Goal: Task Accomplishment & Management: Use online tool/utility

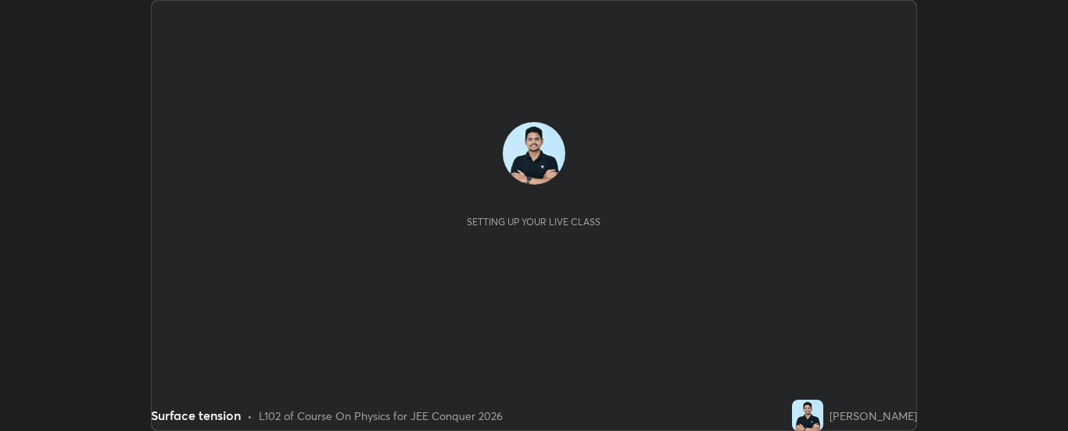
scroll to position [431, 1067]
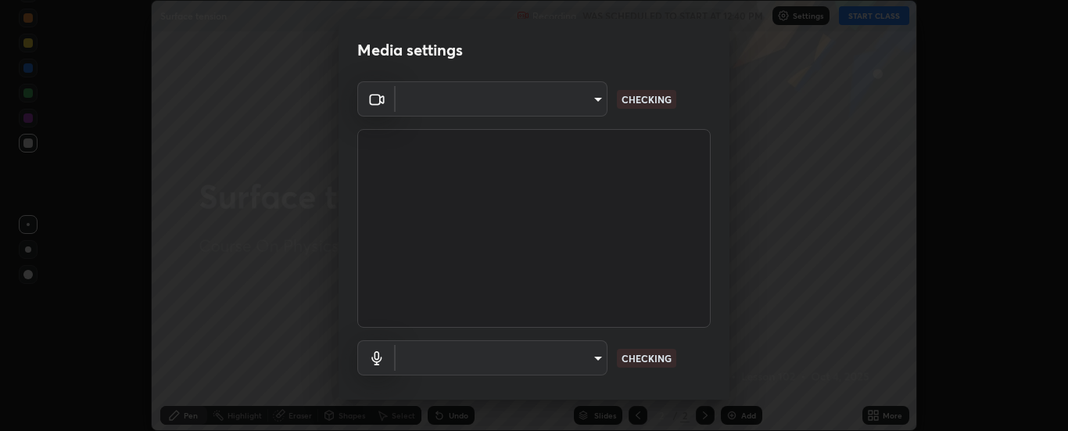
type input "6d3829c99f98afdfe7c29186be8927c2ef9ac3e8f7233b1026567672352cba5b"
type input "communications"
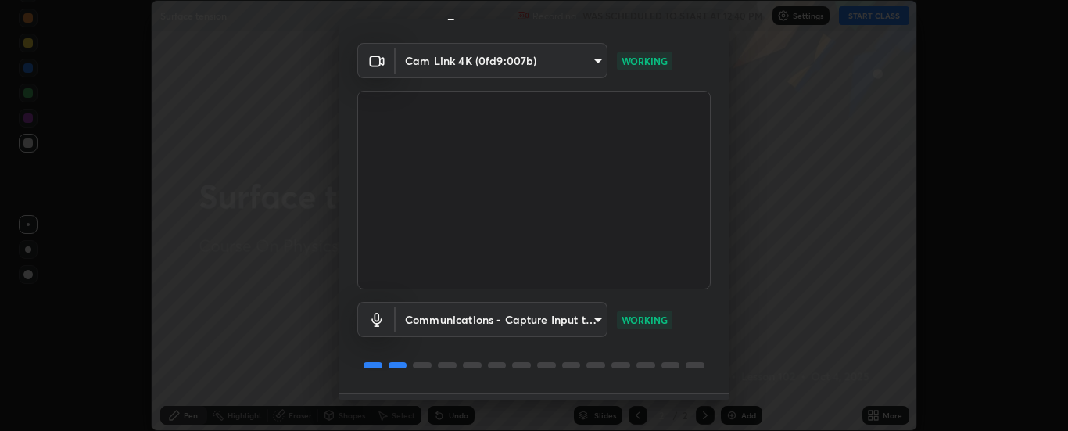
scroll to position [82, 0]
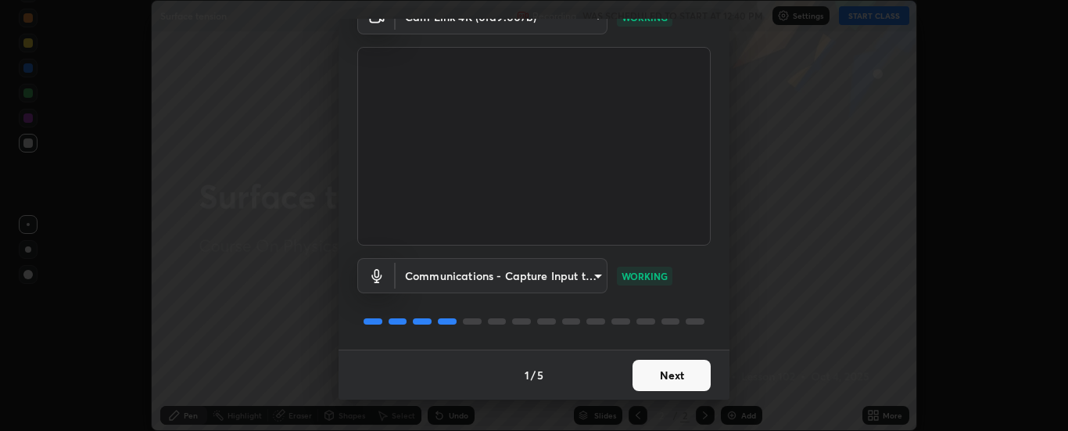
click at [666, 371] on button "Next" at bounding box center [672, 375] width 78 height 31
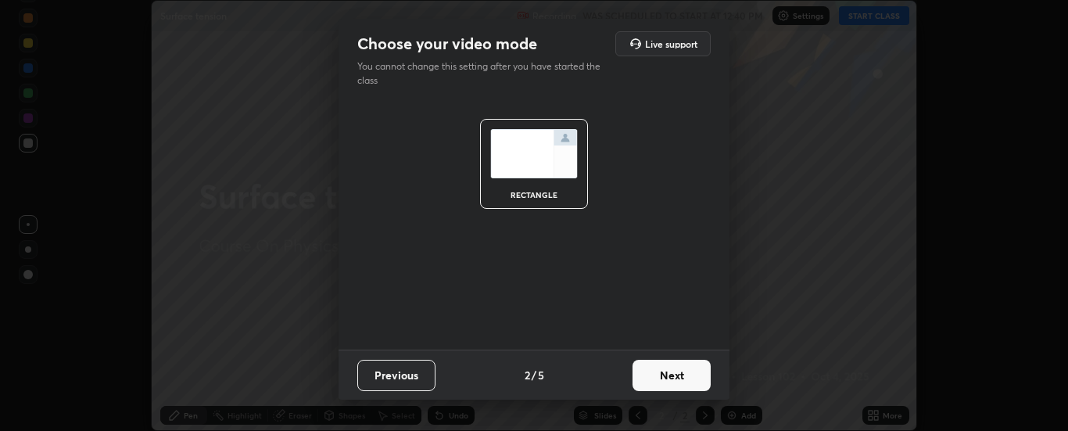
click at [673, 371] on button "Next" at bounding box center [672, 375] width 78 height 31
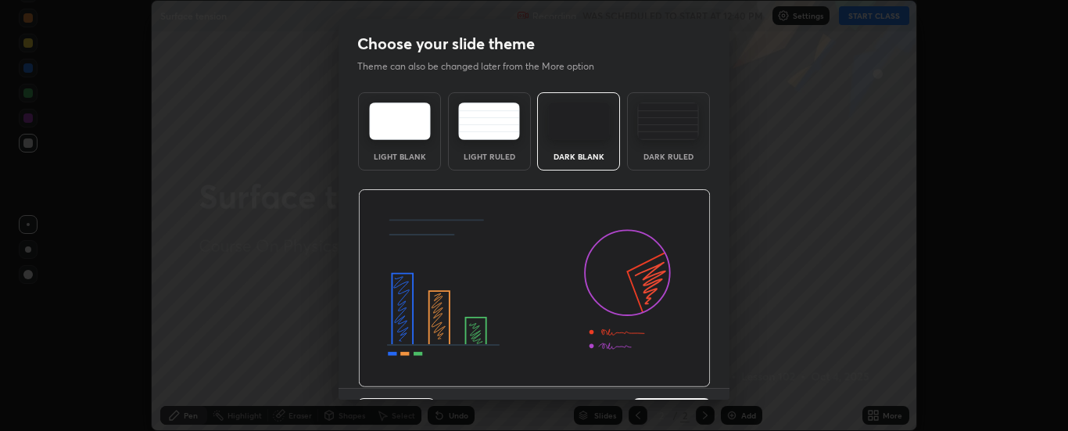
scroll to position [38, 0]
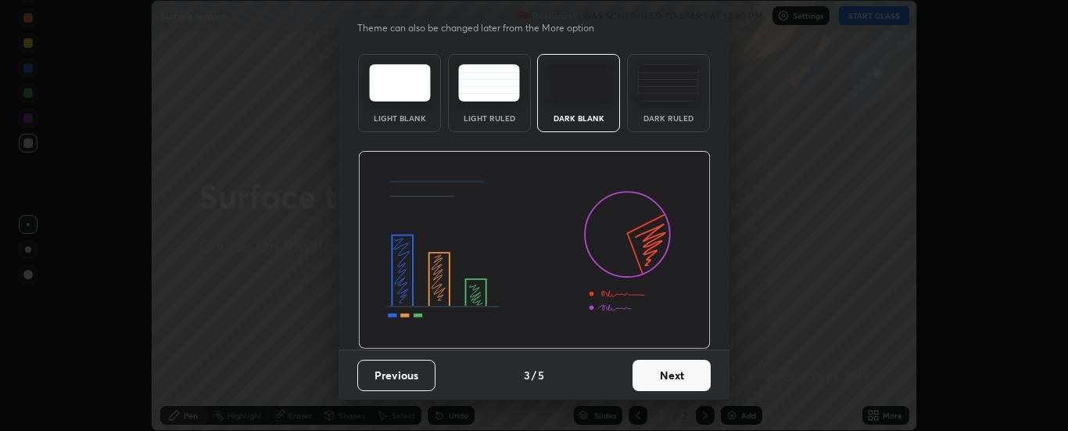
click at [676, 372] on button "Next" at bounding box center [672, 375] width 78 height 31
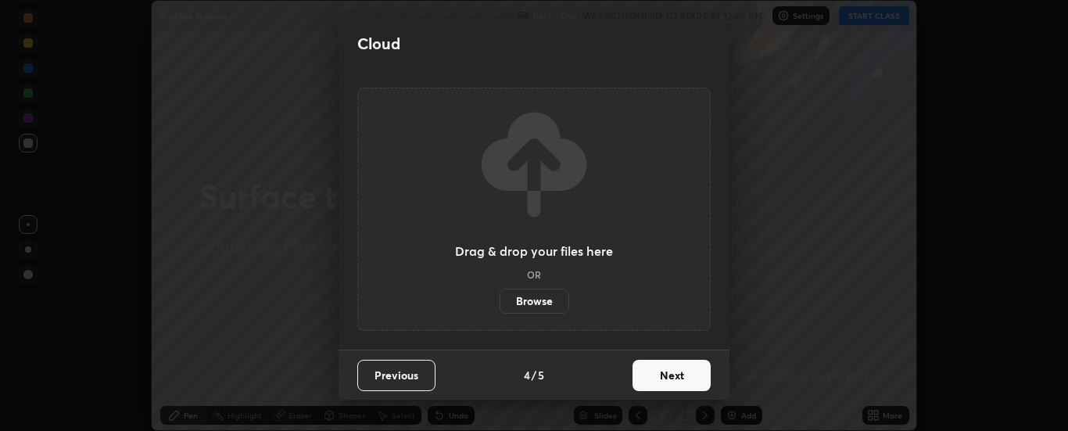
scroll to position [0, 0]
click at [673, 382] on button "Next" at bounding box center [672, 375] width 78 height 31
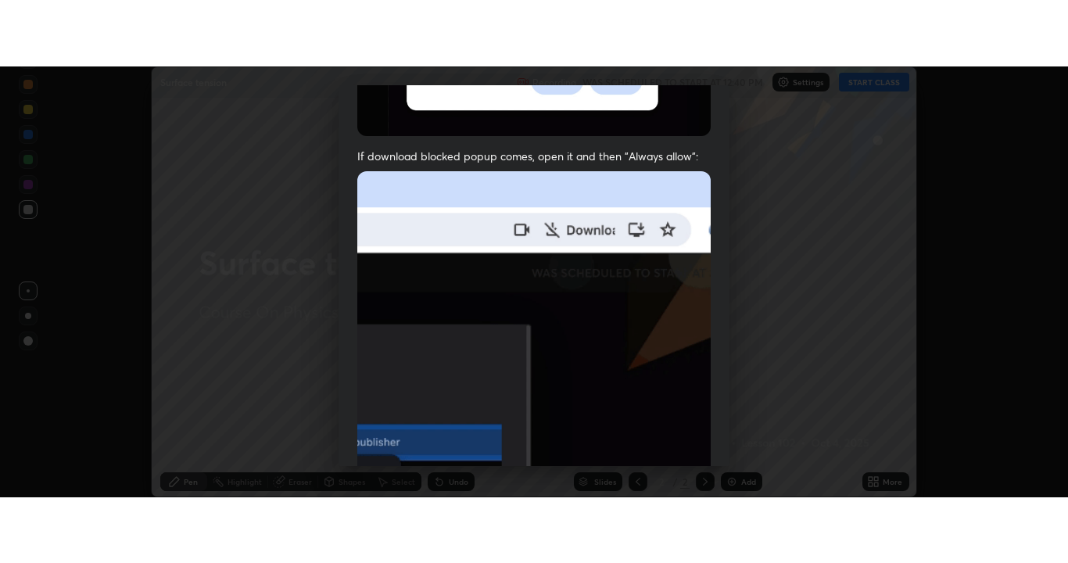
scroll to position [369, 0]
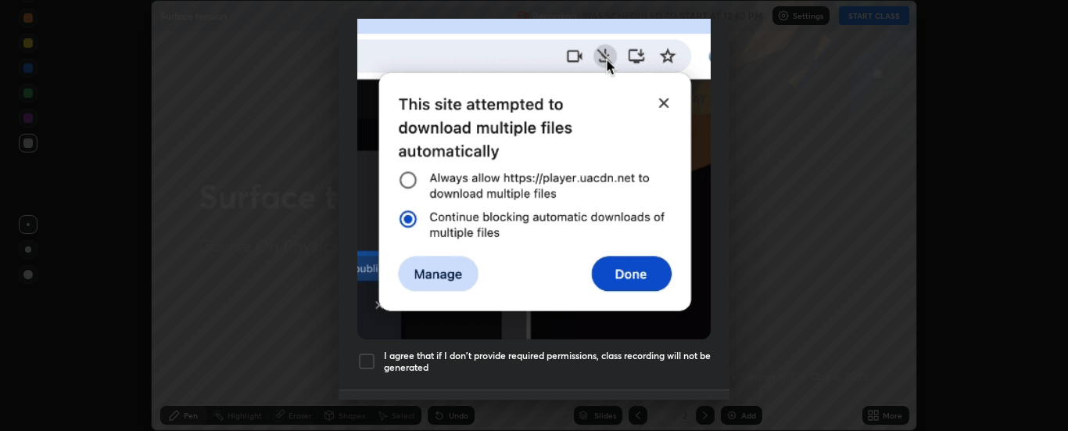
click at [372, 352] on div at bounding box center [366, 361] width 19 height 19
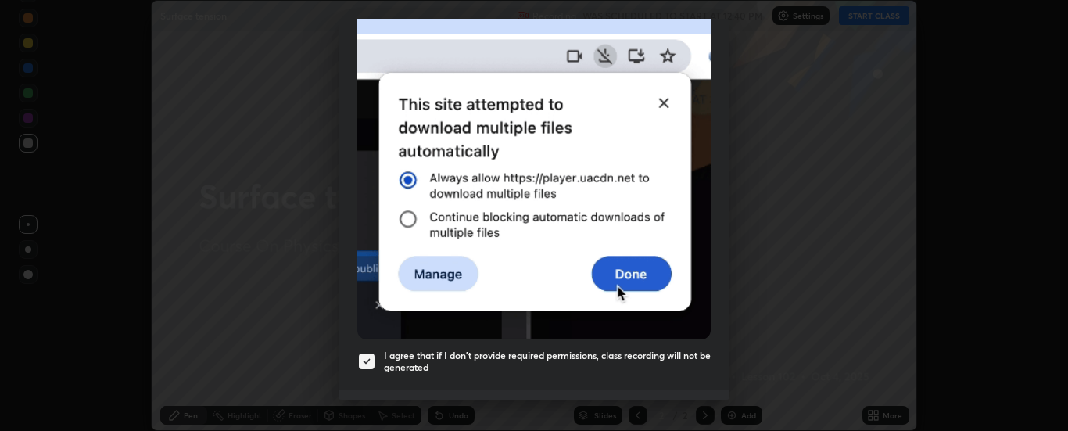
click at [688, 400] on button "Done" at bounding box center [672, 415] width 78 height 31
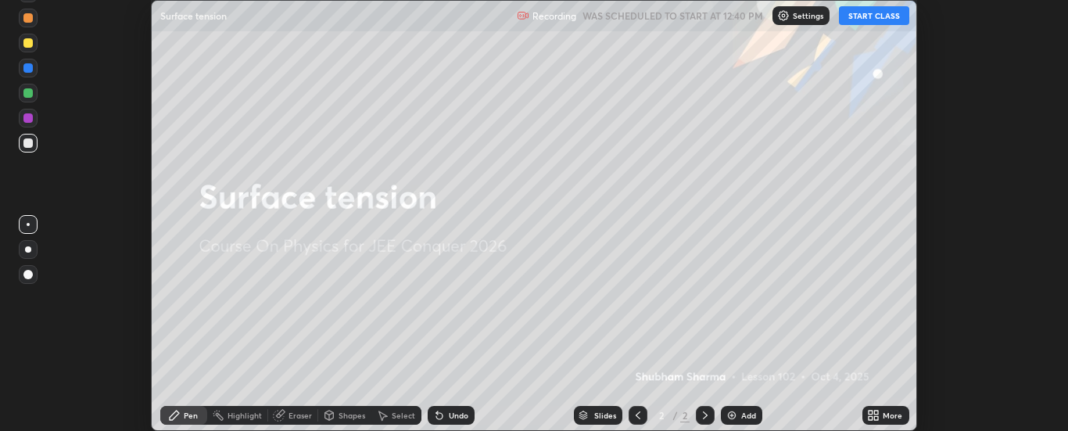
click at [873, 13] on button "START CLASS" at bounding box center [874, 15] width 70 height 19
click at [882, 414] on div "More" at bounding box center [886, 415] width 47 height 19
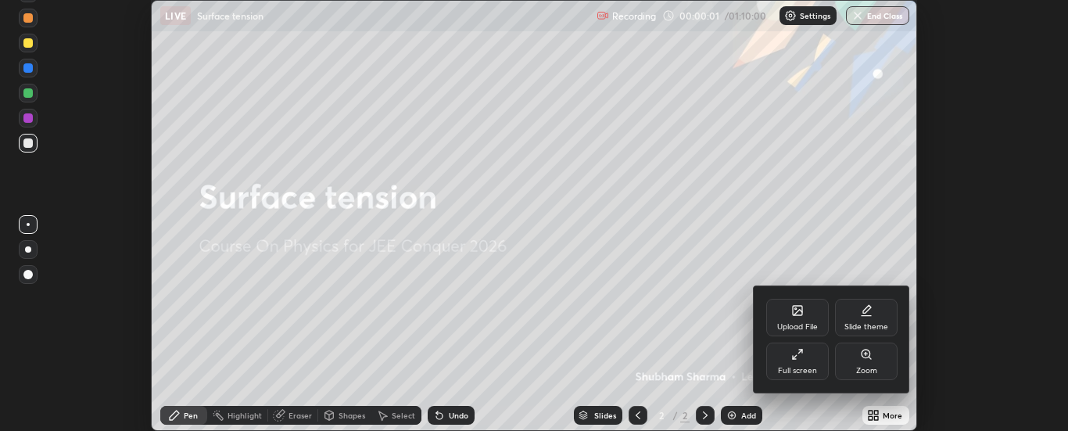
click at [806, 371] on div "Full screen" at bounding box center [797, 371] width 39 height 8
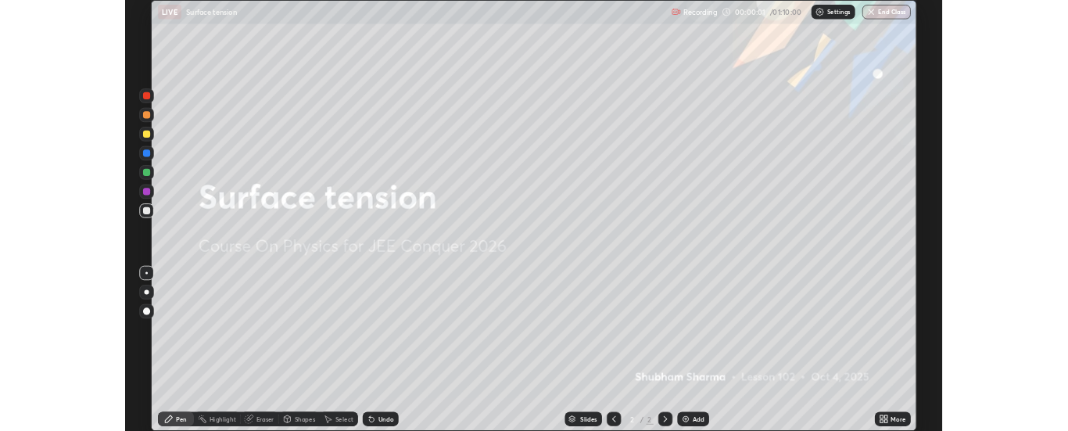
scroll to position [563, 1068]
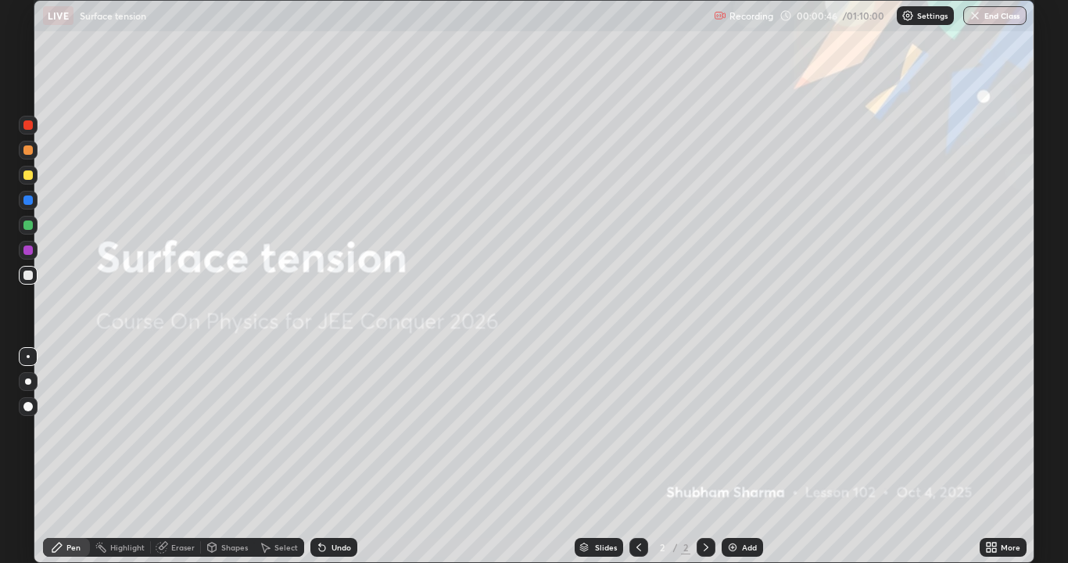
click at [741, 430] on div "Add" at bounding box center [742, 547] width 41 height 19
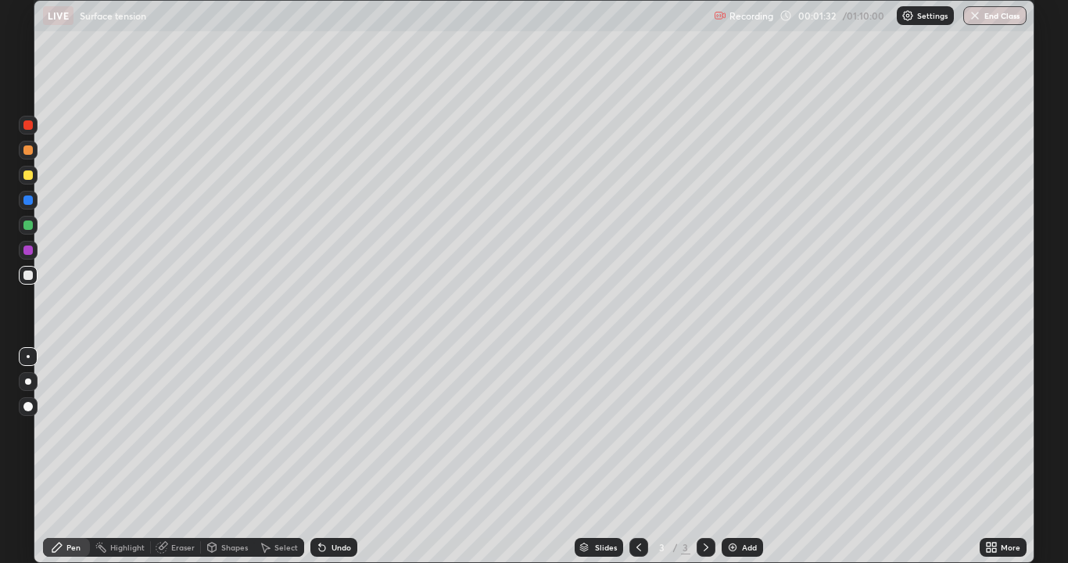
click at [332, 430] on div "Undo" at bounding box center [342, 547] width 20 height 8
click at [333, 430] on div "Undo" at bounding box center [333, 547] width 47 height 19
click at [332, 430] on div "Undo" at bounding box center [342, 547] width 20 height 8
click at [330, 430] on div "Undo" at bounding box center [333, 547] width 47 height 19
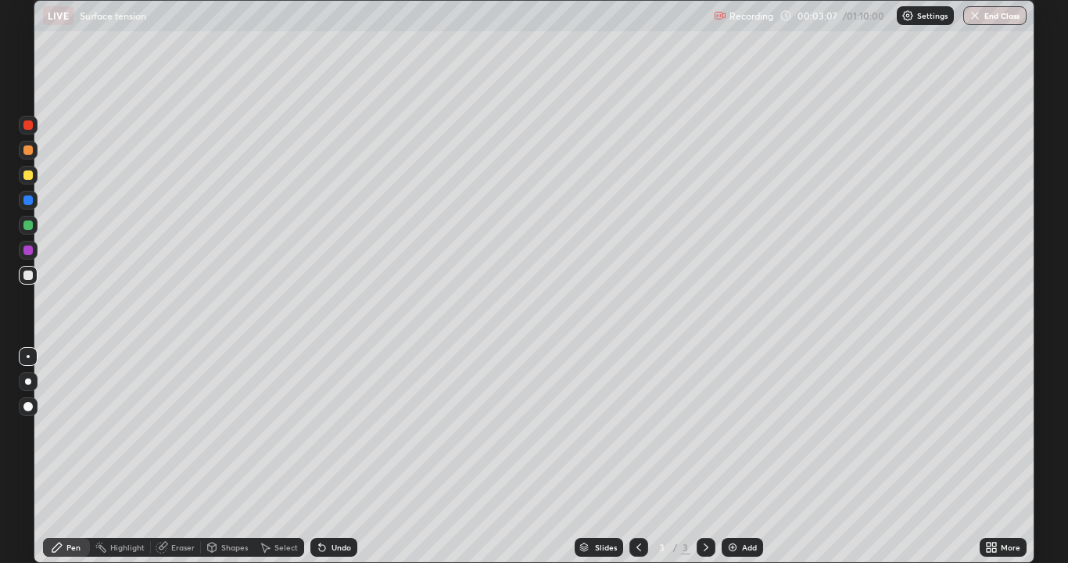
click at [34, 173] on div at bounding box center [28, 175] width 19 height 19
click at [337, 430] on div "Undo" at bounding box center [342, 547] width 20 height 8
click at [336, 430] on div "Undo" at bounding box center [333, 547] width 47 height 19
click at [335, 430] on div "Undo" at bounding box center [333, 547] width 47 height 19
click at [332, 430] on div "Undo" at bounding box center [342, 547] width 20 height 8
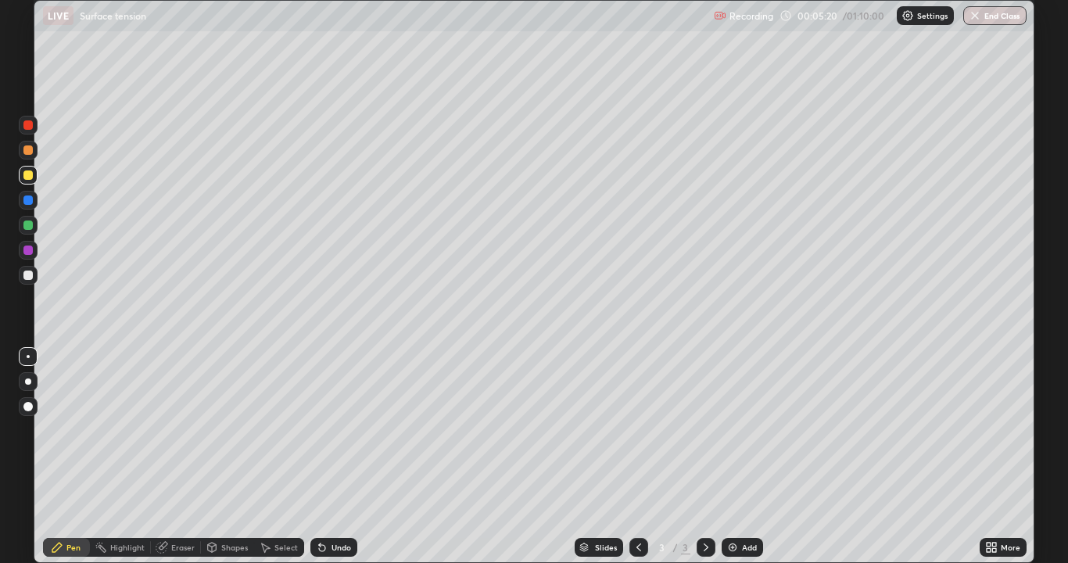
click at [332, 430] on div "Undo" at bounding box center [342, 547] width 20 height 8
click at [328, 430] on div "Undo" at bounding box center [333, 547] width 47 height 19
click at [332, 430] on div "Undo" at bounding box center [342, 547] width 20 height 8
click at [334, 430] on div "Undo" at bounding box center [342, 547] width 20 height 8
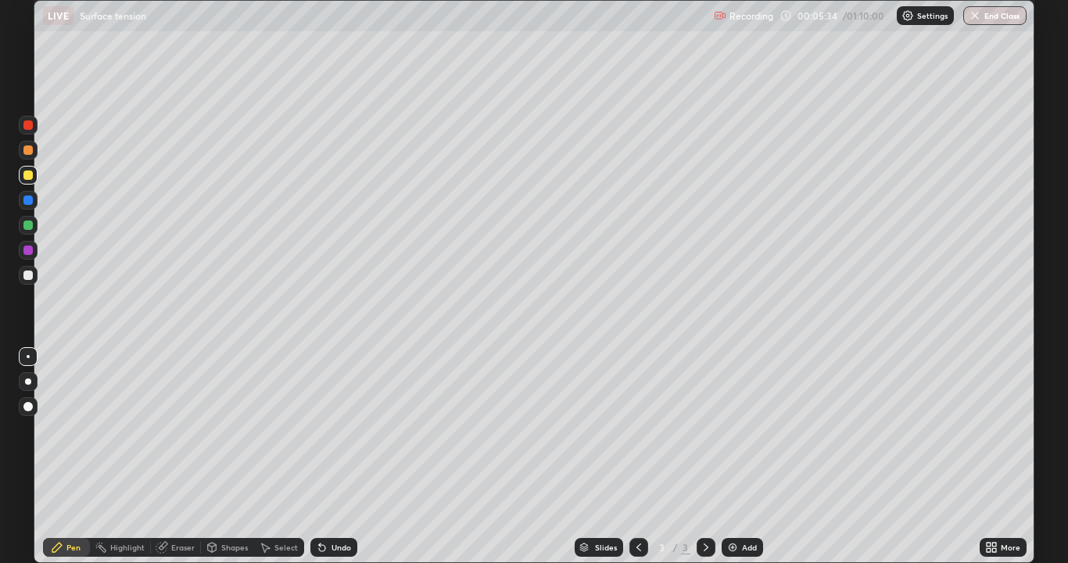
click at [335, 430] on div "Undo" at bounding box center [333, 547] width 47 height 19
click at [319, 430] on icon at bounding box center [322, 548] width 6 height 6
click at [171, 430] on div "Eraser" at bounding box center [182, 547] width 23 height 8
click at [27, 430] on icon at bounding box center [28, 494] width 13 height 13
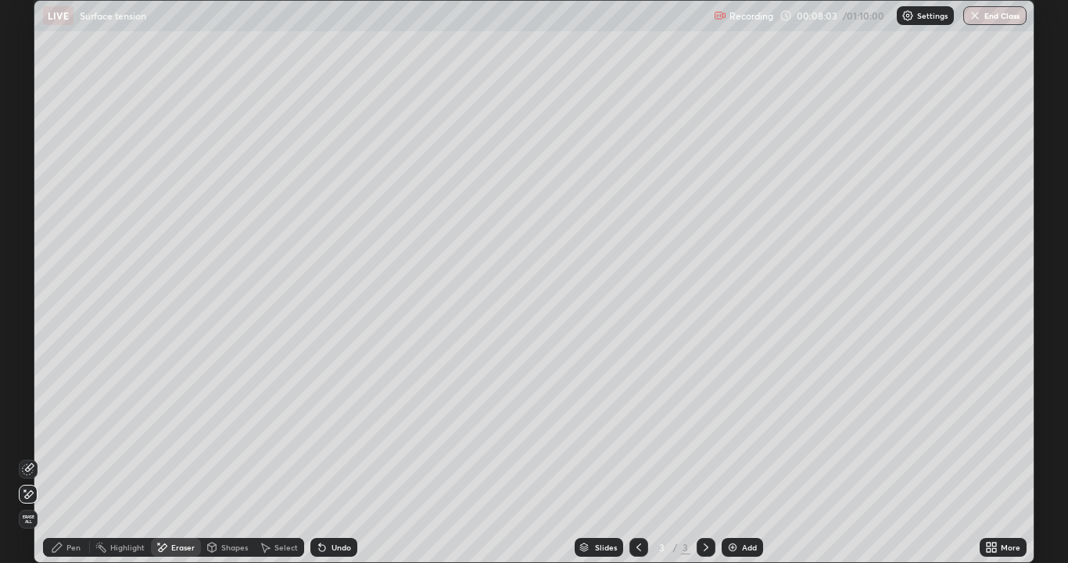
click at [55, 430] on icon at bounding box center [56, 547] width 9 height 9
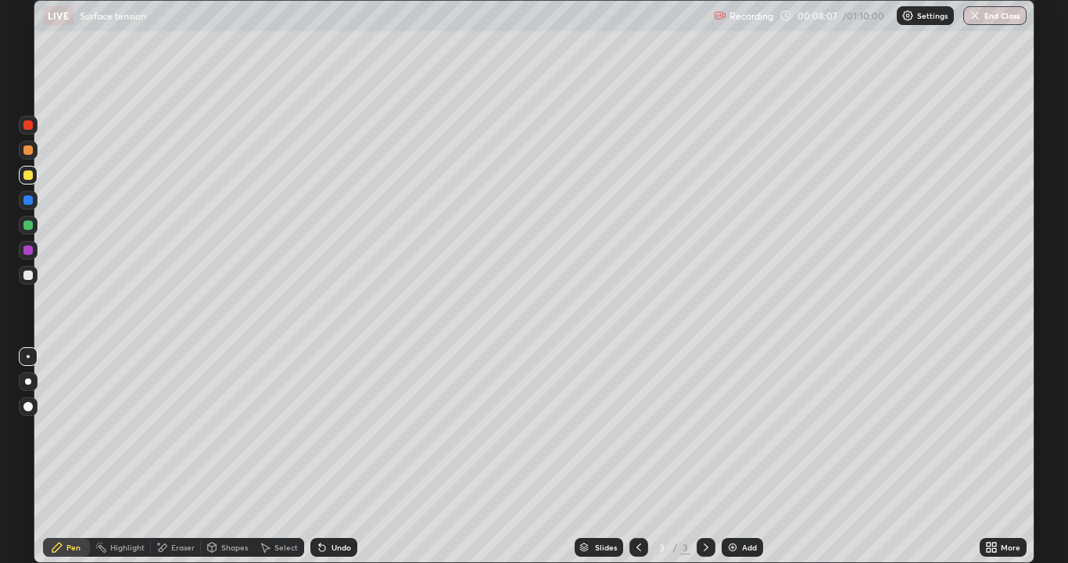
click at [331, 430] on div "Undo" at bounding box center [333, 547] width 47 height 19
click at [740, 430] on div "Add" at bounding box center [742, 547] width 41 height 19
click at [163, 430] on icon at bounding box center [163, 547] width 9 height 8
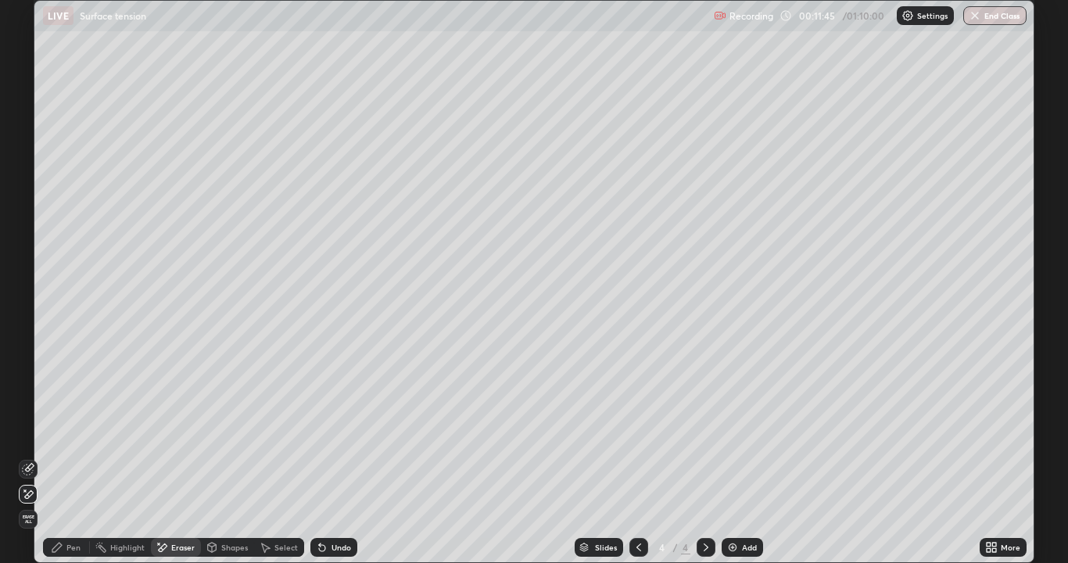
click at [66, 430] on div "Pen" at bounding box center [66, 547] width 47 height 19
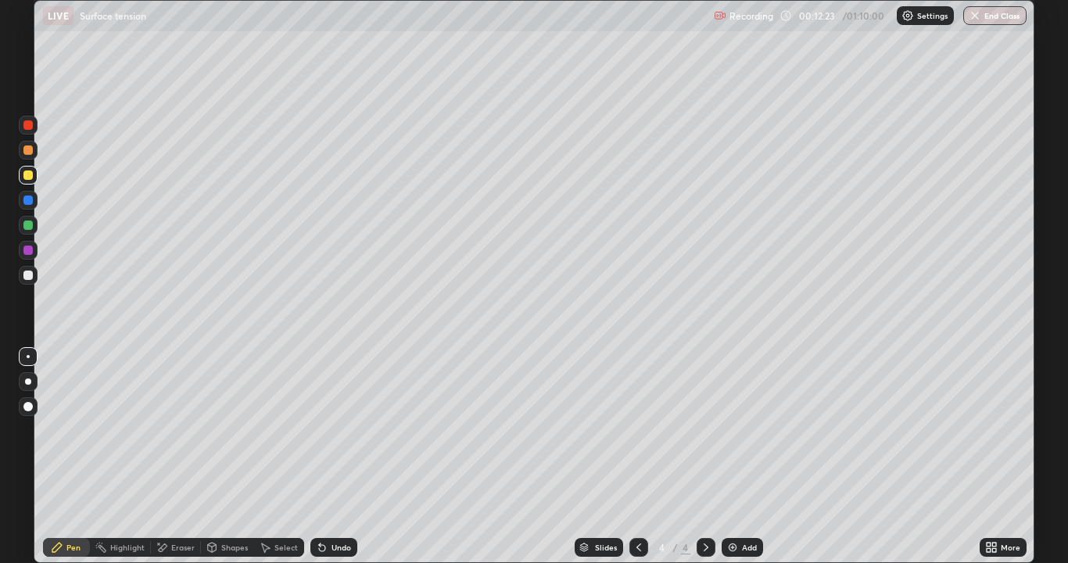
click at [330, 430] on div "Undo" at bounding box center [333, 547] width 47 height 19
click at [337, 430] on div "Undo" at bounding box center [342, 547] width 20 height 8
click at [333, 430] on div "Undo" at bounding box center [342, 547] width 20 height 8
click at [332, 430] on div "Undo" at bounding box center [342, 547] width 20 height 8
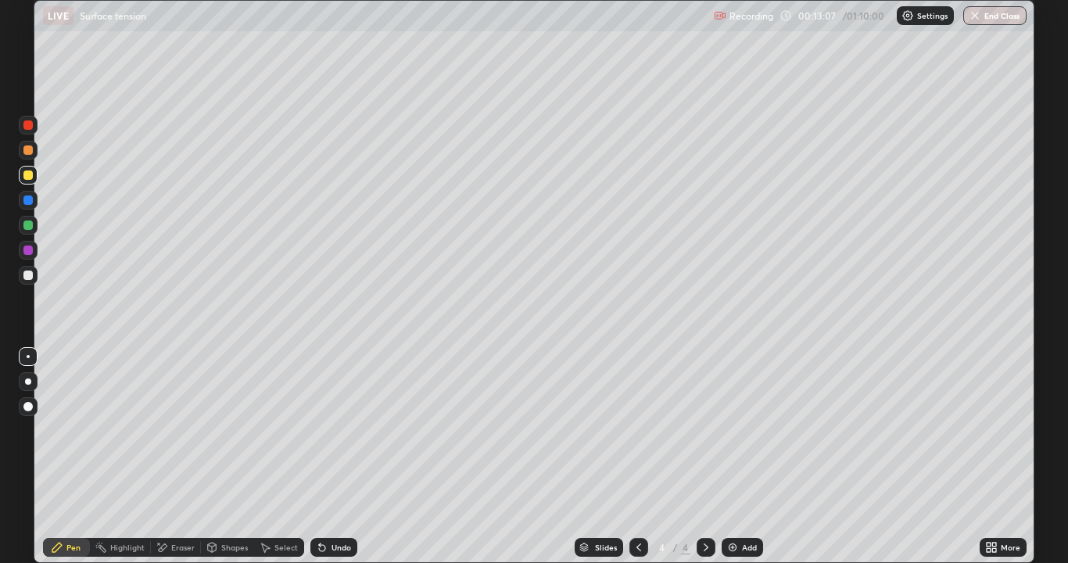
click at [337, 430] on div "Undo" at bounding box center [342, 547] width 20 height 8
click at [737, 430] on img at bounding box center [732, 547] width 13 height 13
click at [326, 430] on div "Undo" at bounding box center [333, 547] width 47 height 19
click at [314, 430] on div "Undo" at bounding box center [333, 547] width 47 height 19
click at [319, 430] on icon at bounding box center [320, 544] width 2 height 2
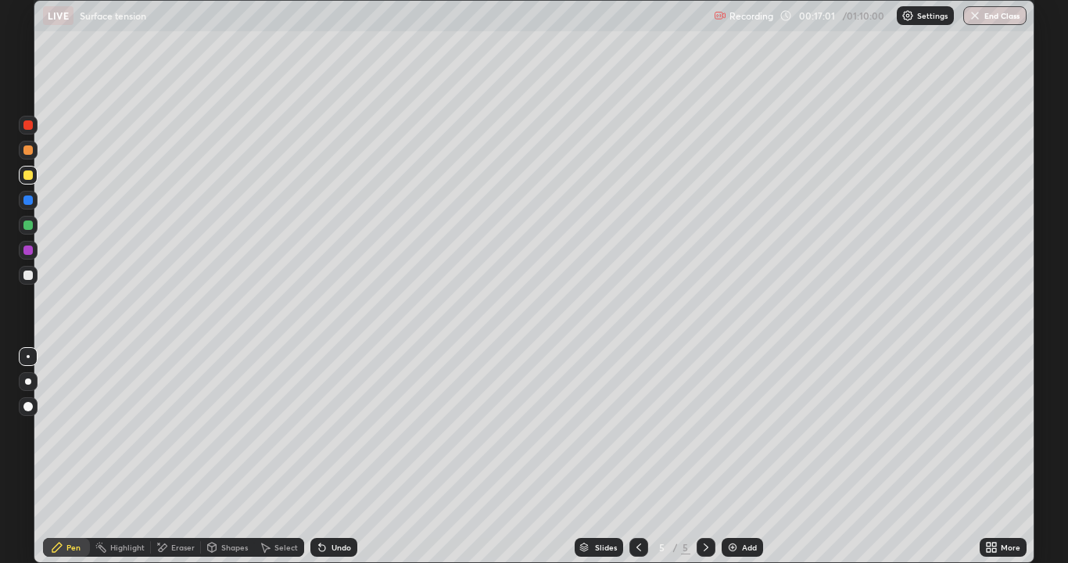
click at [325, 430] on div "Undo" at bounding box center [333, 547] width 47 height 19
click at [328, 430] on div "Undo" at bounding box center [333, 547] width 47 height 19
click at [31, 152] on div at bounding box center [27, 149] width 9 height 9
click at [27, 266] on div at bounding box center [28, 275] width 19 height 19
click at [319, 430] on icon at bounding box center [320, 544] width 2 height 2
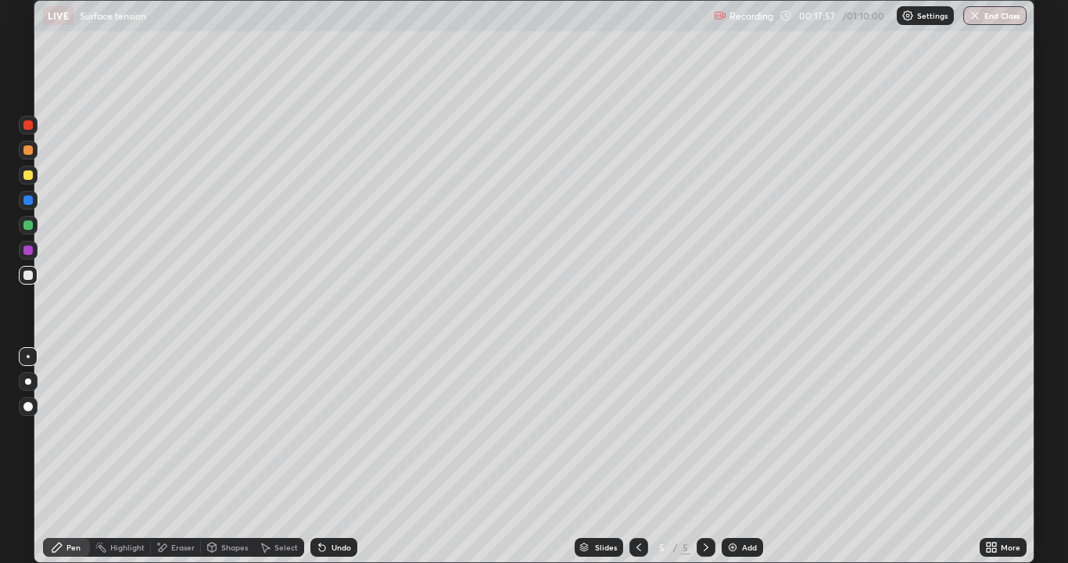
click at [320, 430] on icon at bounding box center [322, 547] width 13 height 13
click at [320, 430] on icon at bounding box center [322, 548] width 6 height 6
click at [319, 430] on icon at bounding box center [320, 544] width 2 height 2
click at [340, 430] on div "Undo" at bounding box center [342, 547] width 20 height 8
click at [322, 430] on icon at bounding box center [322, 548] width 6 height 6
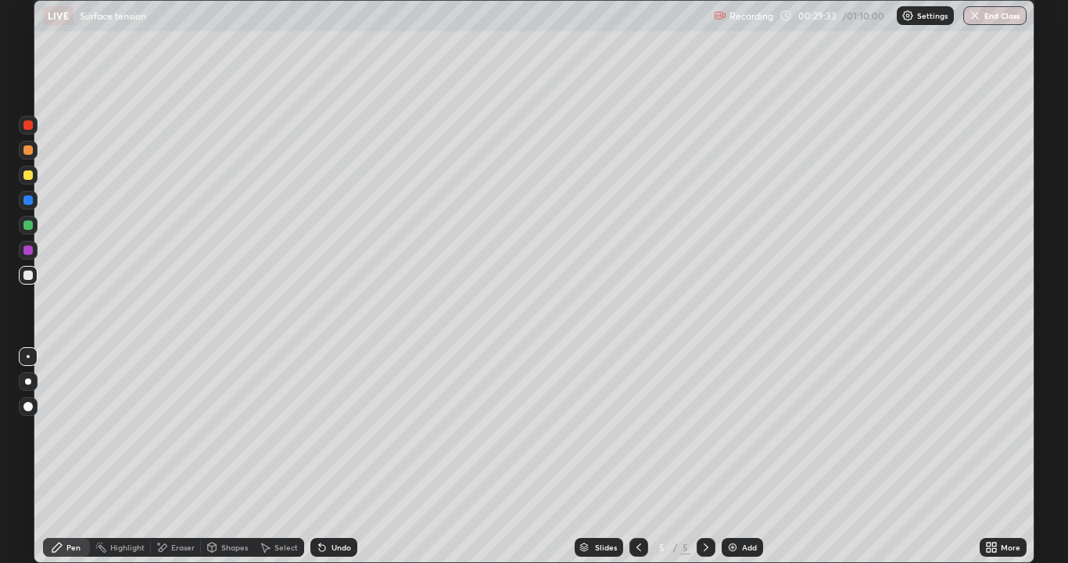
click at [744, 430] on div "Add" at bounding box center [742, 547] width 41 height 19
click at [334, 430] on div "Undo" at bounding box center [342, 547] width 20 height 8
click at [337, 430] on div "Undo" at bounding box center [342, 547] width 20 height 8
click at [336, 430] on div "Undo" at bounding box center [342, 547] width 20 height 8
click at [338, 430] on div "Undo" at bounding box center [342, 547] width 20 height 8
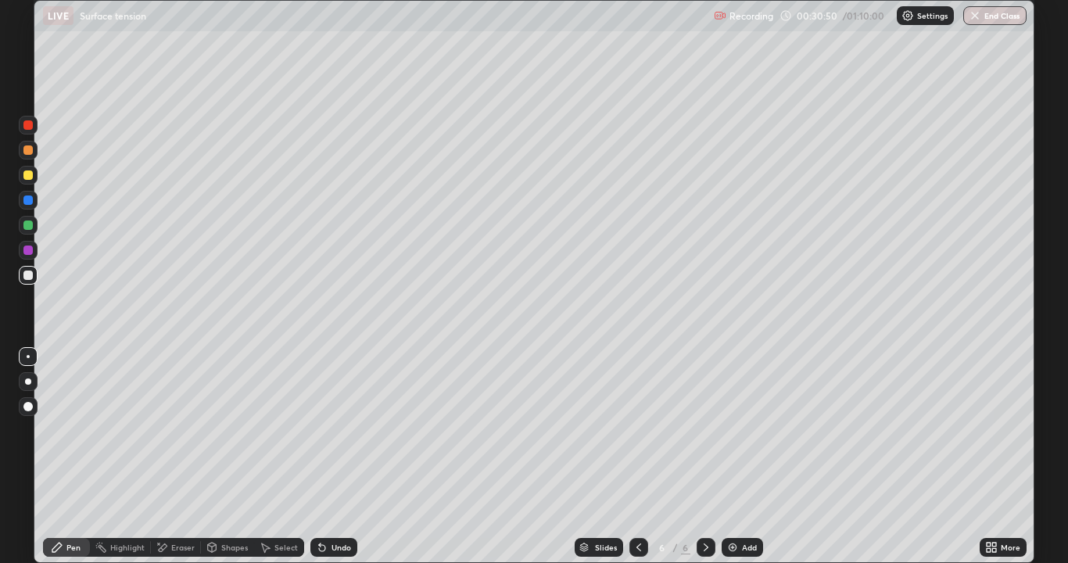
click at [335, 430] on div "Undo" at bounding box center [342, 547] width 20 height 8
click at [336, 430] on div "Undo" at bounding box center [333, 547] width 47 height 19
click at [338, 430] on div "Undo" at bounding box center [333, 547] width 47 height 19
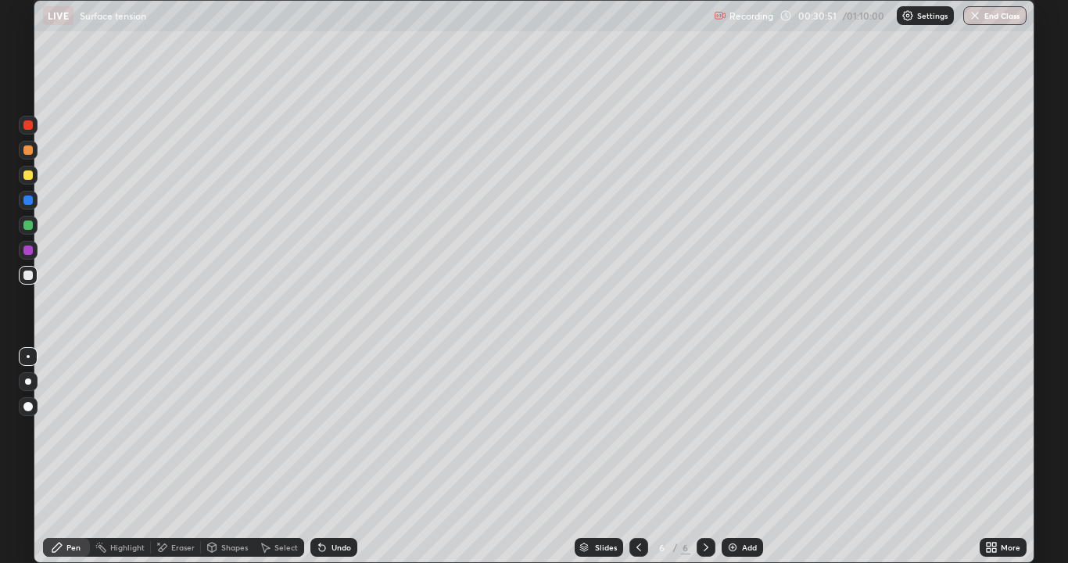
click at [337, 430] on div "Undo" at bounding box center [333, 547] width 47 height 19
click at [335, 430] on div "Undo" at bounding box center [333, 547] width 47 height 19
click at [336, 430] on div "Undo" at bounding box center [333, 547] width 47 height 19
click at [335, 430] on div "Undo" at bounding box center [333, 547] width 47 height 19
click at [328, 430] on div "Undo" at bounding box center [333, 547] width 47 height 19
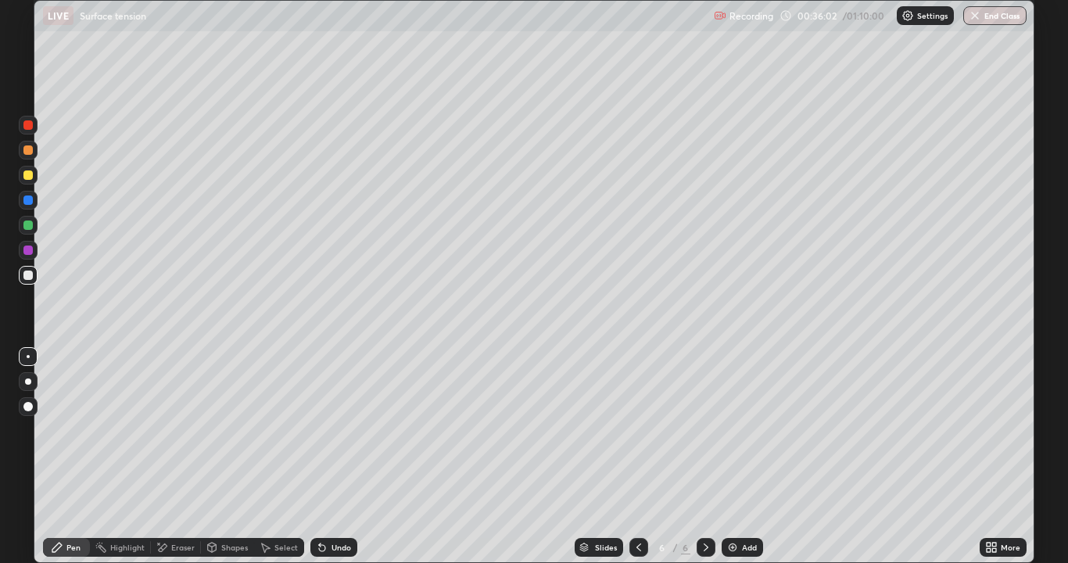
click at [332, 430] on div "Undo" at bounding box center [342, 547] width 20 height 8
click at [328, 430] on div "Undo" at bounding box center [333, 547] width 47 height 19
click at [327, 430] on div "Undo" at bounding box center [333, 547] width 47 height 19
click at [178, 430] on div "Eraser" at bounding box center [182, 547] width 23 height 8
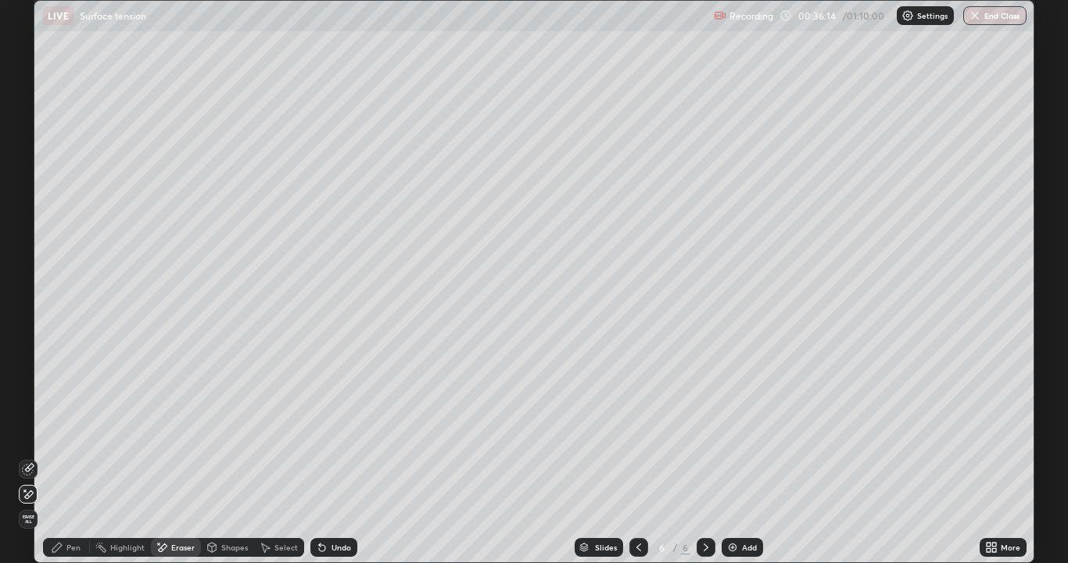
click at [52, 430] on icon at bounding box center [57, 547] width 13 height 13
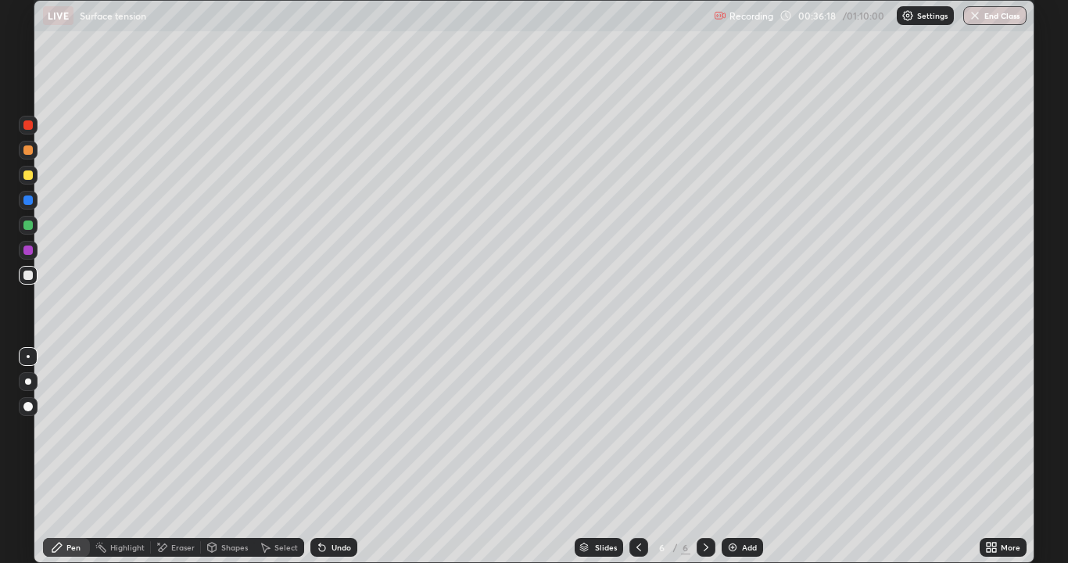
click at [171, 430] on div "Eraser" at bounding box center [182, 547] width 23 height 8
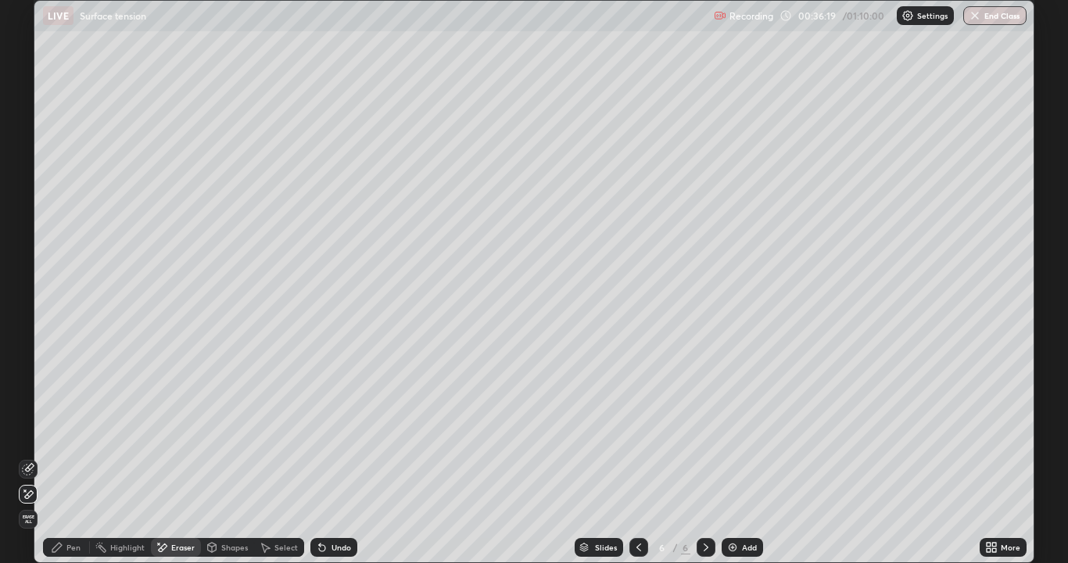
click at [71, 430] on div "Pen" at bounding box center [73, 547] width 14 height 8
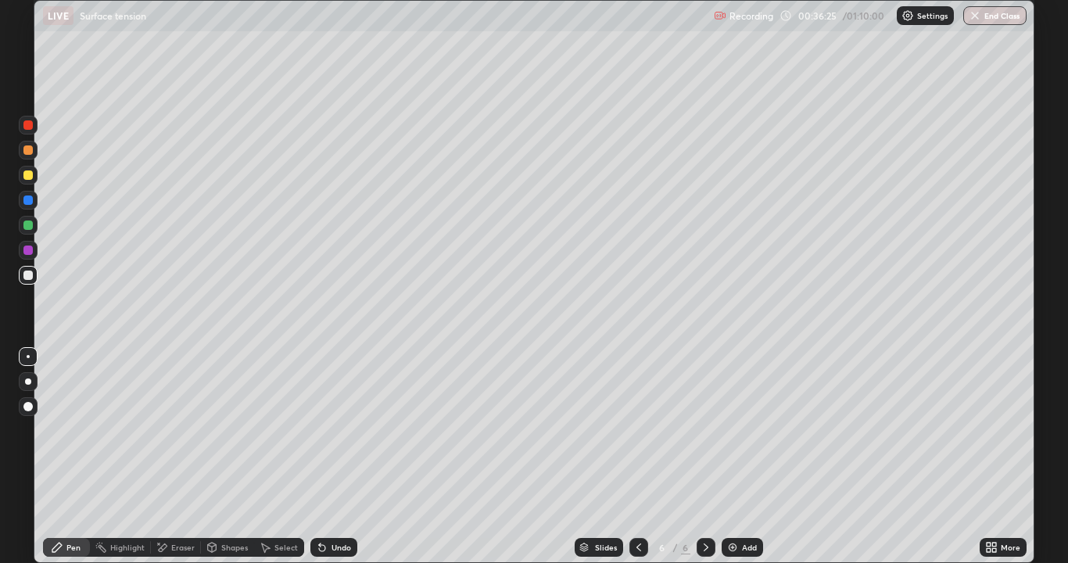
click at [166, 430] on icon at bounding box center [162, 547] width 13 height 13
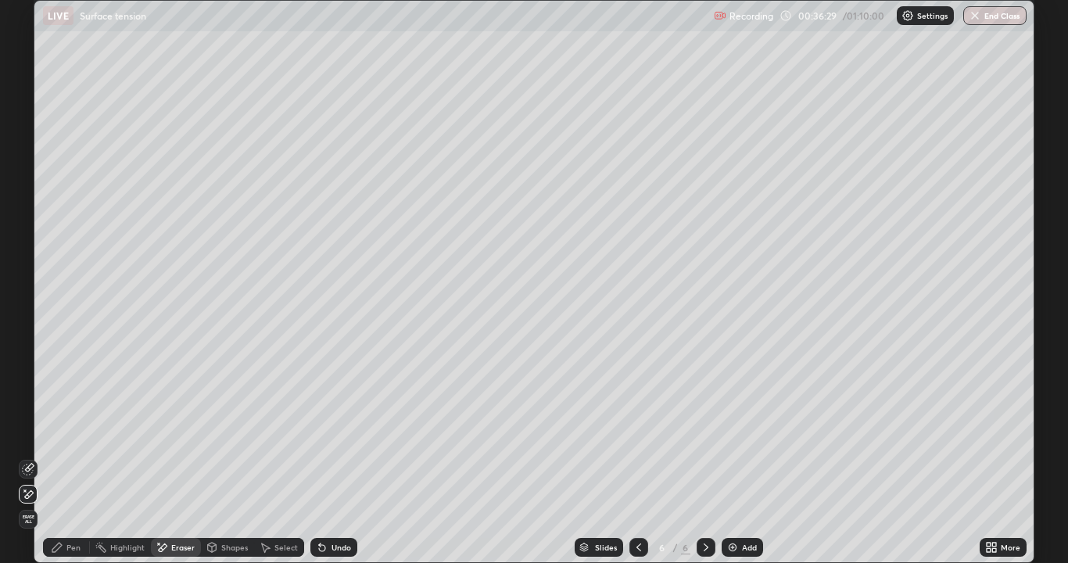
click at [64, 430] on div "Pen" at bounding box center [66, 547] width 47 height 19
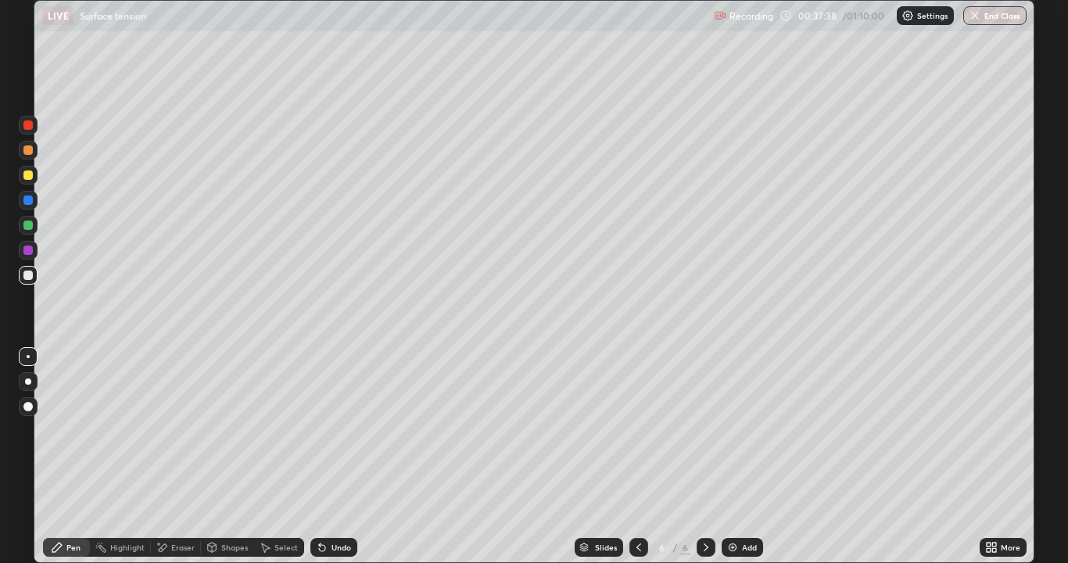
click at [338, 430] on div "Undo" at bounding box center [333, 547] width 47 height 19
click at [335, 430] on div "Undo" at bounding box center [333, 547] width 47 height 19
click at [339, 430] on div "Undo" at bounding box center [342, 547] width 20 height 8
click at [328, 430] on div "Undo" at bounding box center [333, 547] width 47 height 19
click at [332, 430] on div "Undo" at bounding box center [342, 547] width 20 height 8
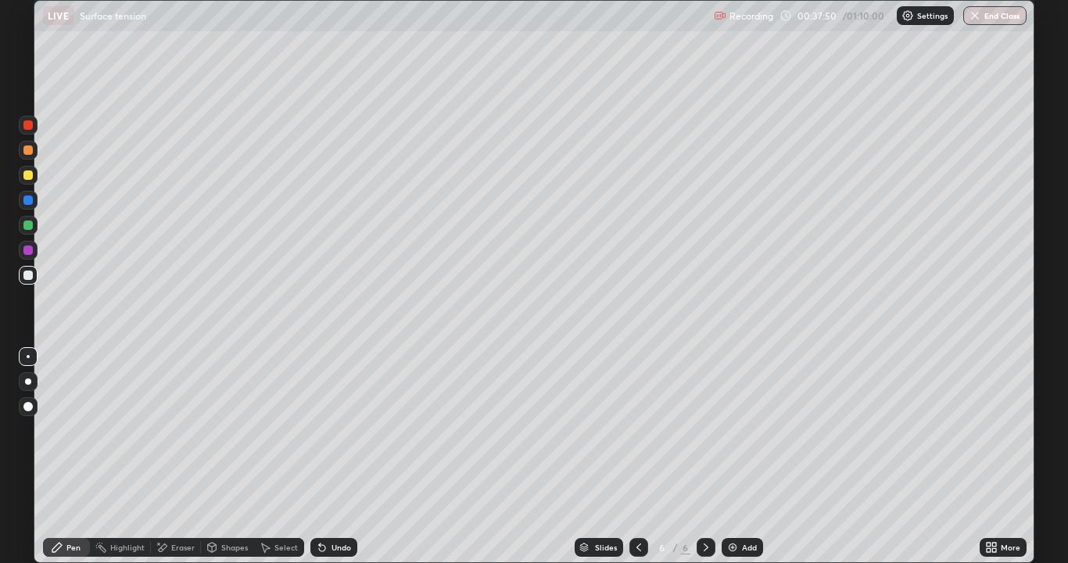
click at [332, 430] on div "Undo" at bounding box center [342, 547] width 20 height 8
click at [342, 430] on div "Undo" at bounding box center [333, 547] width 47 height 19
click at [341, 430] on div "Undo" at bounding box center [342, 547] width 20 height 8
click at [338, 430] on div "Undo" at bounding box center [342, 547] width 20 height 8
click at [746, 430] on div "Add" at bounding box center [749, 547] width 15 height 8
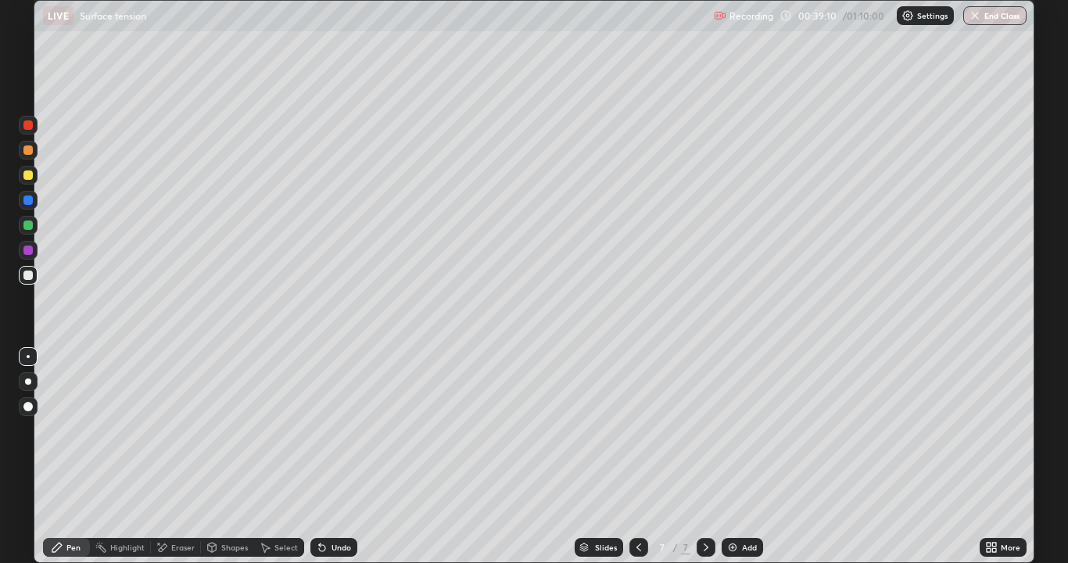
click at [638, 430] on icon at bounding box center [639, 547] width 13 height 13
click at [752, 430] on div "Add" at bounding box center [749, 547] width 15 height 8
click at [231, 430] on div "Shapes" at bounding box center [227, 547] width 53 height 19
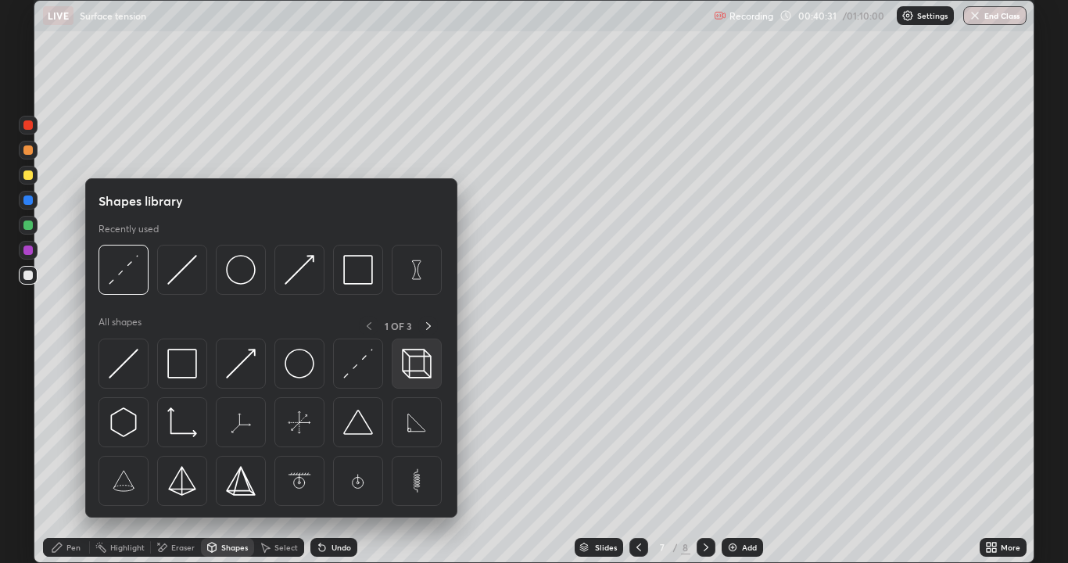
click at [414, 364] on img at bounding box center [417, 364] width 30 height 30
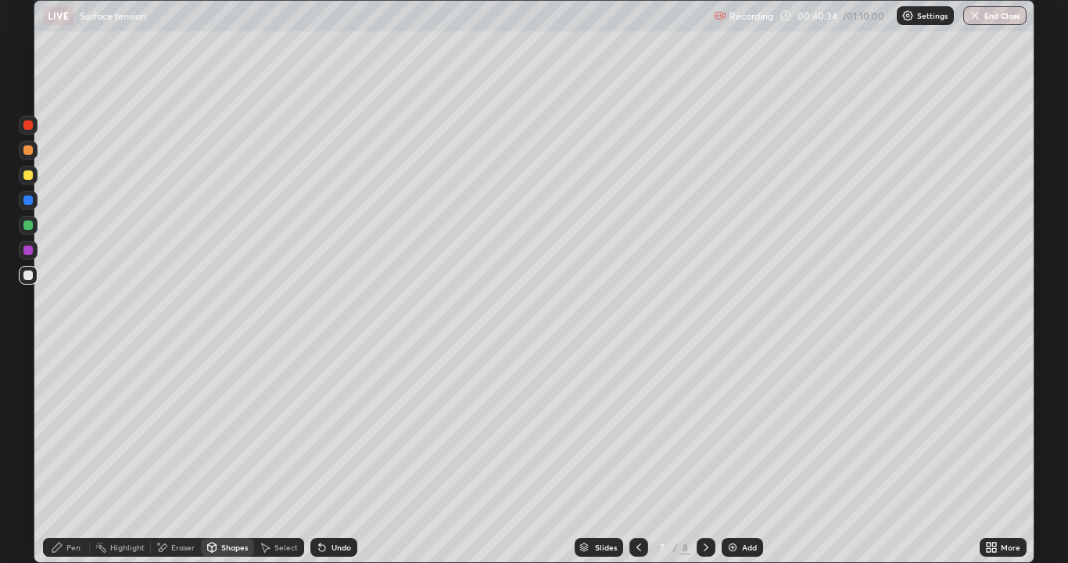
click at [73, 430] on div "Pen" at bounding box center [66, 547] width 47 height 19
click at [345, 430] on div "Undo" at bounding box center [342, 547] width 20 height 8
click at [228, 430] on div "Shapes" at bounding box center [234, 547] width 27 height 8
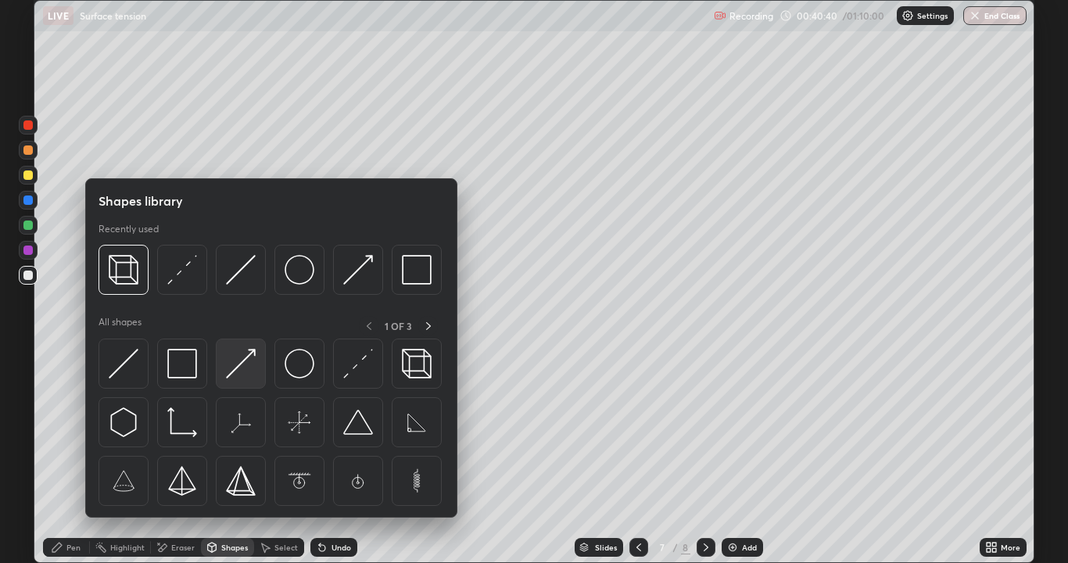
click at [232, 350] on img at bounding box center [241, 364] width 30 height 30
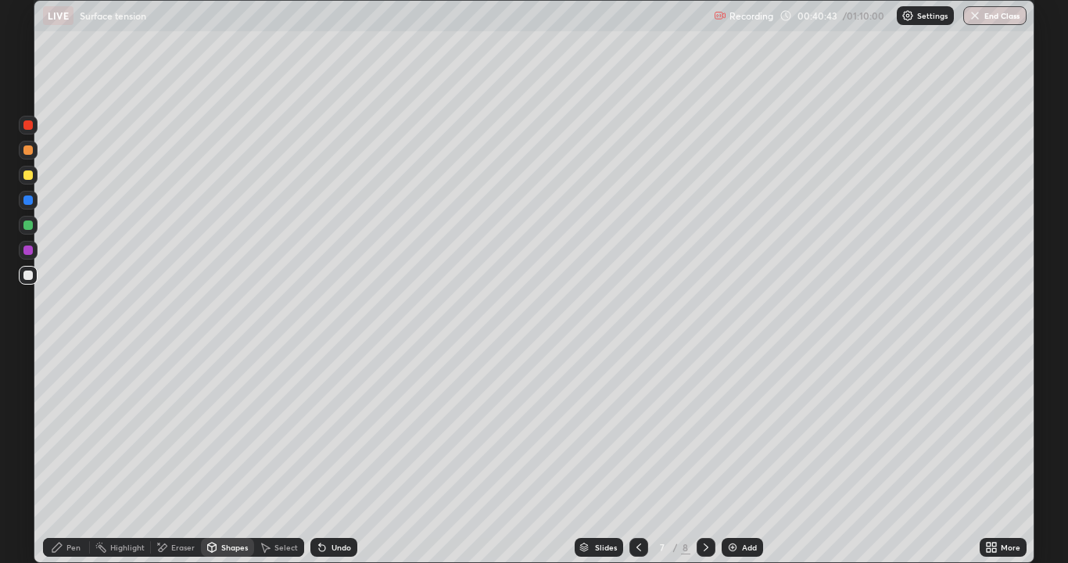
click at [74, 430] on div "Pen" at bounding box center [66, 547] width 47 height 19
click at [353, 430] on div "Undo" at bounding box center [333, 547] width 47 height 19
click at [744, 430] on div "Add" at bounding box center [742, 547] width 41 height 19
click at [637, 430] on icon at bounding box center [639, 547] width 13 height 13
click at [702, 430] on icon at bounding box center [706, 547] width 13 height 13
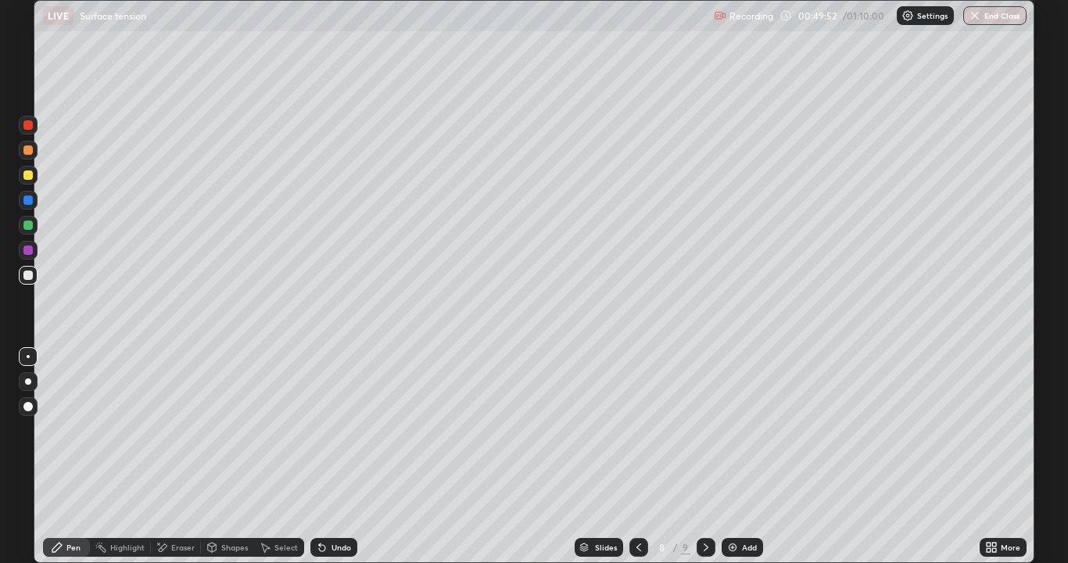
click at [220, 430] on div "Shapes" at bounding box center [227, 547] width 53 height 19
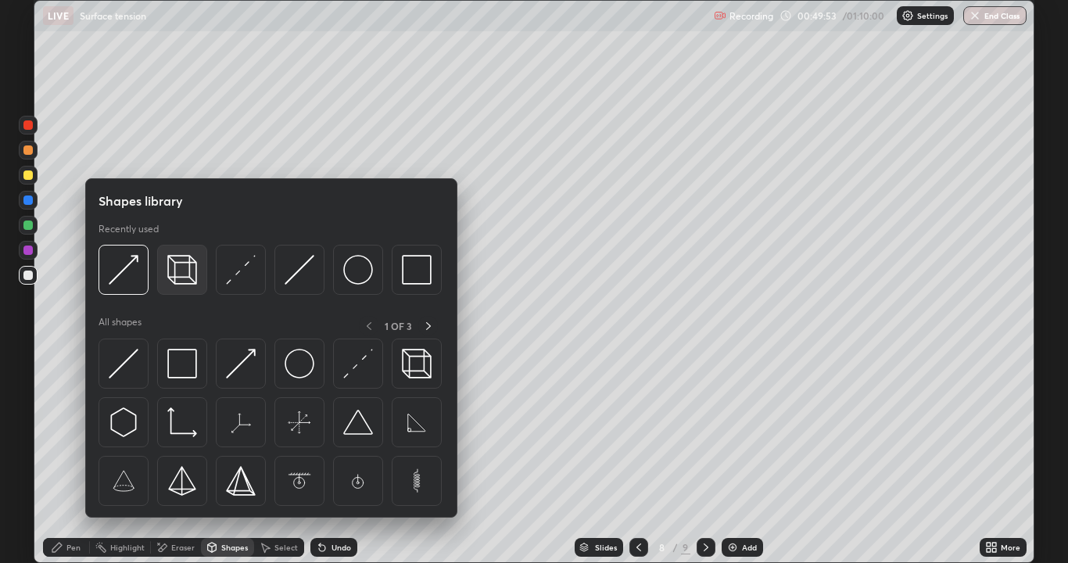
click at [187, 274] on img at bounding box center [182, 270] width 30 height 30
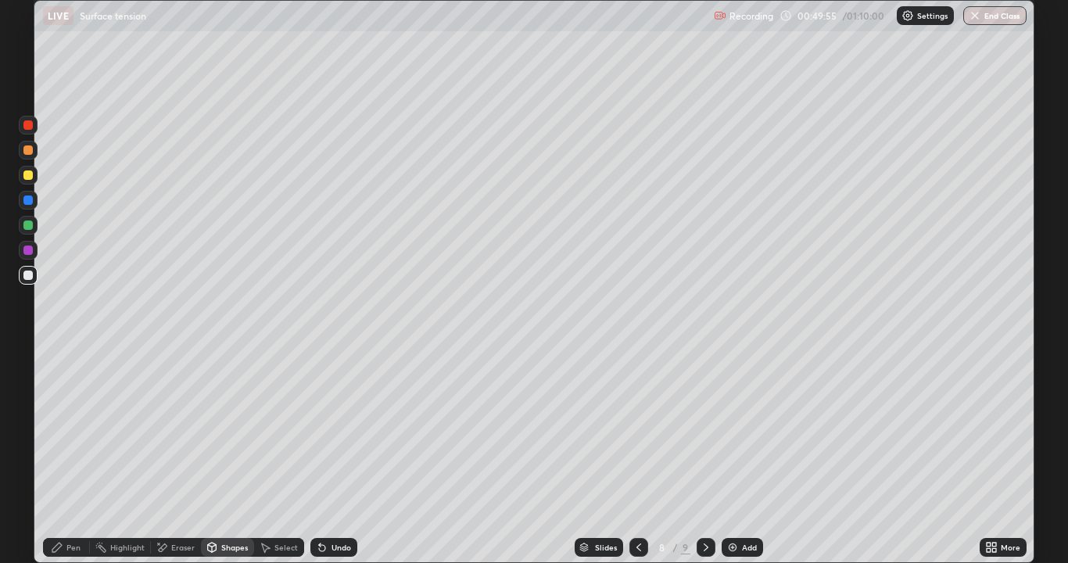
click at [76, 430] on div "Pen" at bounding box center [73, 547] width 14 height 8
click at [224, 430] on div "Shapes" at bounding box center [234, 547] width 27 height 8
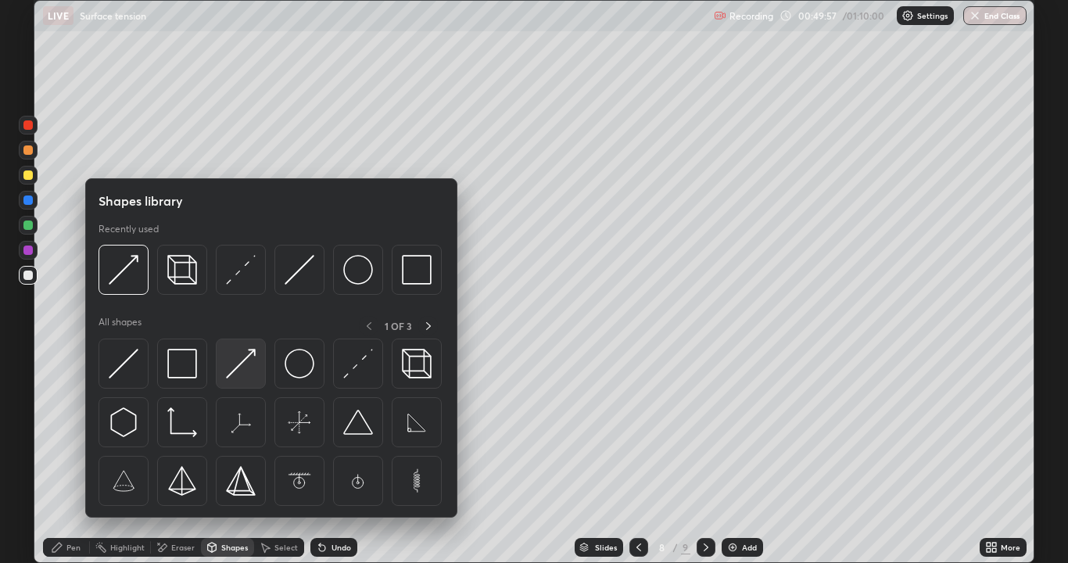
click at [237, 357] on img at bounding box center [241, 364] width 30 height 30
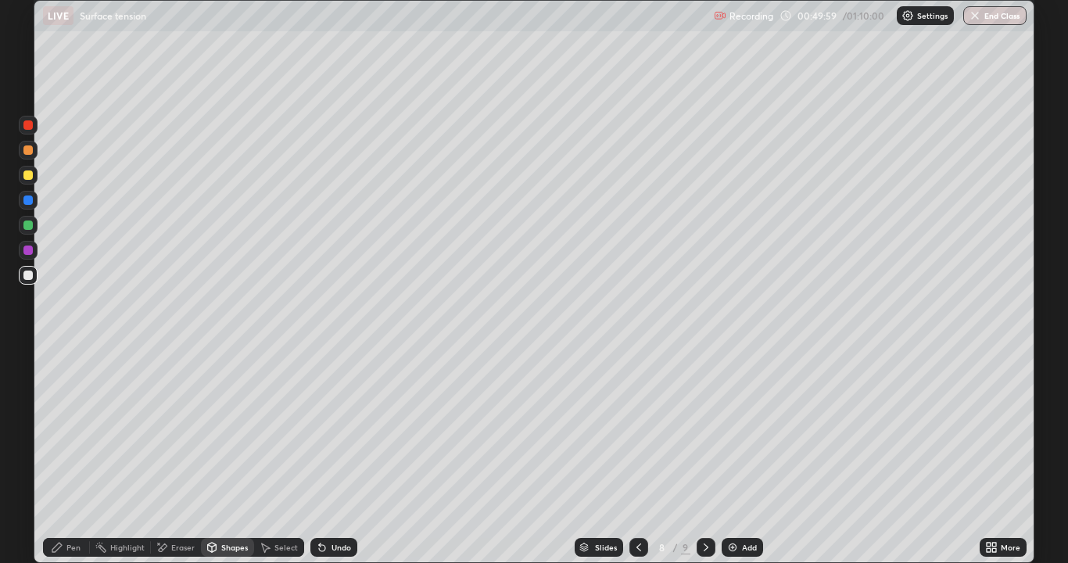
click at [74, 430] on div "Pen" at bounding box center [66, 547] width 47 height 19
click at [345, 430] on div "Undo" at bounding box center [342, 547] width 20 height 8
click at [341, 430] on div "Undo" at bounding box center [342, 547] width 20 height 8
click at [181, 430] on div "Eraser" at bounding box center [176, 547] width 50 height 19
click at [76, 430] on div "Pen" at bounding box center [73, 547] width 14 height 8
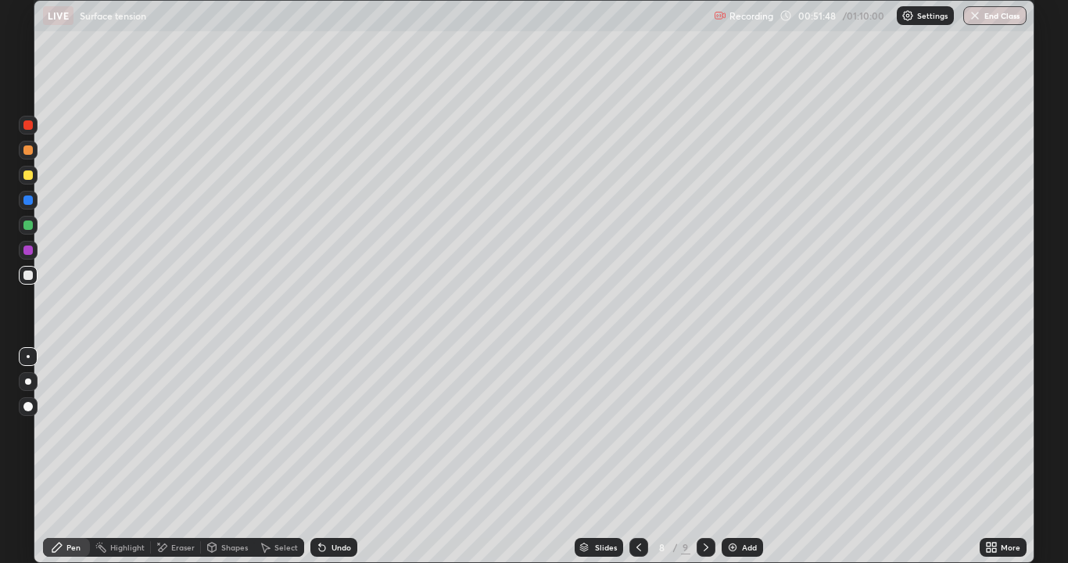
click at [328, 430] on div "Undo" at bounding box center [333, 547] width 47 height 19
click at [350, 430] on div "Undo" at bounding box center [333, 547] width 47 height 19
click at [706, 430] on icon at bounding box center [706, 547] width 13 height 13
click at [321, 430] on icon at bounding box center [322, 548] width 6 height 6
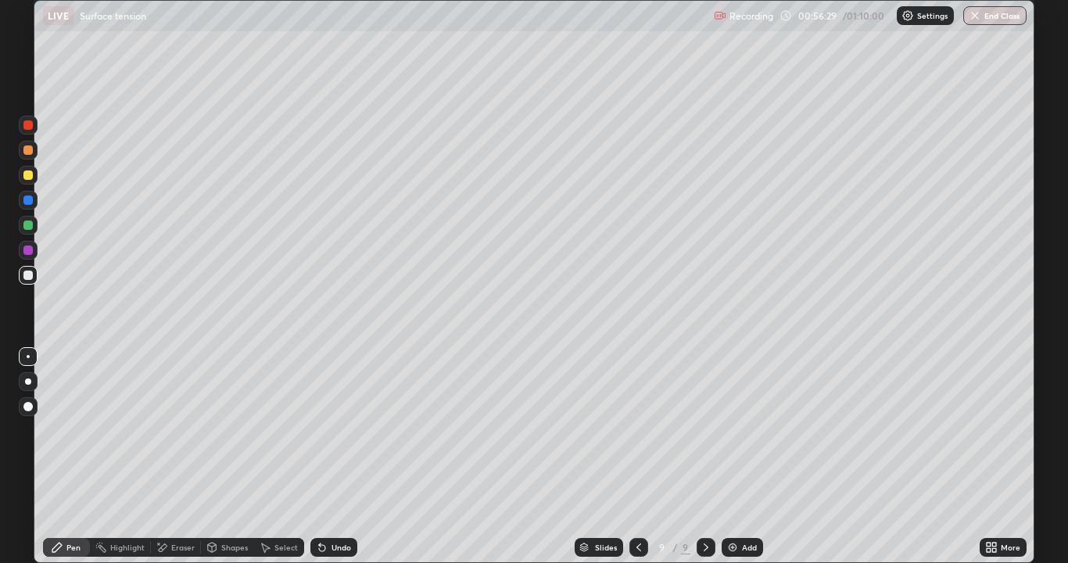
click at [332, 430] on div "Undo" at bounding box center [342, 547] width 20 height 8
click at [337, 430] on div "Undo" at bounding box center [342, 547] width 20 height 8
click at [30, 199] on div at bounding box center [27, 199] width 9 height 9
click at [28, 381] on div at bounding box center [28, 381] width 6 height 6
click at [164, 430] on icon at bounding box center [162, 547] width 13 height 13
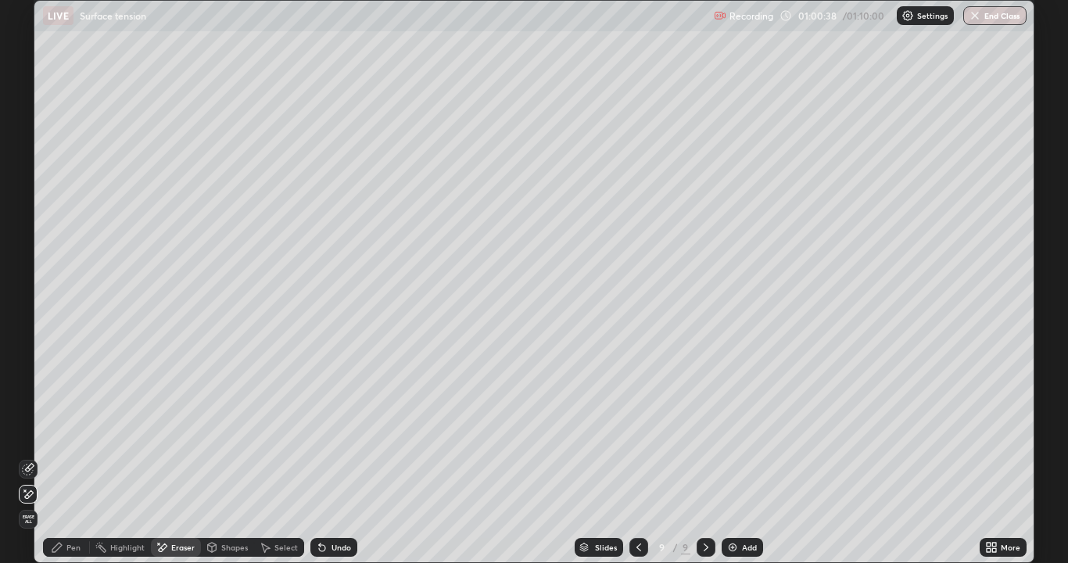
click at [63, 430] on icon at bounding box center [57, 547] width 13 height 13
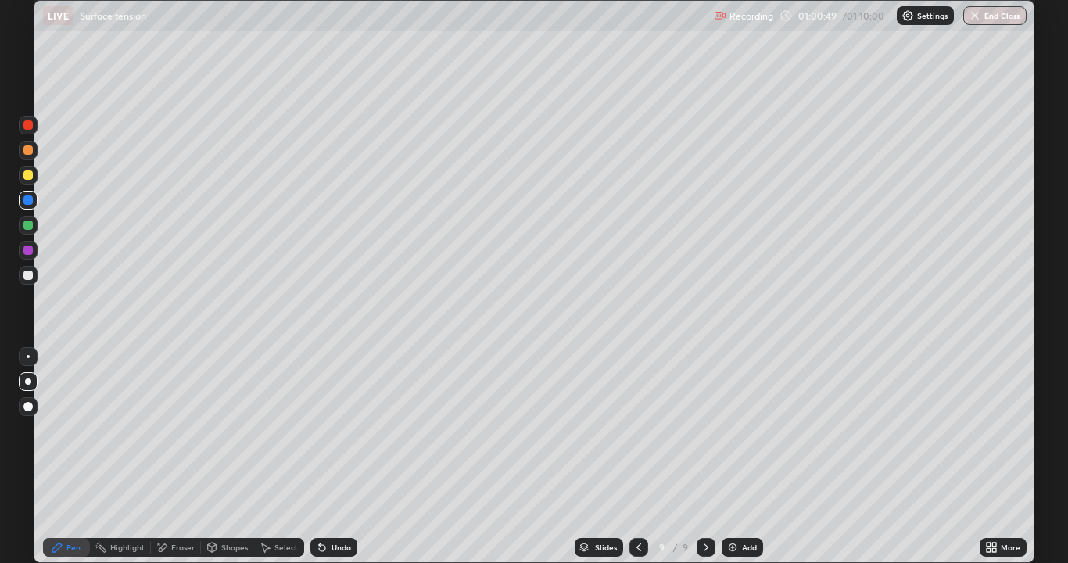
click at [335, 430] on div "Undo" at bounding box center [342, 547] width 20 height 8
click at [1005, 14] on button "End Class" at bounding box center [994, 15] width 63 height 19
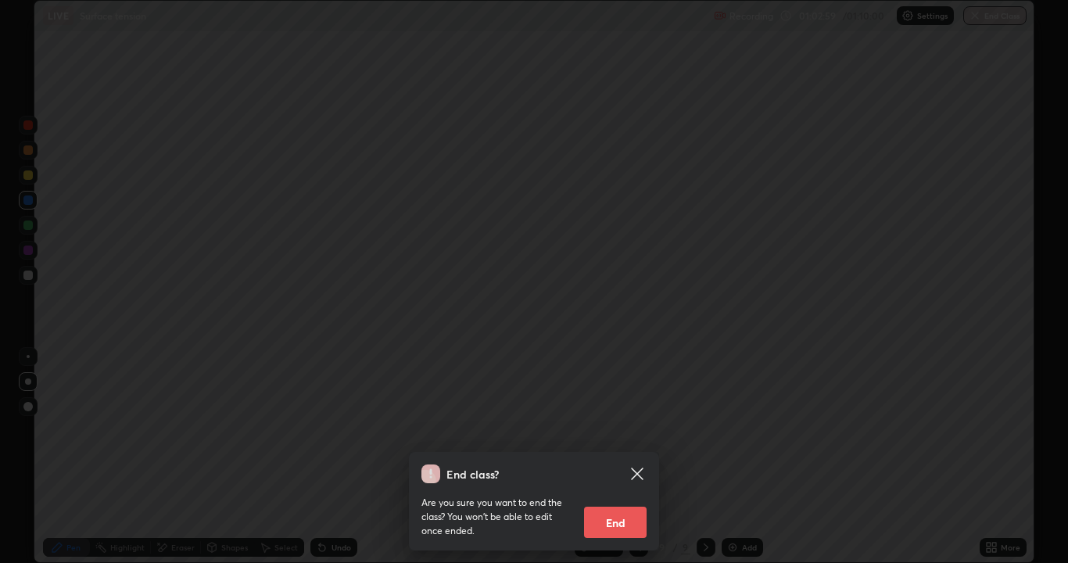
click at [630, 430] on button "End" at bounding box center [615, 522] width 63 height 31
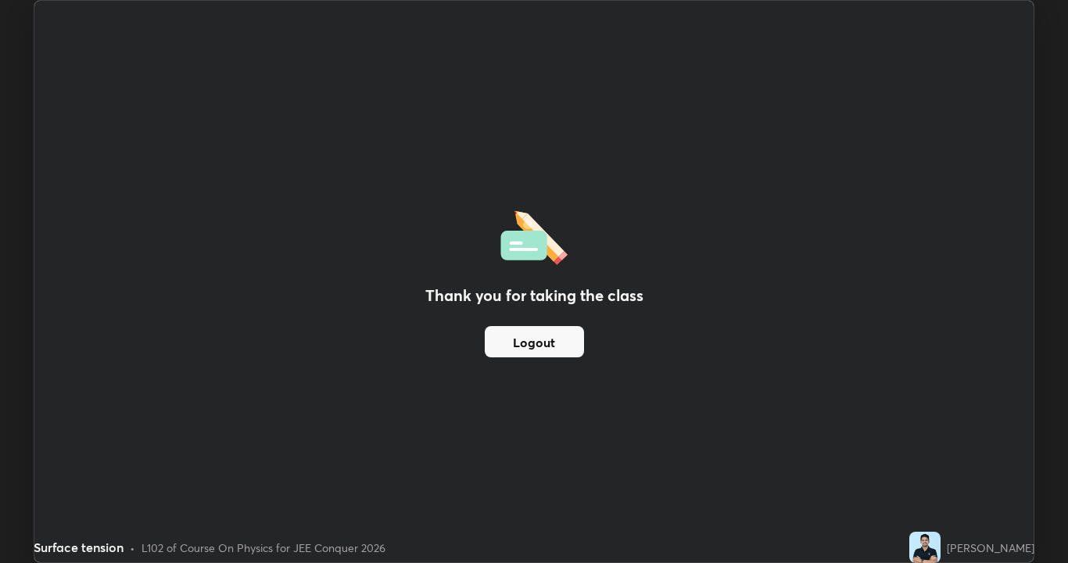
click at [735, 389] on div "Thank you for taking the class Logout" at bounding box center [533, 281] width 999 height 561
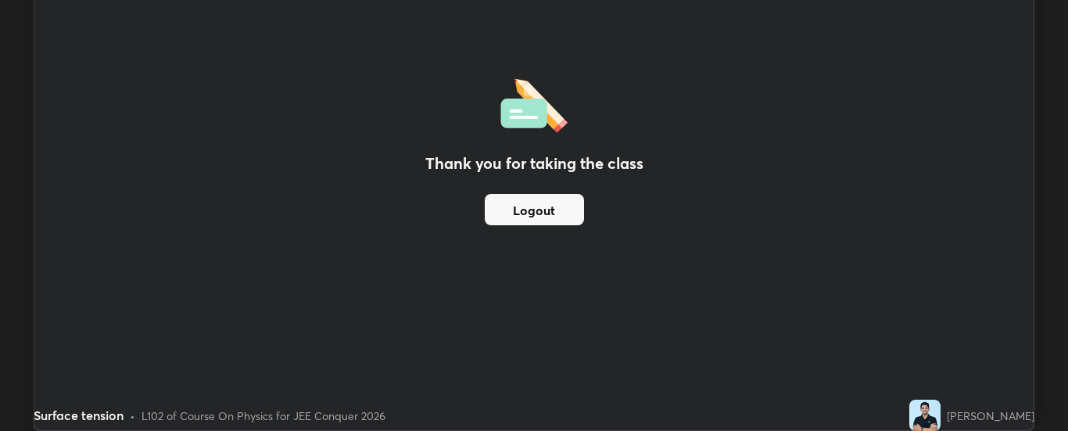
scroll to position [77768, 77131]
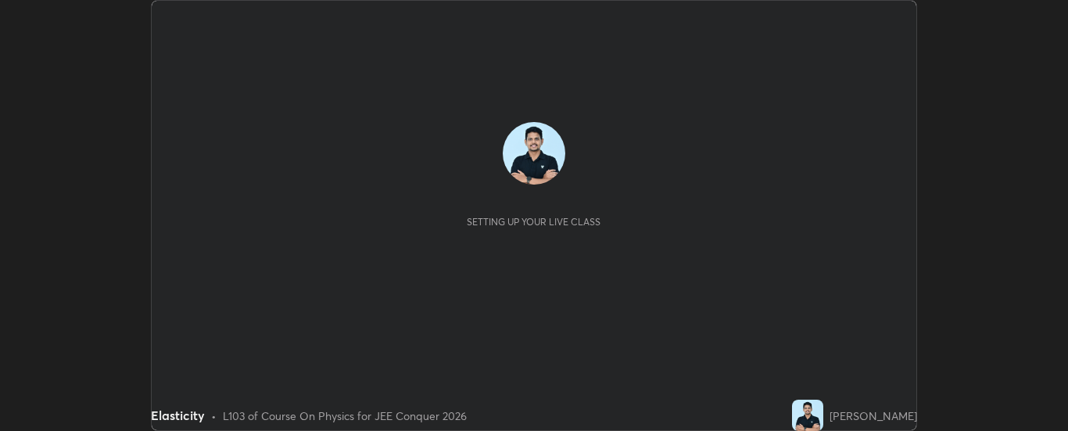
scroll to position [431, 1067]
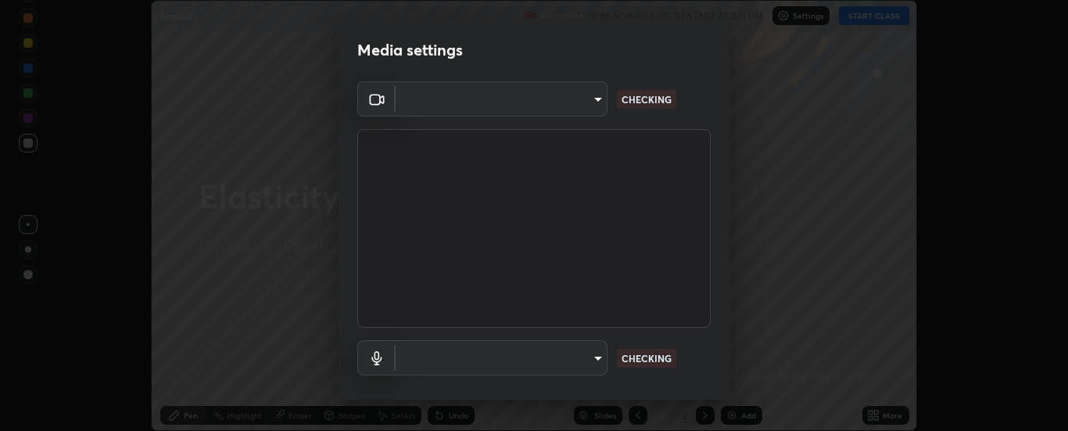
type input "6d3829c99f98afdfe7c29186be8927c2ef9ac3e8f7233b1026567672352cba5b"
type input "communications"
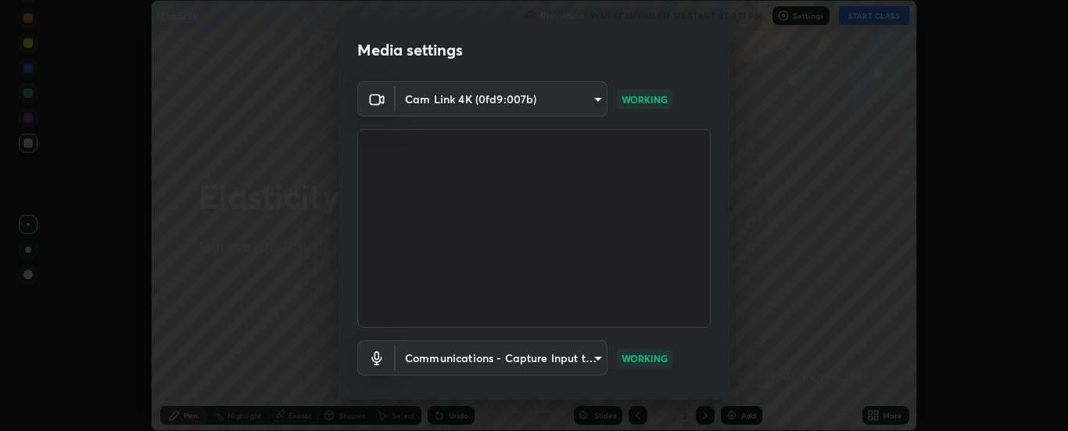
scroll to position [60, 0]
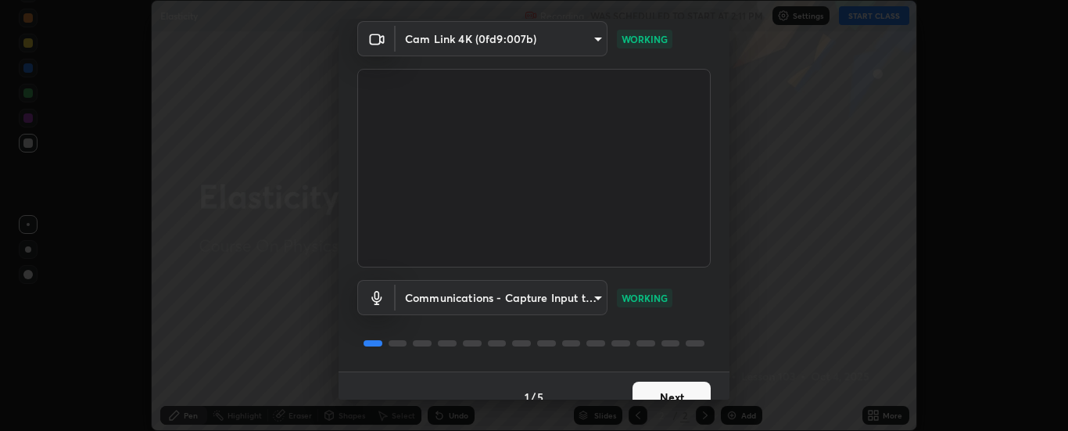
click at [671, 383] on button "Next" at bounding box center [672, 397] width 78 height 31
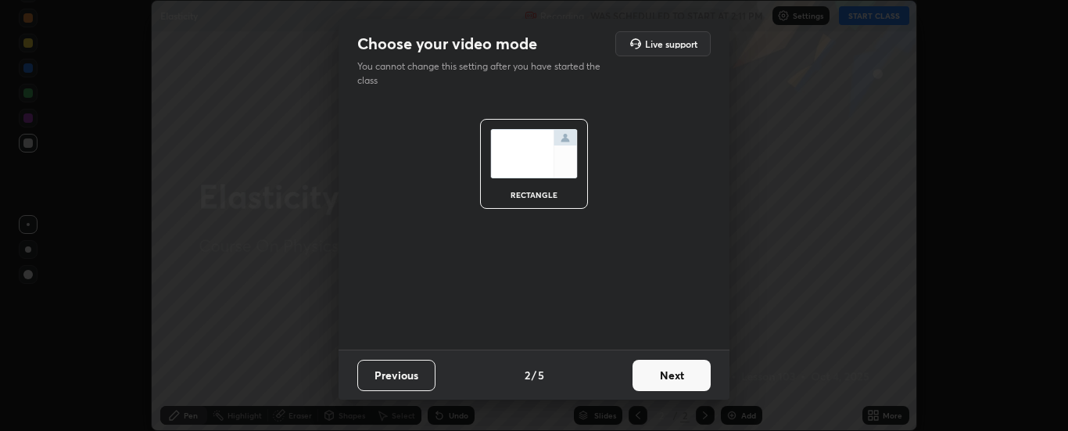
click at [671, 389] on button "Next" at bounding box center [672, 375] width 78 height 31
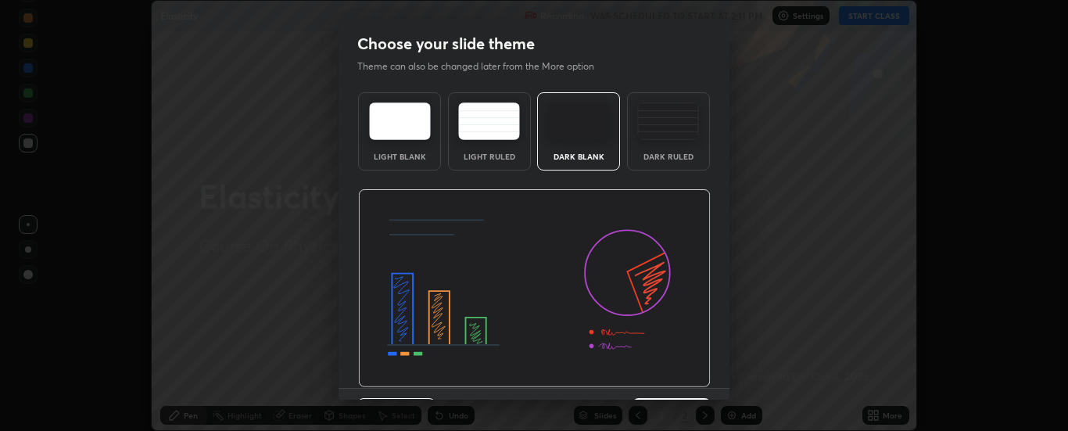
scroll to position [38, 0]
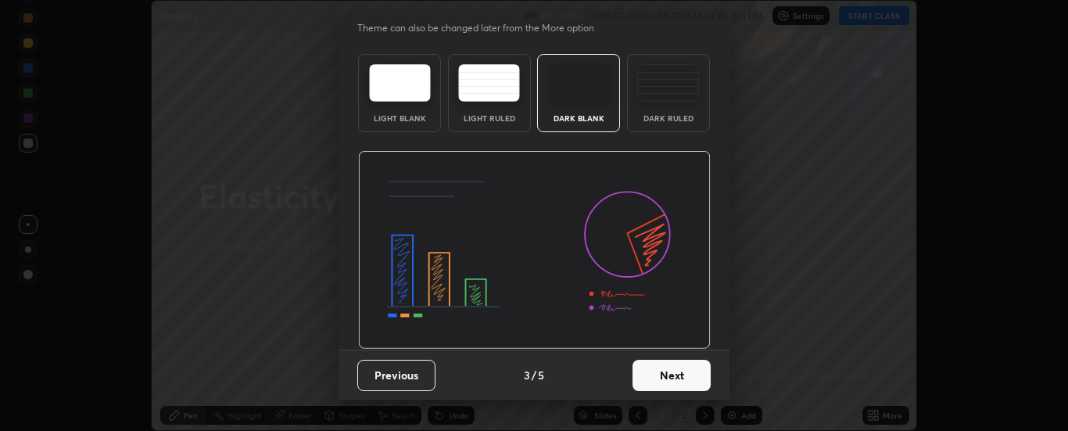
click at [669, 373] on button "Next" at bounding box center [672, 375] width 78 height 31
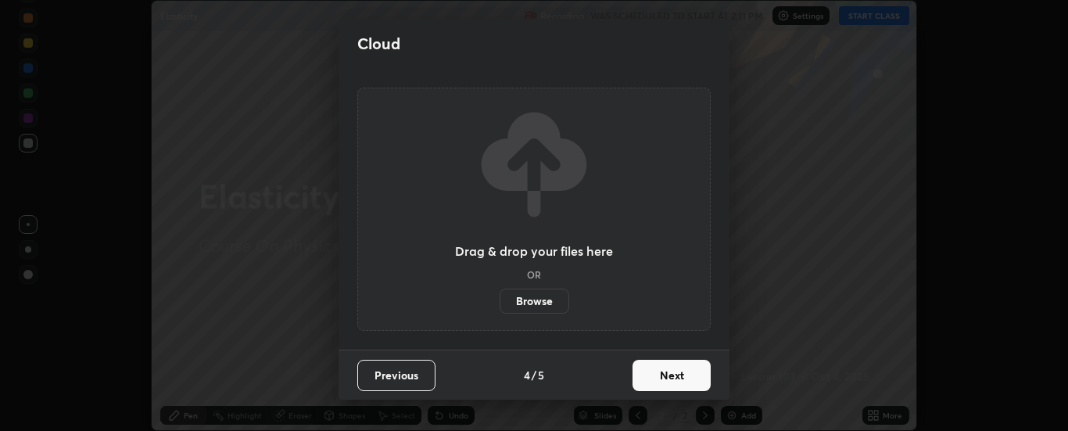
click at [662, 378] on button "Next" at bounding box center [672, 375] width 78 height 31
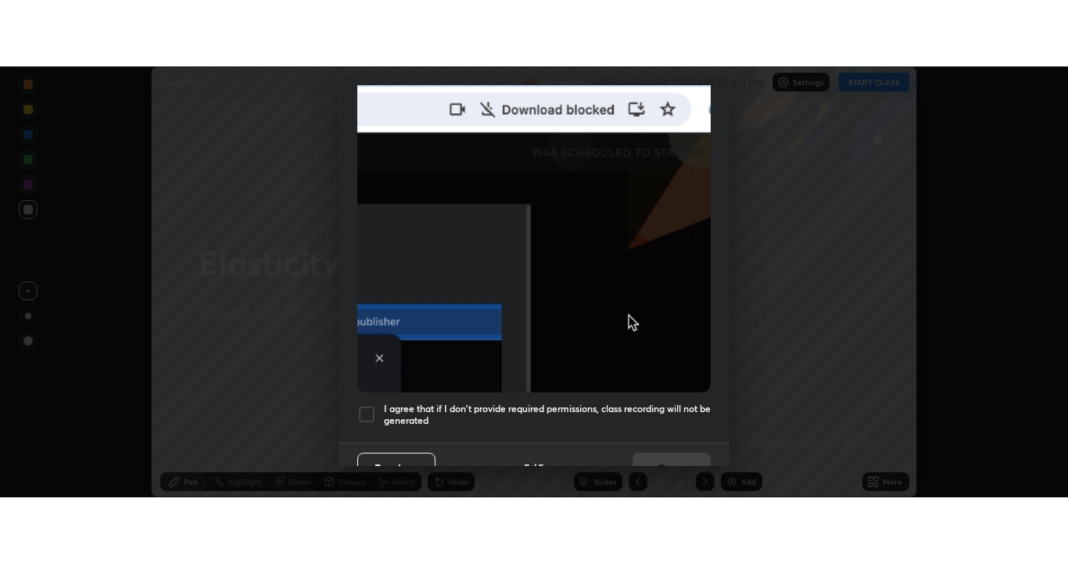
scroll to position [401, 0]
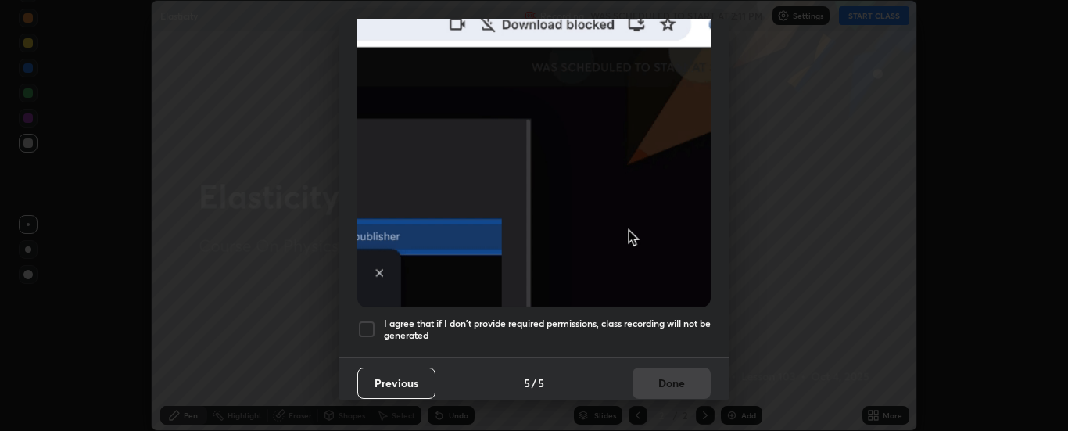
click at [372, 320] on div at bounding box center [366, 329] width 19 height 19
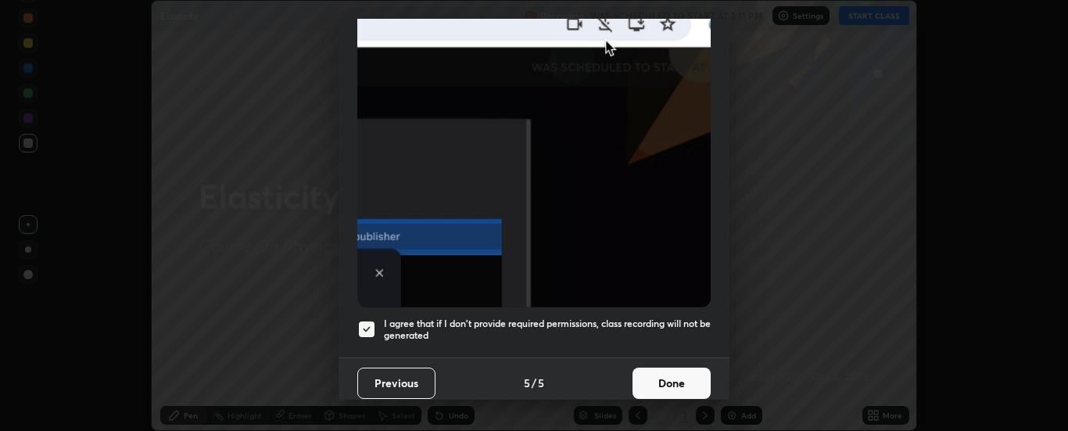
click at [670, 375] on button "Done" at bounding box center [672, 383] width 78 height 31
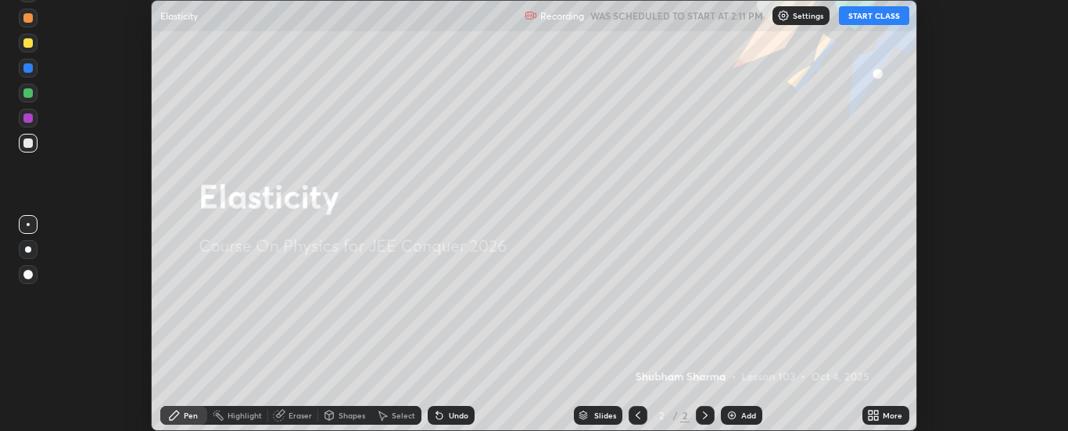
click at [860, 14] on button "START CLASS" at bounding box center [874, 15] width 70 height 19
click at [877, 412] on icon at bounding box center [877, 413] width 4 height 4
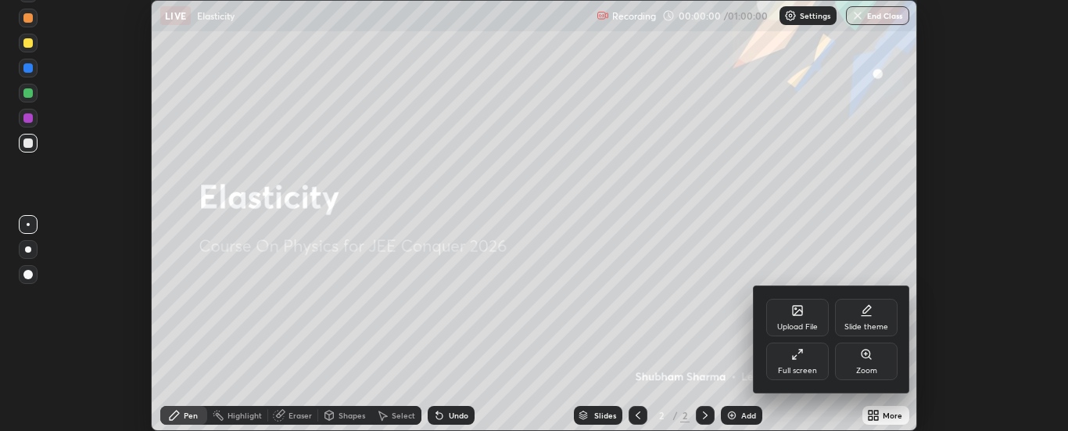
click at [733, 419] on div at bounding box center [534, 215] width 1068 height 431
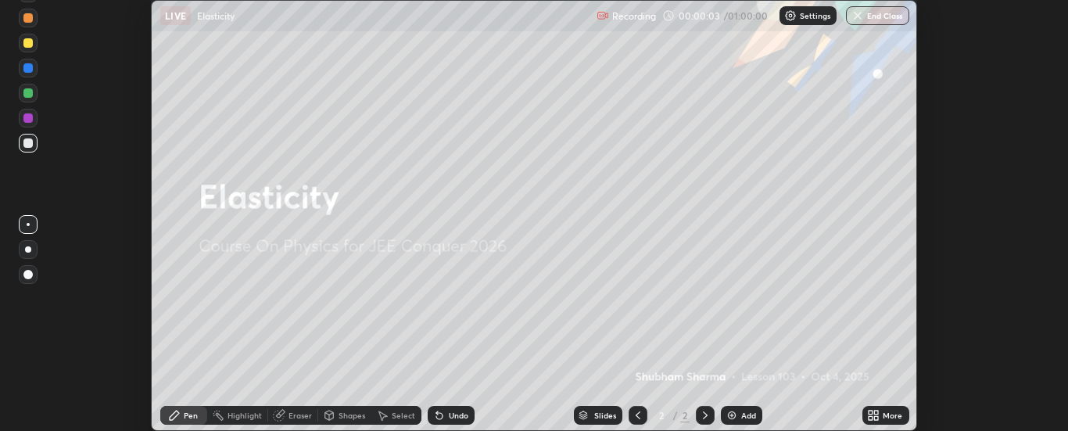
click at [732, 418] on img at bounding box center [732, 415] width 13 height 13
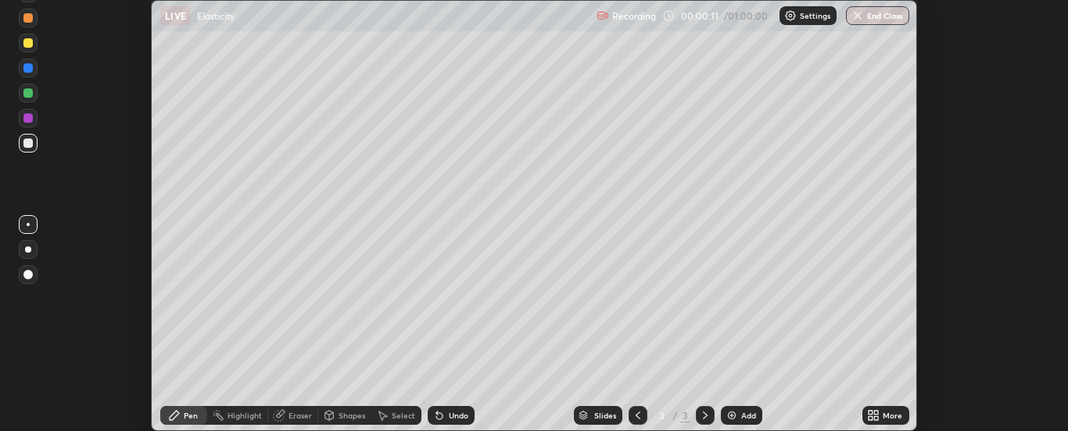
click at [876, 412] on icon at bounding box center [877, 413] width 4 height 4
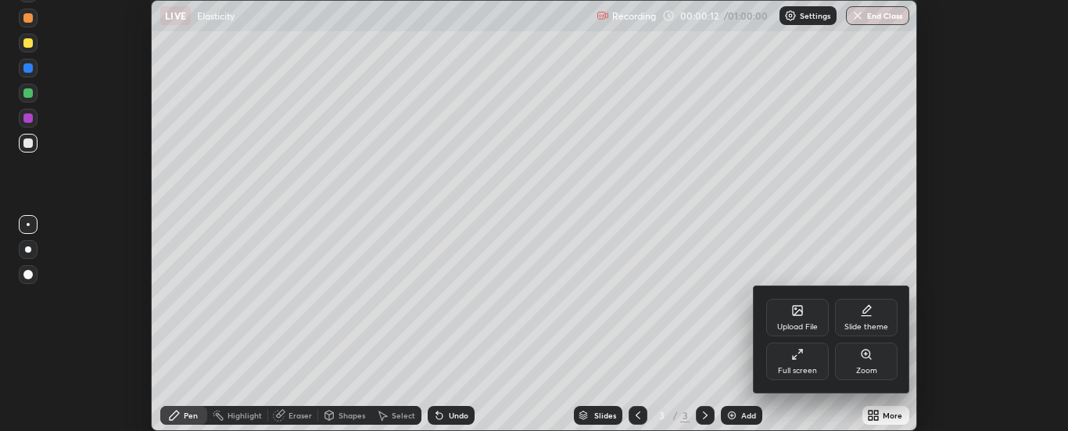
click at [775, 364] on div "Full screen" at bounding box center [797, 362] width 63 height 38
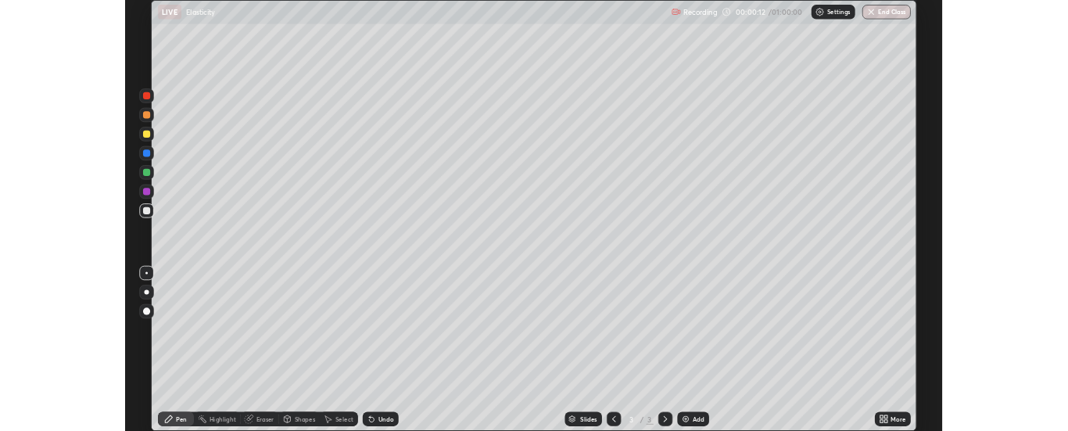
scroll to position [563, 1068]
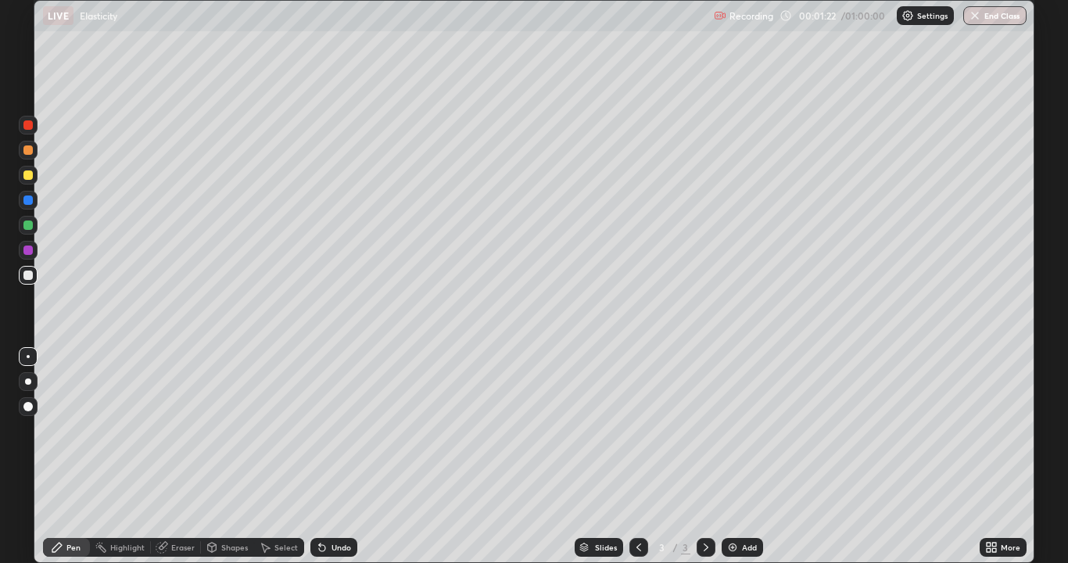
click at [332, 430] on div "Undo" at bounding box center [342, 547] width 20 height 8
click at [319, 430] on icon at bounding box center [320, 544] width 2 height 2
click at [325, 430] on div "Undo" at bounding box center [333, 547] width 47 height 19
click at [326, 430] on icon at bounding box center [322, 547] width 13 height 13
click at [325, 430] on icon at bounding box center [322, 547] width 13 height 13
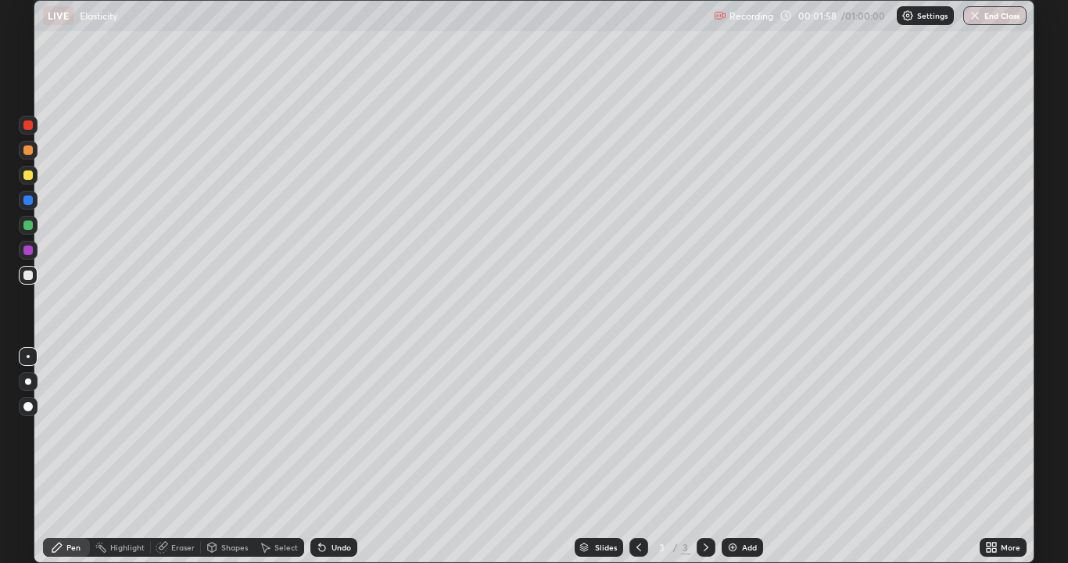
click at [326, 430] on div "Undo" at bounding box center [333, 547] width 47 height 19
click at [332, 430] on div "Undo" at bounding box center [342, 547] width 20 height 8
click at [328, 430] on div "Undo" at bounding box center [333, 547] width 47 height 19
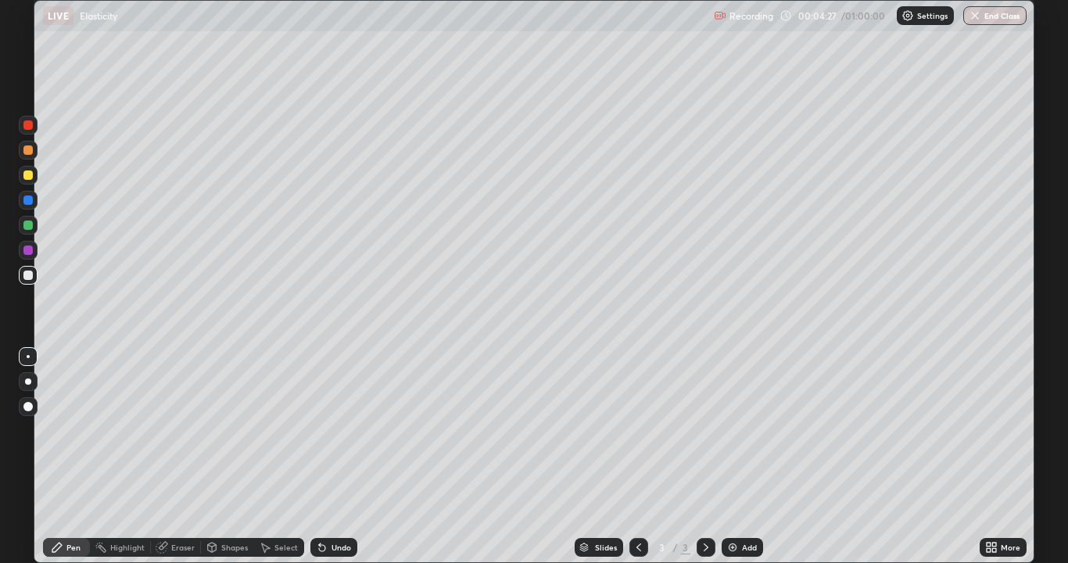
click at [328, 430] on div "Undo" at bounding box center [333, 547] width 47 height 19
click at [339, 430] on div "Undo" at bounding box center [342, 547] width 20 height 8
click at [335, 430] on div "Undo" at bounding box center [342, 547] width 20 height 8
click at [338, 430] on div "Undo" at bounding box center [342, 547] width 20 height 8
click at [337, 430] on div "Undo" at bounding box center [342, 547] width 20 height 8
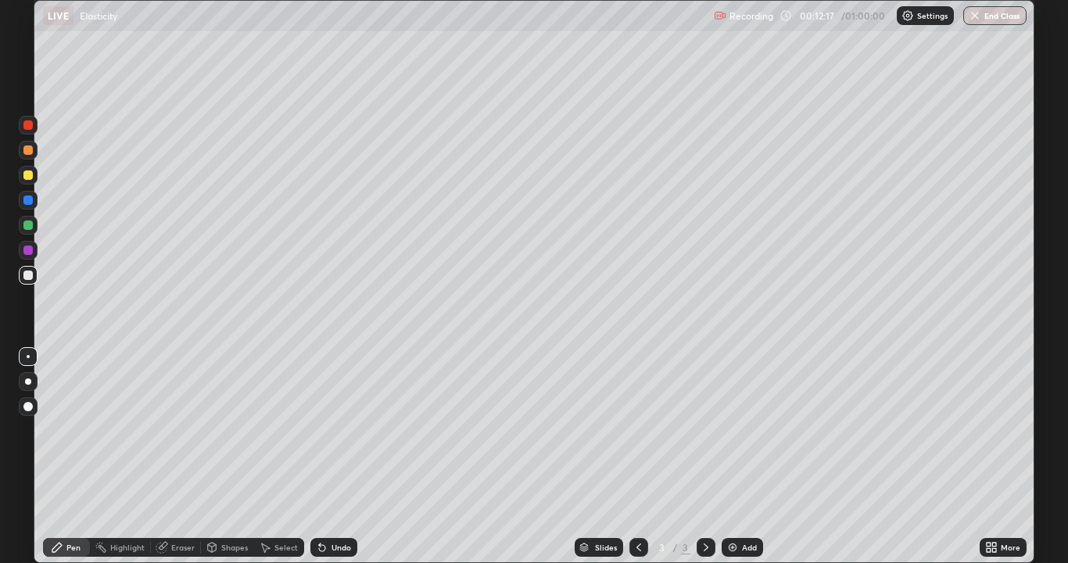
click at [741, 430] on div "Add" at bounding box center [742, 547] width 41 height 19
click at [332, 430] on div "Undo" at bounding box center [342, 547] width 20 height 8
click at [323, 430] on icon at bounding box center [322, 548] width 6 height 6
click at [324, 430] on icon at bounding box center [322, 547] width 13 height 13
click at [174, 430] on div "Eraser" at bounding box center [182, 547] width 23 height 8
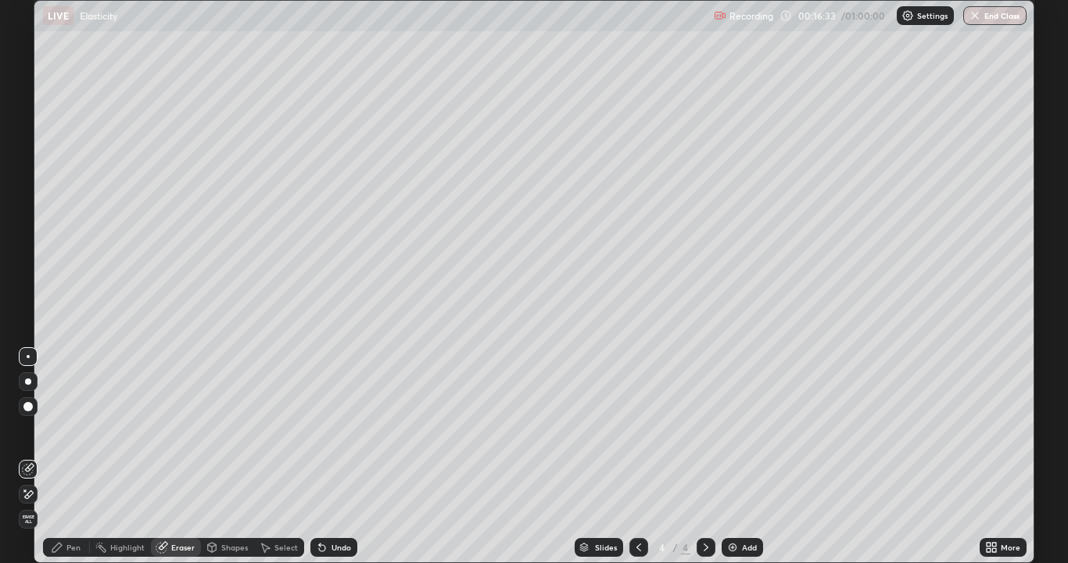
click at [59, 430] on icon at bounding box center [57, 547] width 13 height 13
click at [167, 430] on icon at bounding box center [163, 546] width 9 height 8
click at [29, 430] on icon at bounding box center [28, 494] width 13 height 13
click at [747, 430] on div "Add" at bounding box center [749, 547] width 15 height 8
click at [74, 430] on div "Pen" at bounding box center [73, 547] width 14 height 8
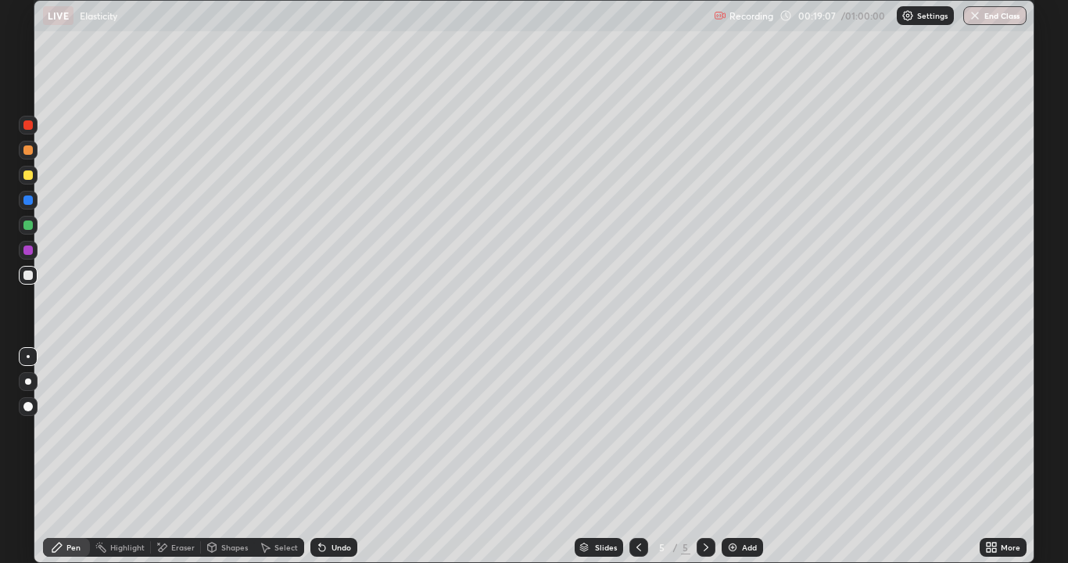
click at [161, 430] on icon at bounding box center [163, 547] width 9 height 8
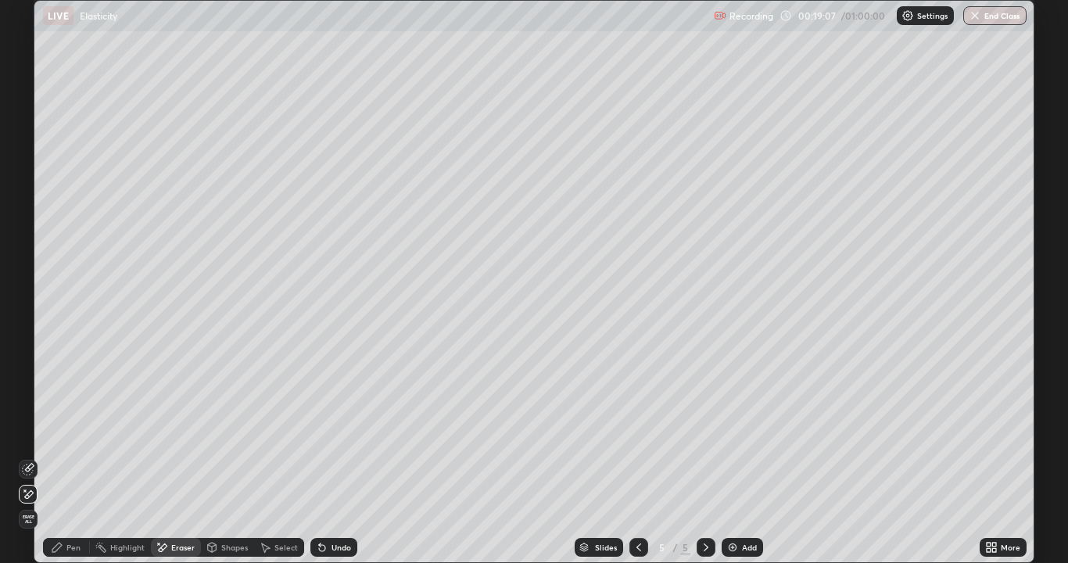
click at [27, 430] on icon at bounding box center [29, 468] width 9 height 8
click at [82, 430] on div "Pen" at bounding box center [66, 547] width 47 height 19
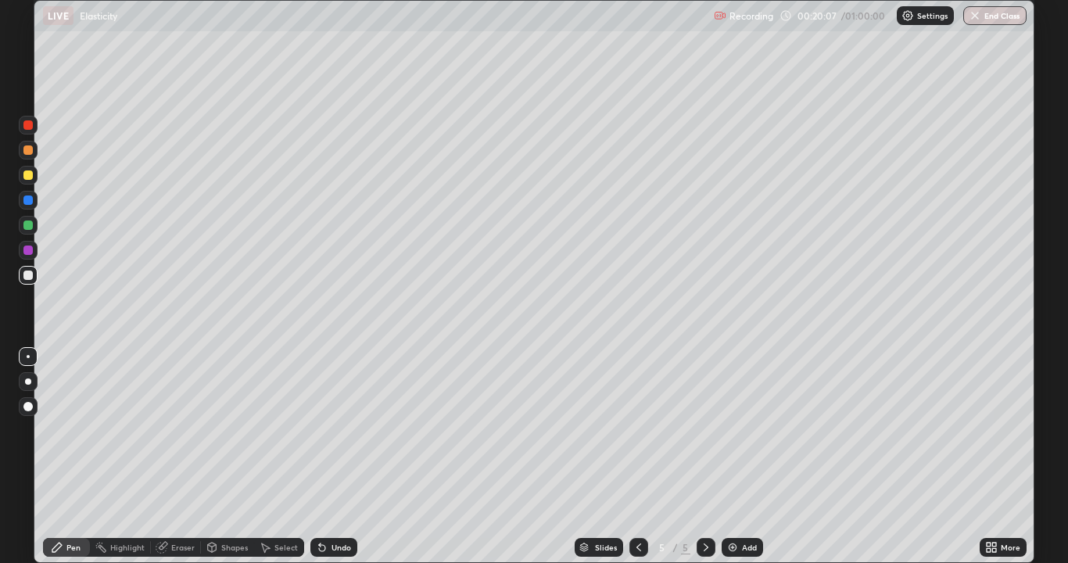
click at [332, 430] on div "Undo" at bounding box center [342, 547] width 20 height 8
click at [637, 430] on icon at bounding box center [639, 547] width 13 height 13
click at [703, 430] on icon at bounding box center [706, 547] width 13 height 13
click at [329, 430] on div "Undo" at bounding box center [333, 547] width 47 height 19
click at [635, 430] on icon at bounding box center [639, 547] width 13 height 13
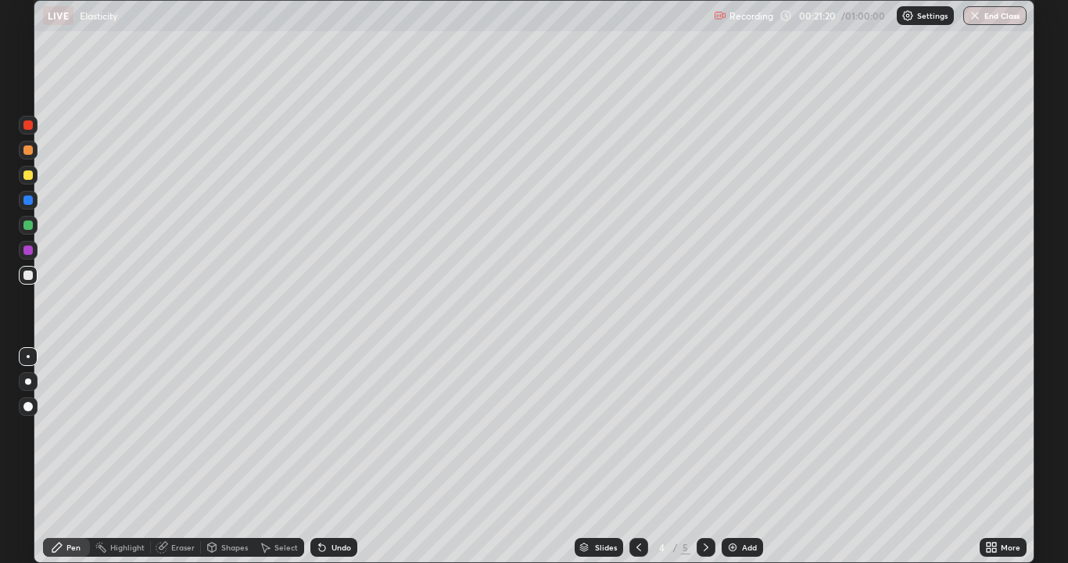
click at [332, 430] on div "Undo" at bounding box center [342, 547] width 20 height 8
click at [335, 430] on div "Undo" at bounding box center [342, 547] width 20 height 8
click at [705, 430] on icon at bounding box center [706, 547] width 13 height 13
click at [164, 430] on icon at bounding box center [163, 546] width 9 height 8
click at [66, 430] on div "Pen" at bounding box center [73, 547] width 14 height 8
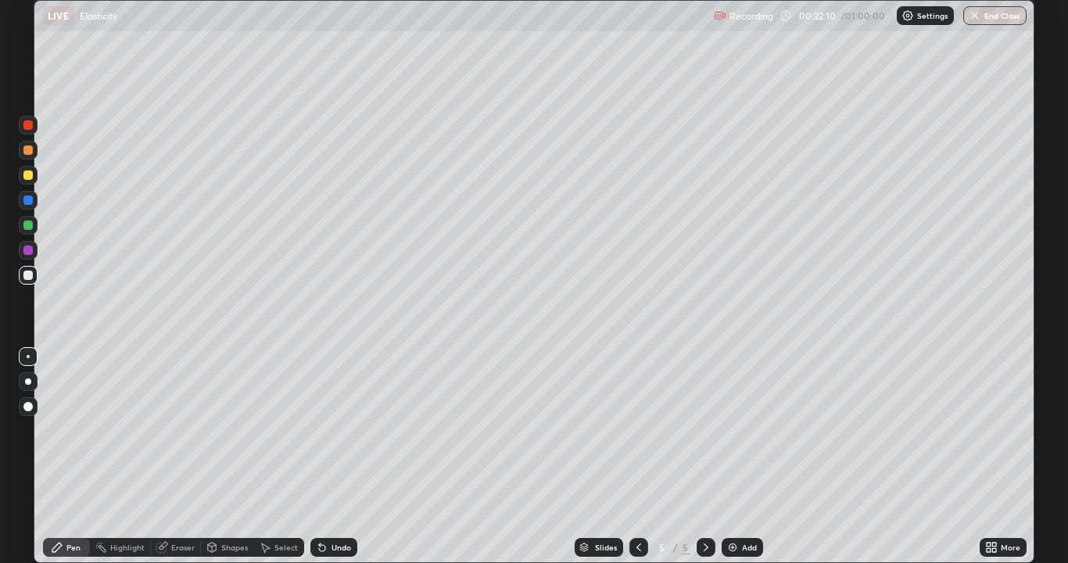
click at [74, 430] on div "Pen" at bounding box center [66, 547] width 47 height 19
click at [175, 430] on div "Eraser" at bounding box center [182, 547] width 23 height 8
click at [32, 430] on icon at bounding box center [28, 494] width 13 height 13
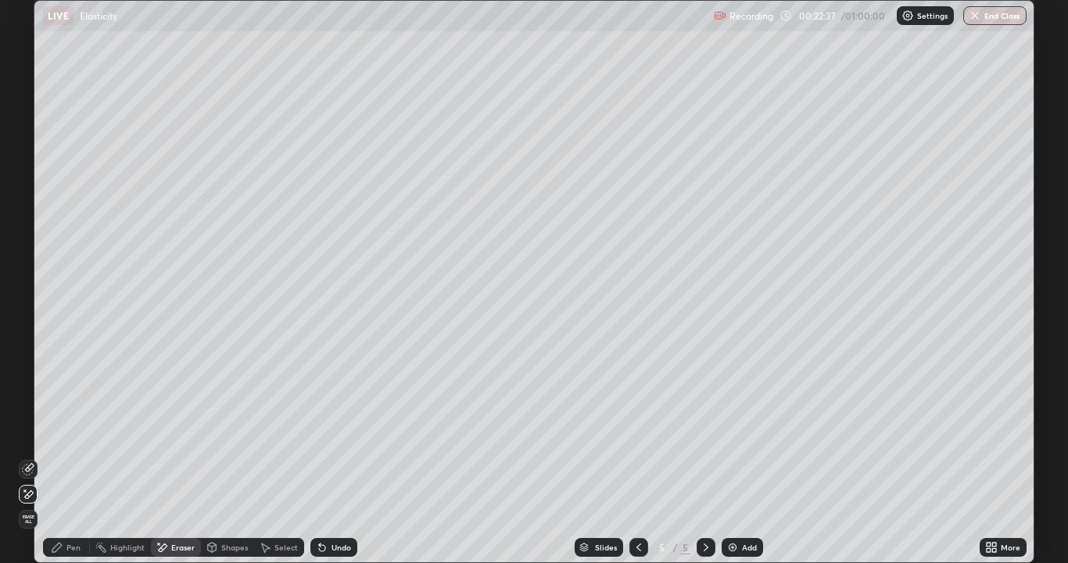
click at [63, 430] on icon at bounding box center [57, 547] width 13 height 13
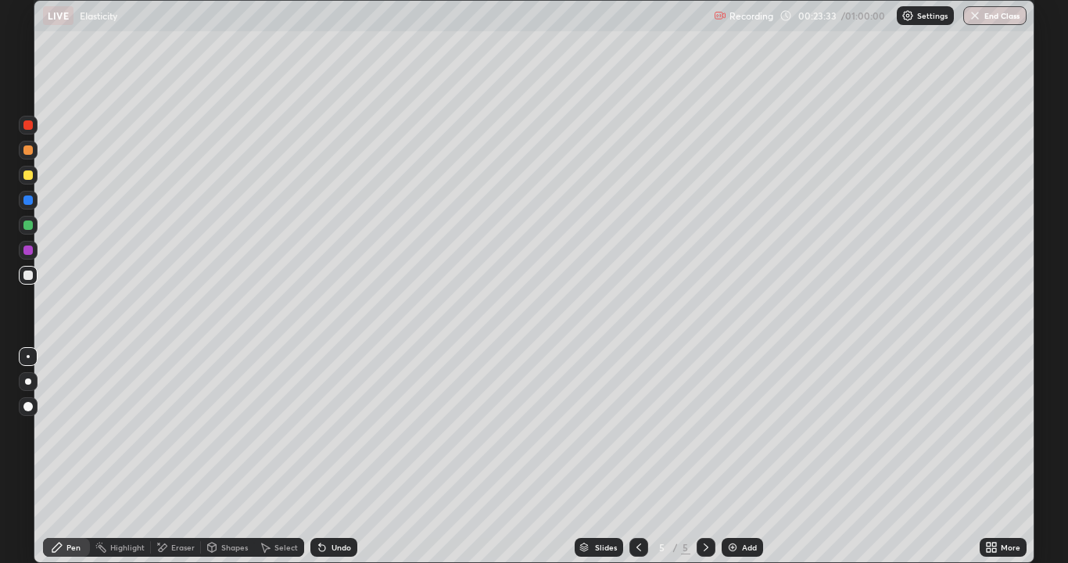
click at [173, 430] on div "Eraser" at bounding box center [182, 547] width 23 height 8
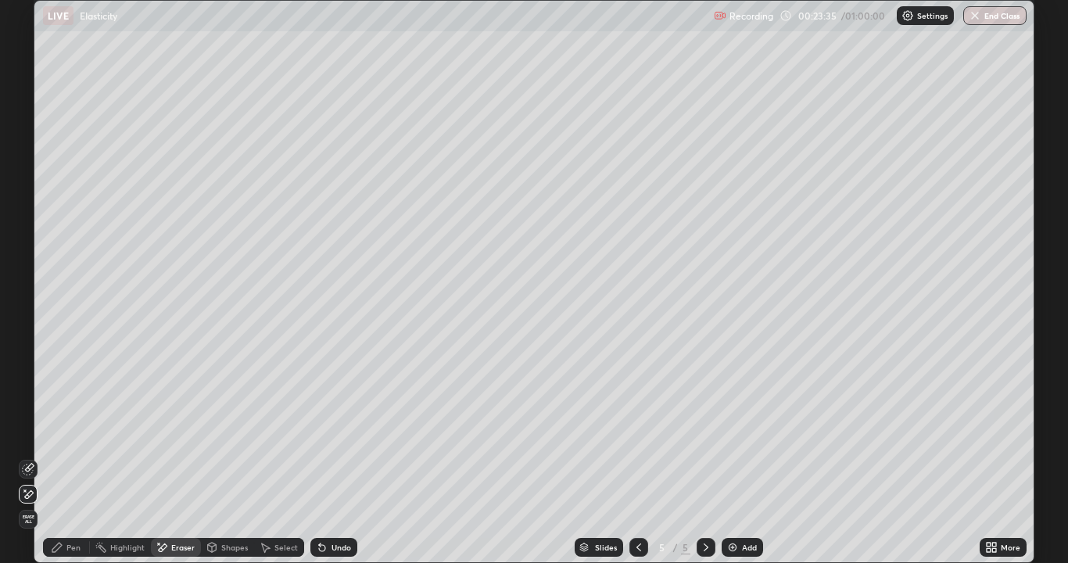
click at [67, 430] on div "Pen" at bounding box center [73, 547] width 14 height 8
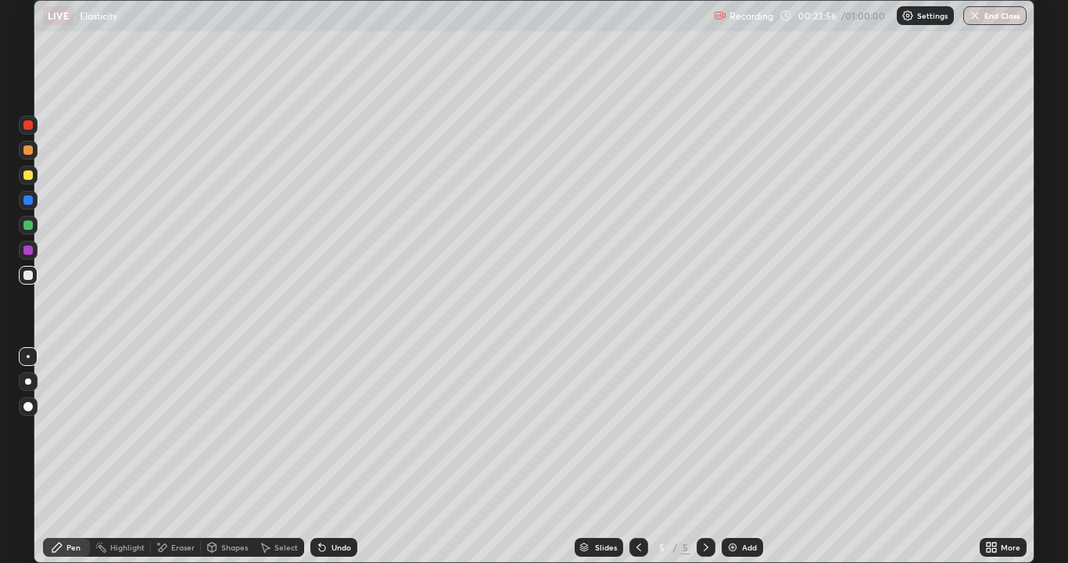
click at [332, 430] on div "Undo" at bounding box center [333, 547] width 47 height 19
click at [177, 430] on div "Eraser" at bounding box center [182, 547] width 23 height 8
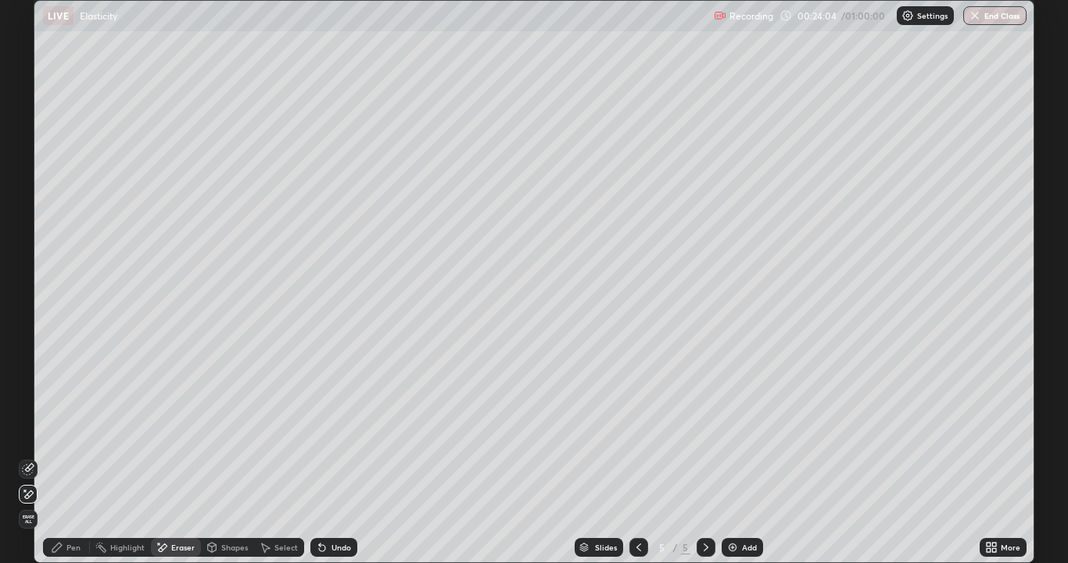
click at [332, 430] on div "Undo" at bounding box center [342, 547] width 20 height 8
click at [339, 430] on div "Undo" at bounding box center [333, 547] width 47 height 19
click at [340, 430] on div "Undo" at bounding box center [342, 547] width 20 height 8
click at [332, 430] on div "Undo" at bounding box center [342, 547] width 20 height 8
click at [61, 430] on icon at bounding box center [57, 547] width 13 height 13
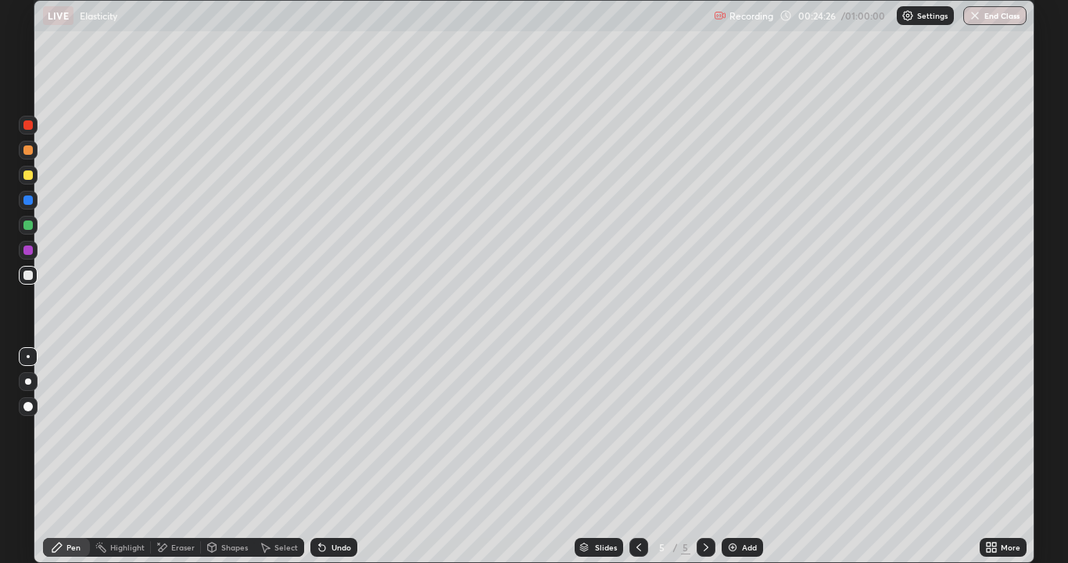
click at [338, 430] on div "Undo" at bounding box center [333, 547] width 47 height 19
click at [338, 430] on div "Undo" at bounding box center [342, 547] width 20 height 8
click at [339, 430] on div "Undo" at bounding box center [342, 547] width 20 height 8
click at [171, 430] on div "Eraser" at bounding box center [182, 547] width 23 height 8
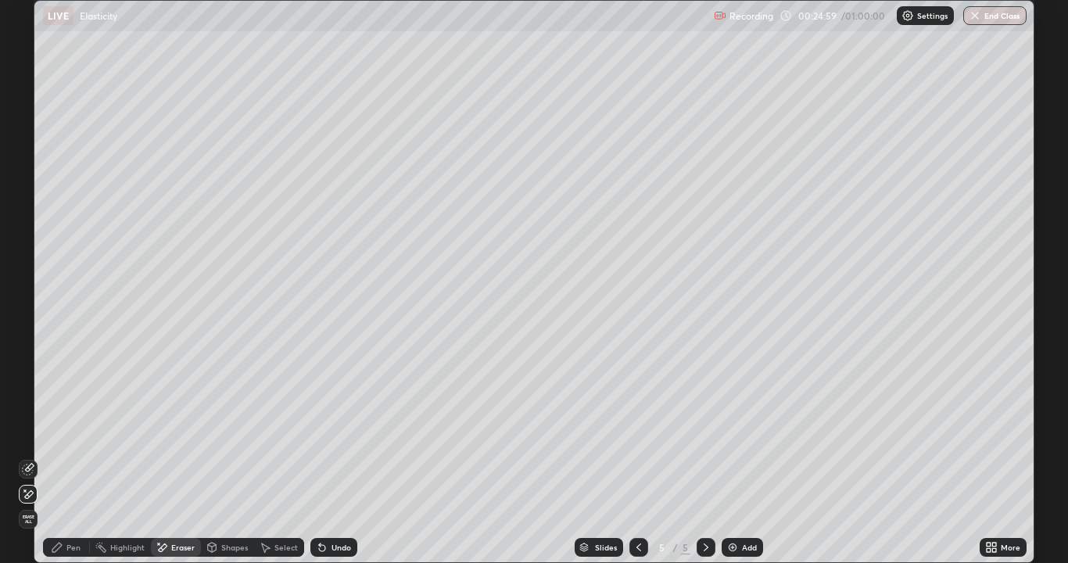
click at [67, 430] on div "Pen" at bounding box center [73, 547] width 14 height 8
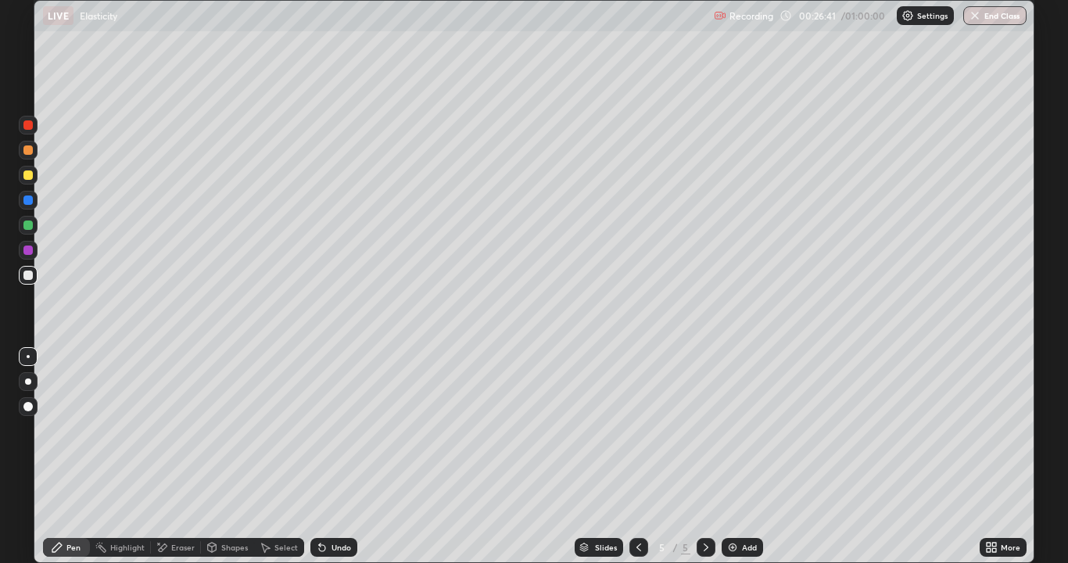
click at [330, 430] on div "Undo" at bounding box center [333, 547] width 47 height 19
click at [171, 430] on div "Eraser" at bounding box center [182, 547] width 23 height 8
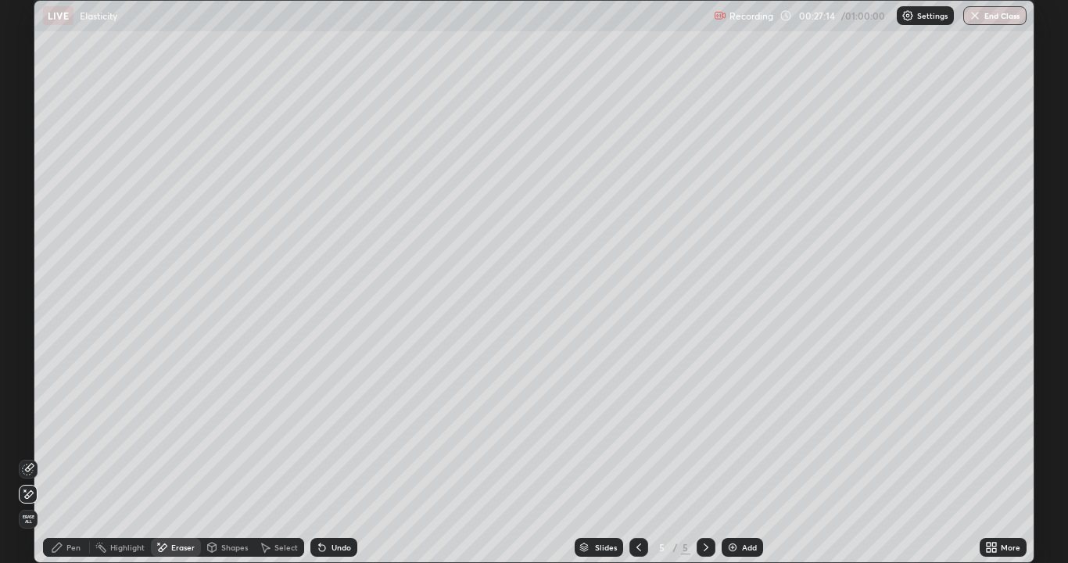
click at [48, 430] on div "Pen" at bounding box center [66, 547] width 47 height 19
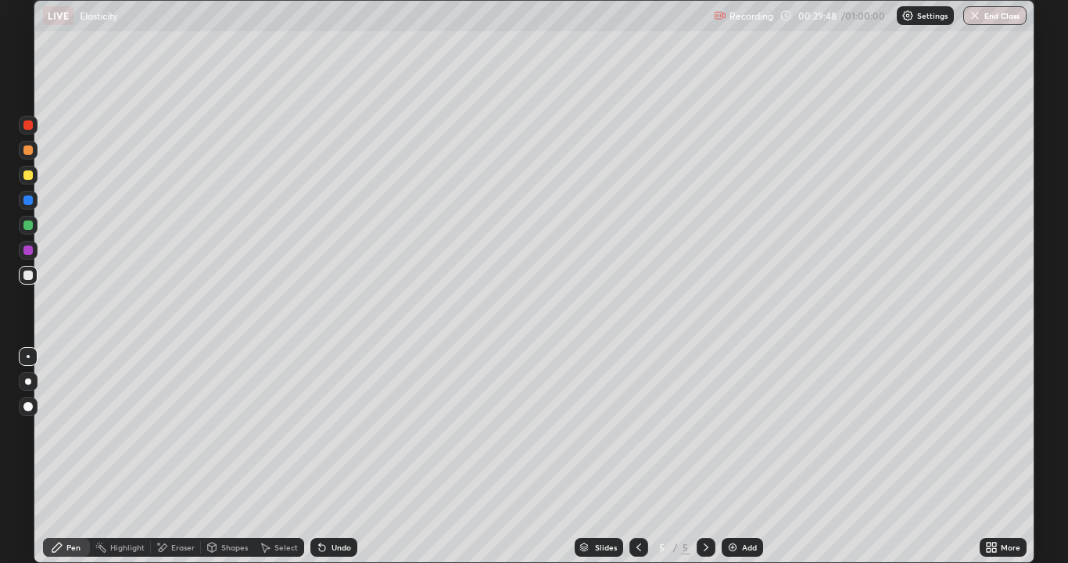
click at [741, 430] on div "Add" at bounding box center [742, 547] width 41 height 19
click at [26, 150] on div at bounding box center [27, 149] width 9 height 9
click at [319, 430] on icon at bounding box center [322, 548] width 6 height 6
click at [319, 430] on icon at bounding box center [320, 544] width 2 height 2
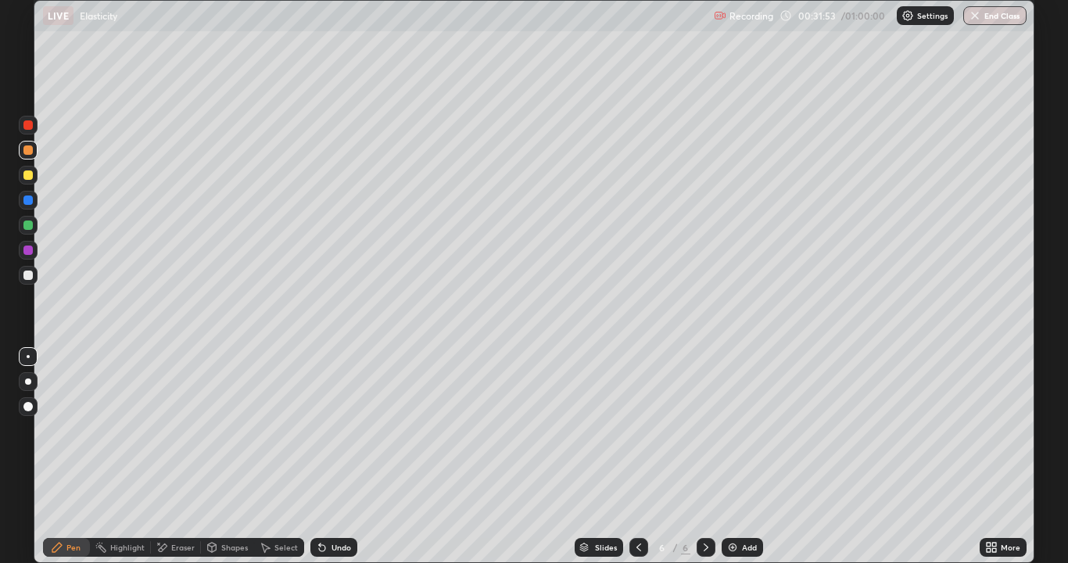
click at [341, 430] on div "Undo" at bounding box center [333, 547] width 47 height 19
click at [339, 430] on div "Undo" at bounding box center [342, 547] width 20 height 8
click at [156, 430] on icon at bounding box center [162, 547] width 13 height 13
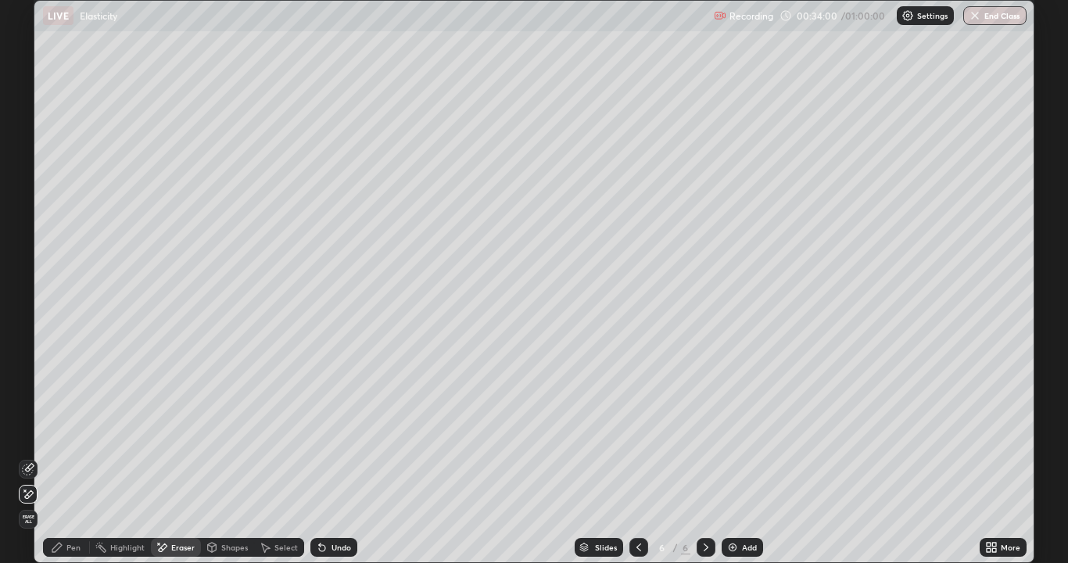
click at [74, 430] on div "Pen" at bounding box center [73, 547] width 14 height 8
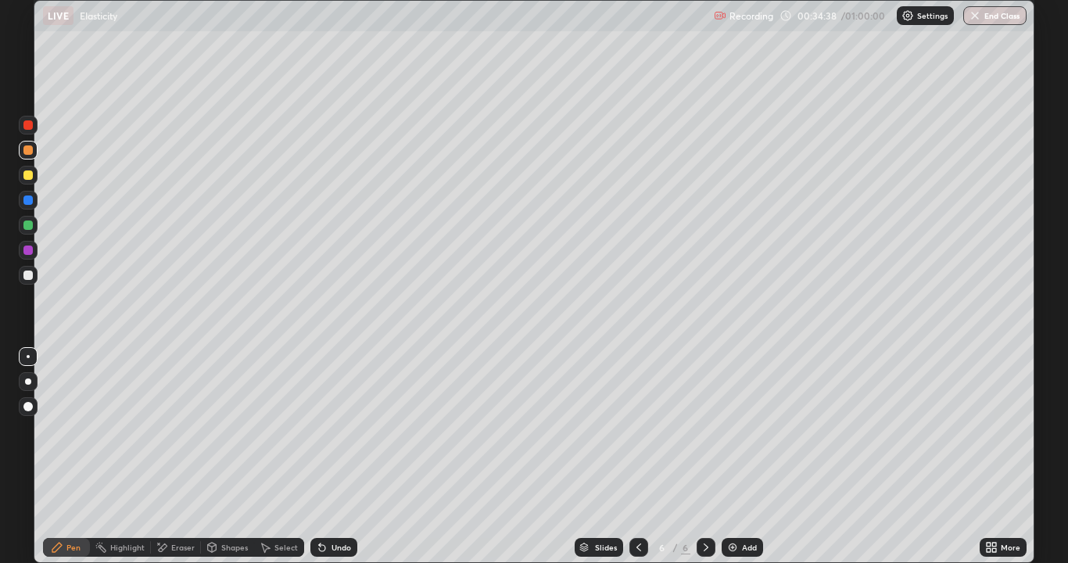
click at [337, 430] on div "Undo" at bounding box center [342, 547] width 20 height 8
click at [339, 430] on div "Undo" at bounding box center [342, 547] width 20 height 8
click at [338, 430] on div "Undo" at bounding box center [342, 547] width 20 height 8
click at [335, 430] on div "Undo" at bounding box center [342, 547] width 20 height 8
click at [349, 430] on div "Undo" at bounding box center [333, 547] width 47 height 19
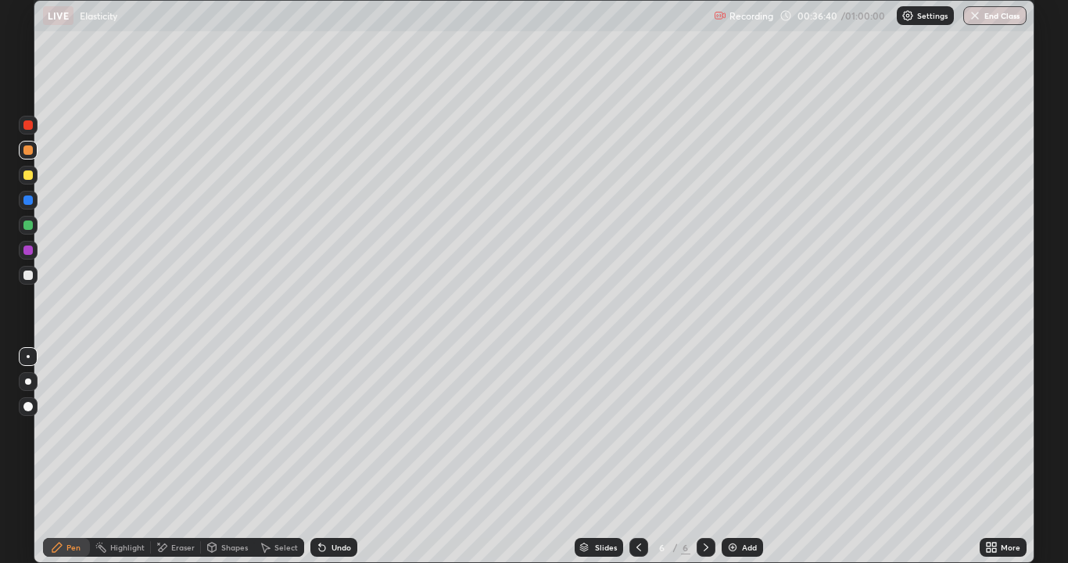
click at [338, 430] on div "Undo" at bounding box center [342, 547] width 20 height 8
click at [335, 430] on div "Undo" at bounding box center [342, 547] width 20 height 8
click at [334, 430] on div "Undo" at bounding box center [342, 547] width 20 height 8
click at [742, 430] on div "Add" at bounding box center [749, 547] width 15 height 8
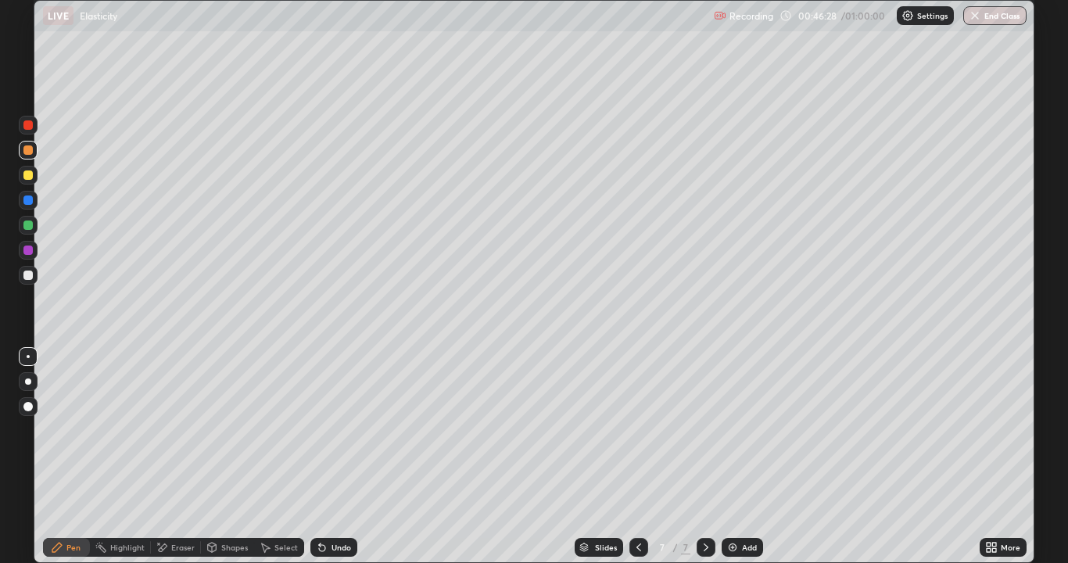
click at [277, 430] on div "Select" at bounding box center [279, 547] width 50 height 19
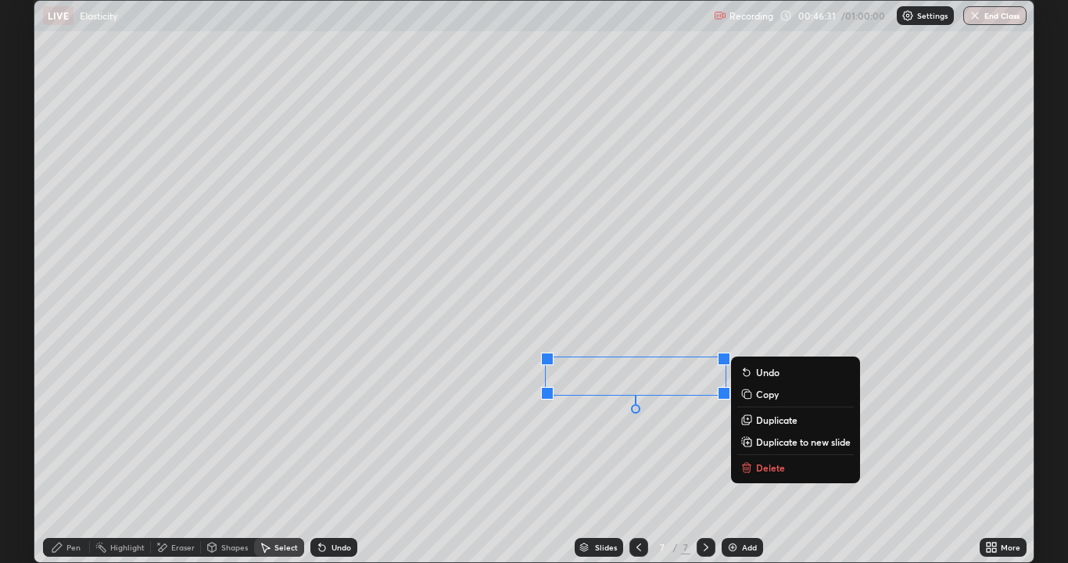
click at [66, 430] on div "Pen" at bounding box center [66, 547] width 47 height 19
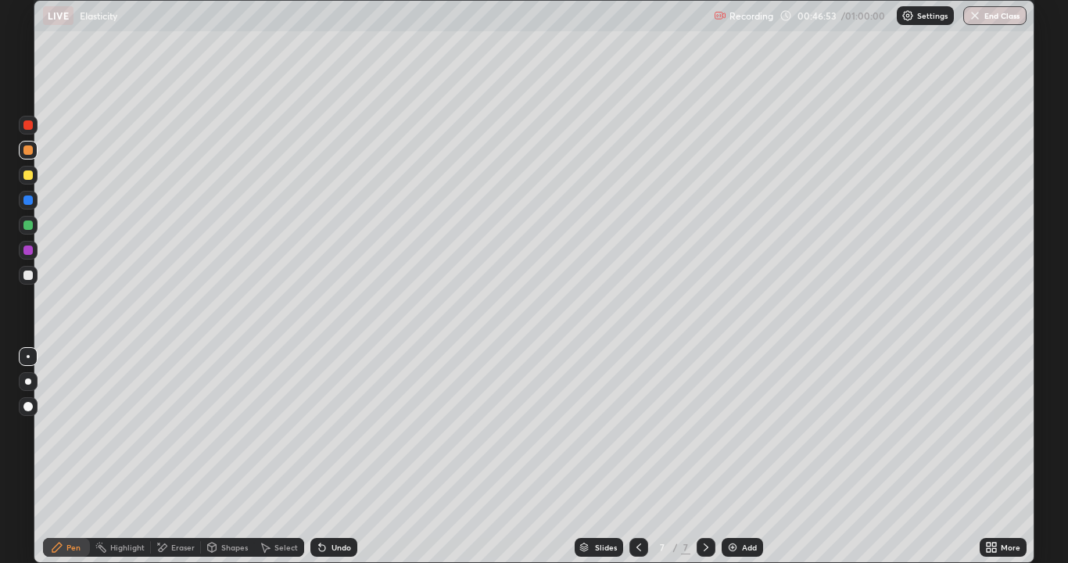
click at [335, 430] on div "Undo" at bounding box center [342, 547] width 20 height 8
click at [334, 430] on div "Undo" at bounding box center [342, 547] width 20 height 8
click at [333, 430] on div "Undo" at bounding box center [342, 547] width 20 height 8
click at [332, 430] on div "Undo" at bounding box center [342, 547] width 20 height 8
click at [341, 430] on div "Undo" at bounding box center [342, 547] width 20 height 8
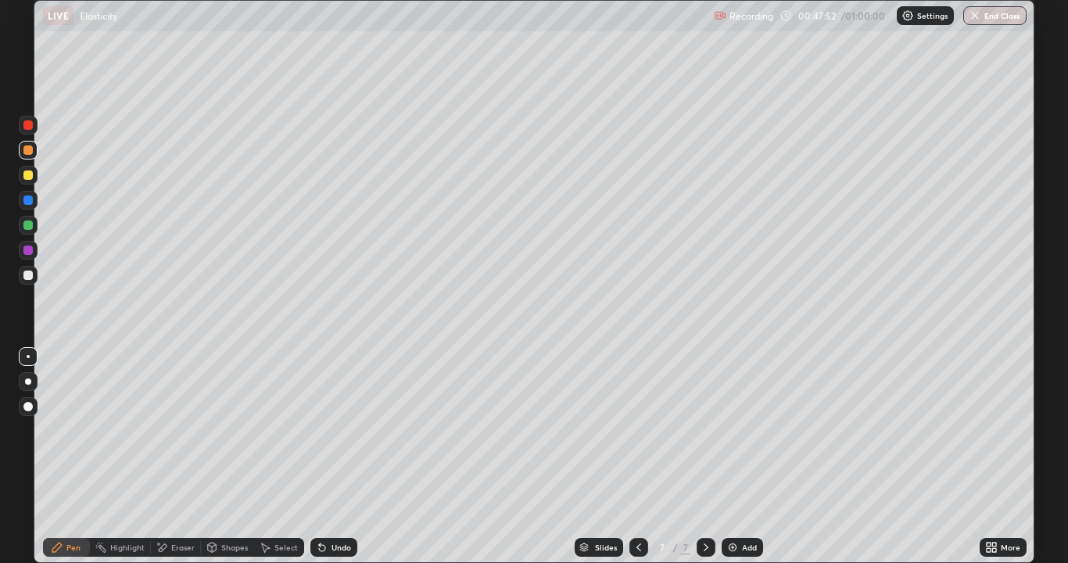
click at [332, 430] on div "Undo" at bounding box center [342, 547] width 20 height 8
click at [319, 430] on icon at bounding box center [320, 544] width 2 height 2
click at [28, 174] on div at bounding box center [27, 174] width 9 height 9
click at [171, 430] on div "Eraser" at bounding box center [182, 547] width 23 height 8
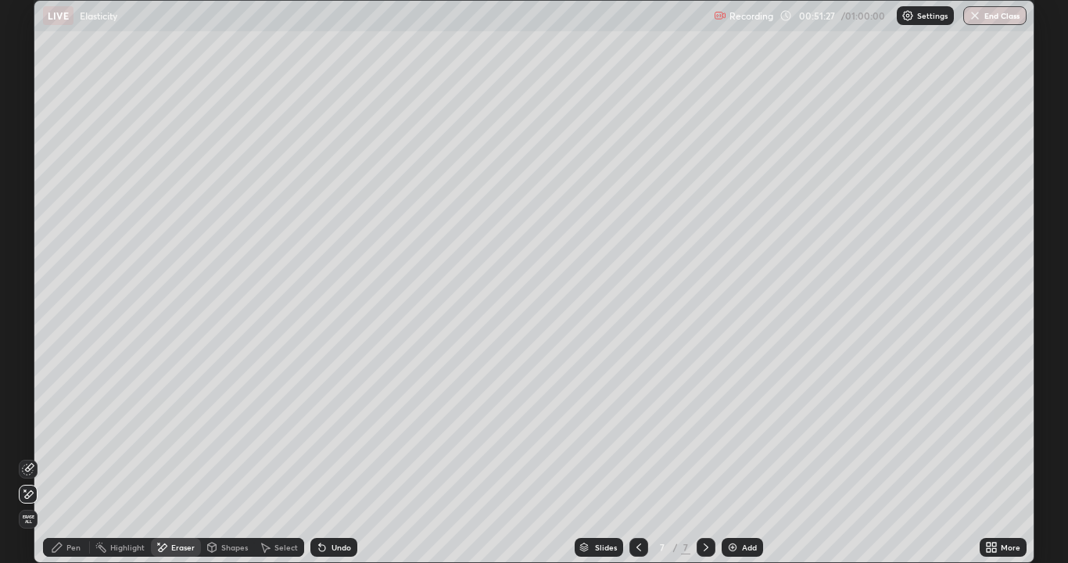
click at [27, 430] on div at bounding box center [28, 469] width 19 height 19
click at [74, 430] on div "Pen" at bounding box center [66, 547] width 47 height 19
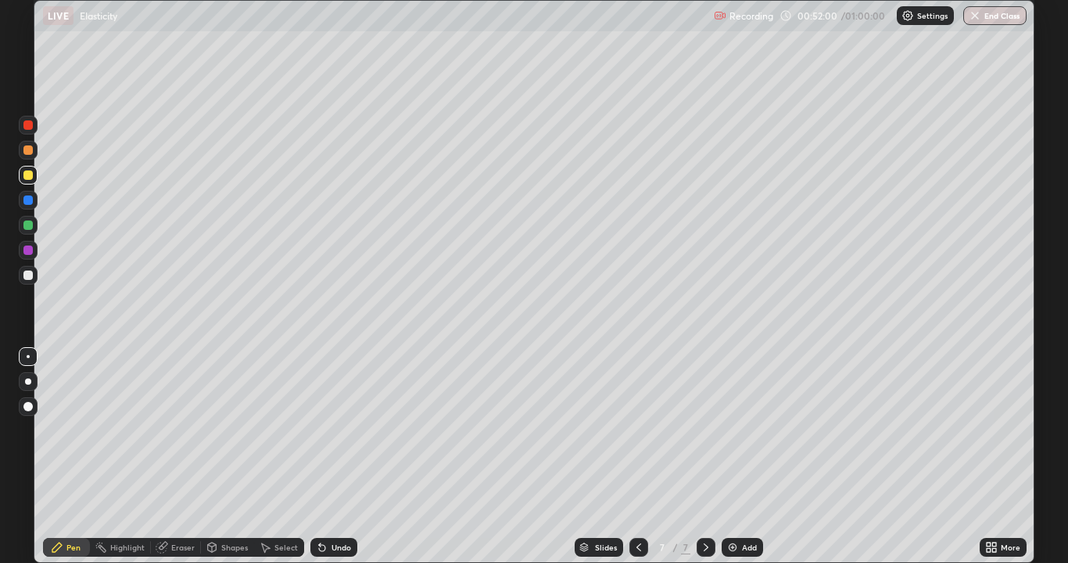
click at [316, 430] on icon at bounding box center [322, 547] width 13 height 13
click at [311, 430] on div "Undo" at bounding box center [333, 547] width 47 height 19
click at [738, 430] on div "Add" at bounding box center [742, 547] width 41 height 19
click at [329, 430] on div "Undo" at bounding box center [333, 547] width 47 height 19
click at [319, 430] on icon at bounding box center [320, 544] width 2 height 2
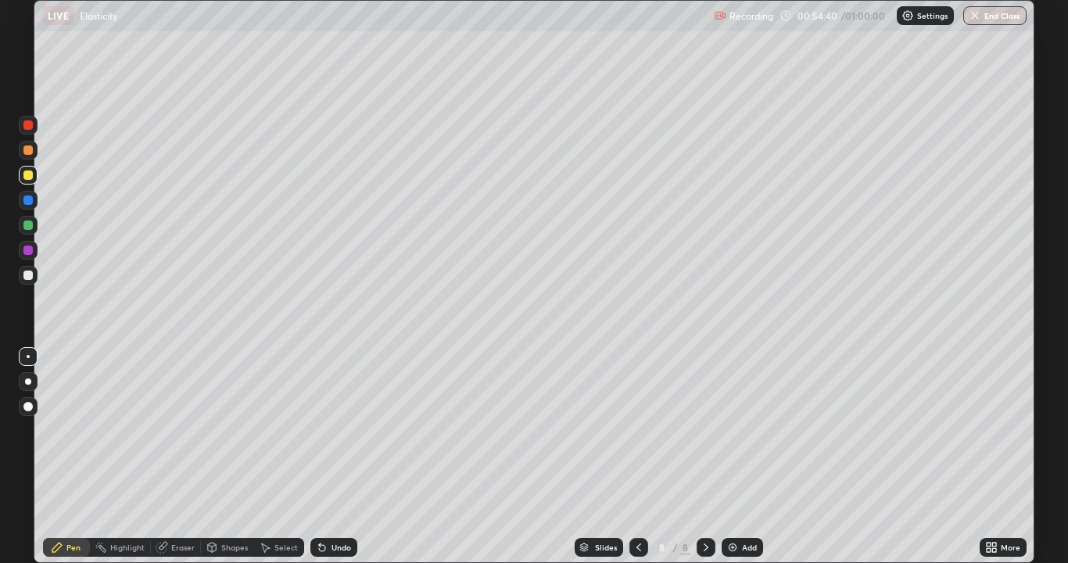
click at [332, 430] on div "Undo" at bounding box center [342, 547] width 20 height 8
click at [328, 430] on div "Undo" at bounding box center [333, 547] width 47 height 19
click at [325, 430] on icon at bounding box center [322, 547] width 13 height 13
click at [212, 430] on icon at bounding box center [212, 549] width 0 height 5
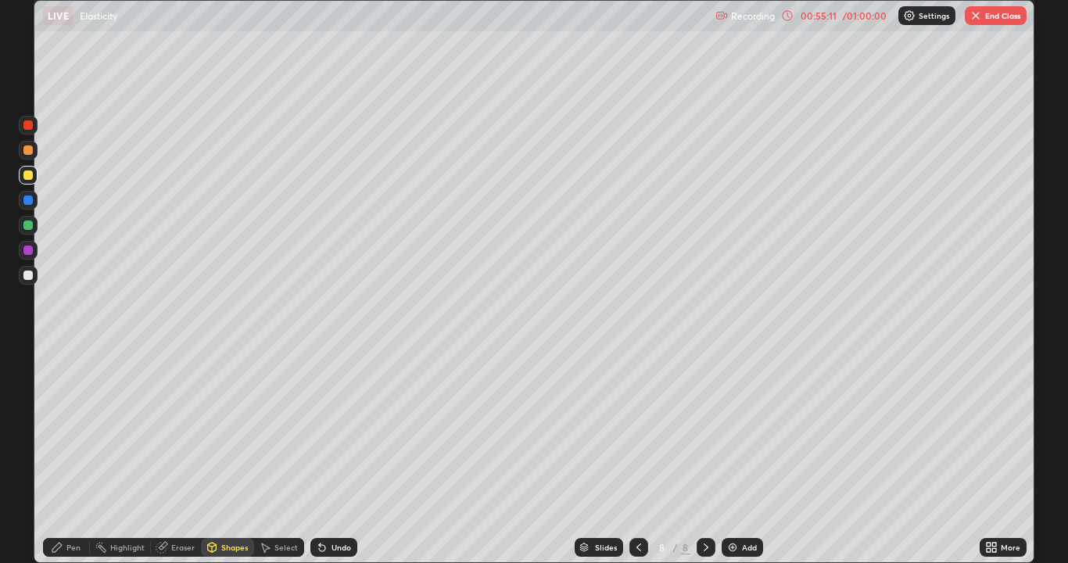
click at [178, 430] on div "Eraser" at bounding box center [182, 547] width 23 height 8
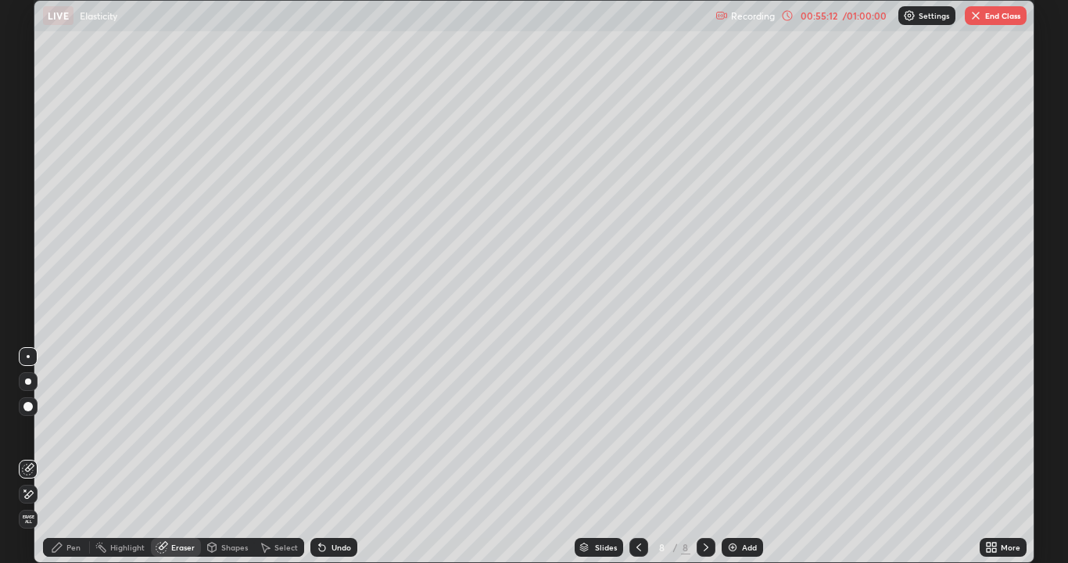
click at [66, 430] on div "Pen" at bounding box center [66, 547] width 47 height 19
click at [176, 430] on div "Eraser" at bounding box center [176, 547] width 50 height 19
click at [33, 430] on icon at bounding box center [28, 494] width 13 height 13
click at [67, 430] on div "Pen" at bounding box center [73, 547] width 14 height 8
click at [352, 430] on div "Undo" at bounding box center [333, 547] width 47 height 19
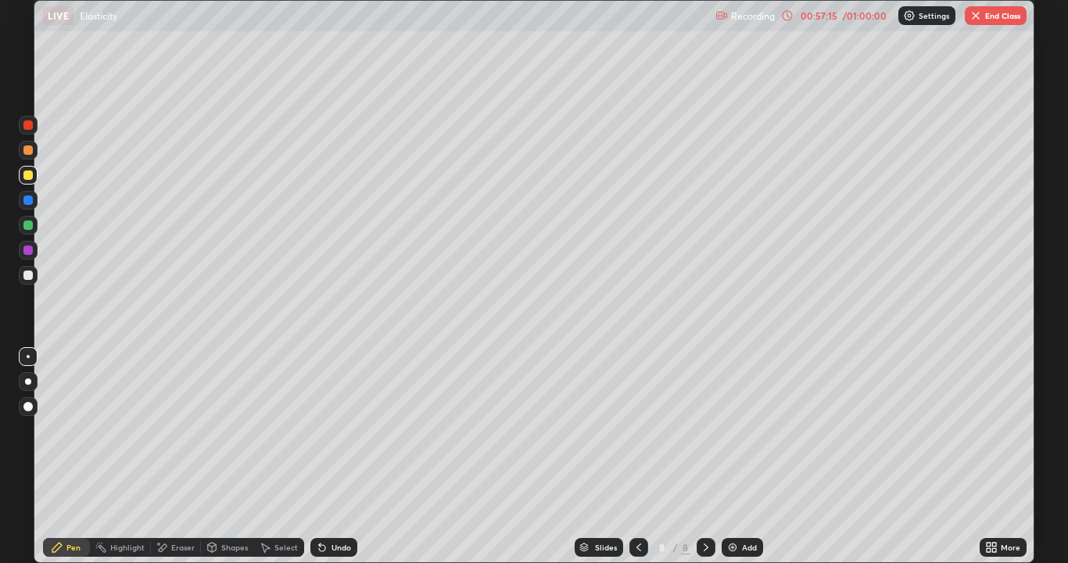
click at [347, 430] on div "Undo" at bounding box center [342, 547] width 20 height 8
click at [335, 430] on div "Undo" at bounding box center [342, 547] width 20 height 8
click at [343, 430] on div "Undo" at bounding box center [342, 547] width 20 height 8
click at [339, 430] on div "Undo" at bounding box center [342, 547] width 20 height 8
click at [336, 430] on div "Undo" at bounding box center [342, 547] width 20 height 8
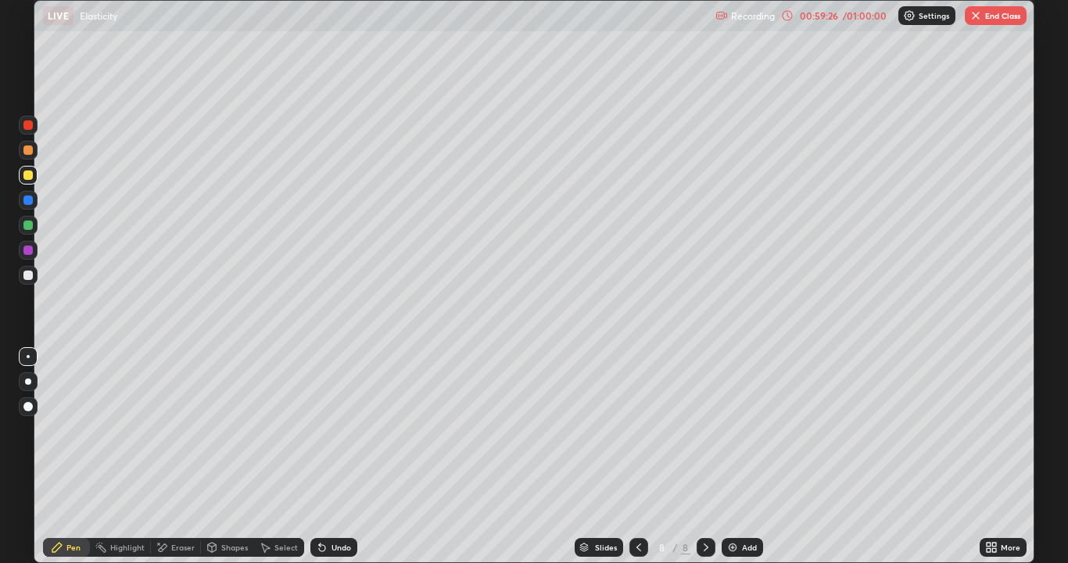
click at [180, 430] on div "Eraser" at bounding box center [182, 547] width 23 height 8
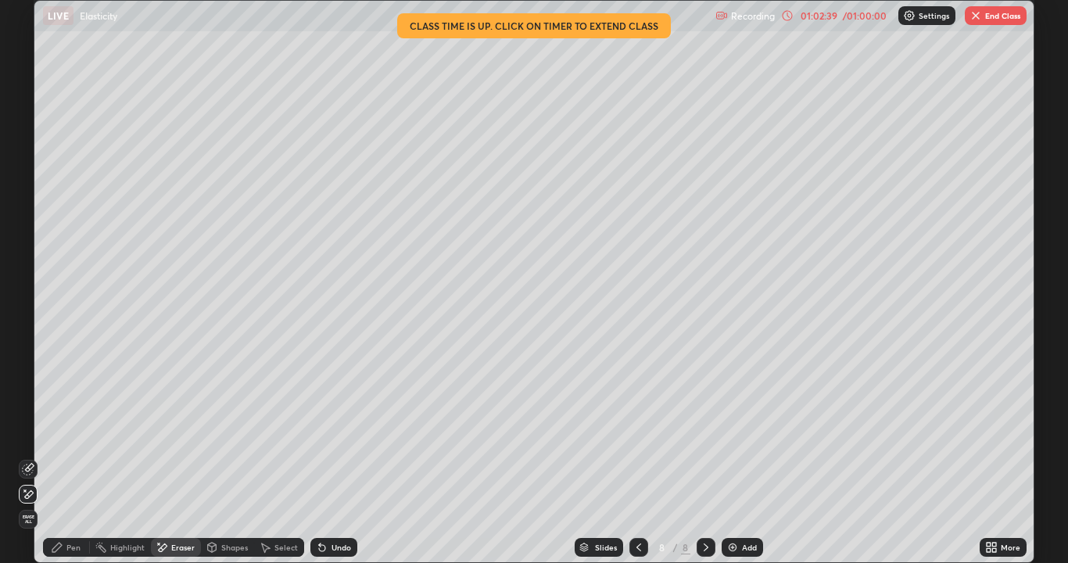
click at [76, 430] on div "Pen" at bounding box center [73, 547] width 14 height 8
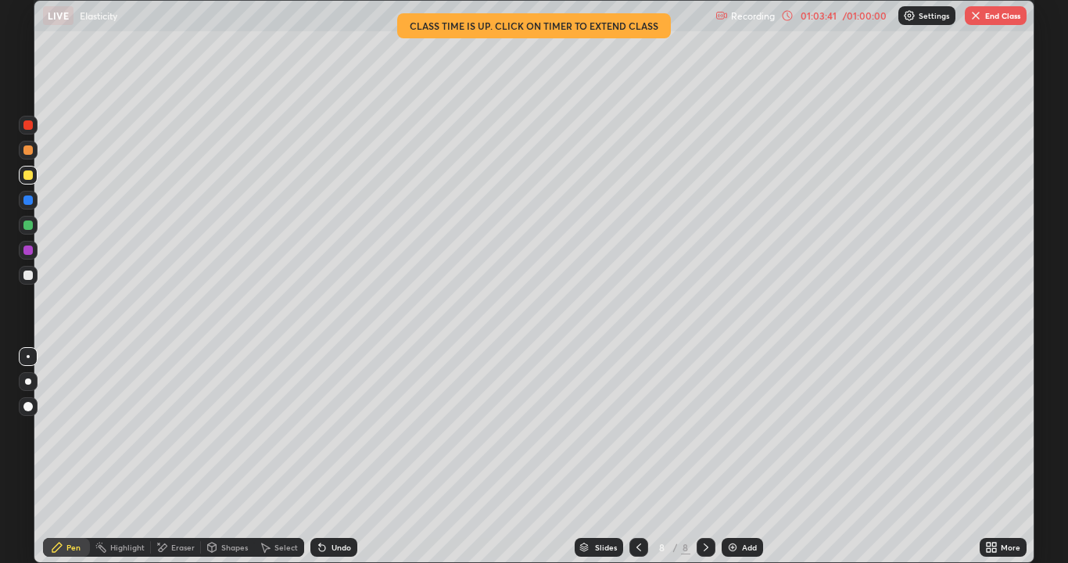
click at [1004, 15] on button "End Class" at bounding box center [996, 15] width 62 height 19
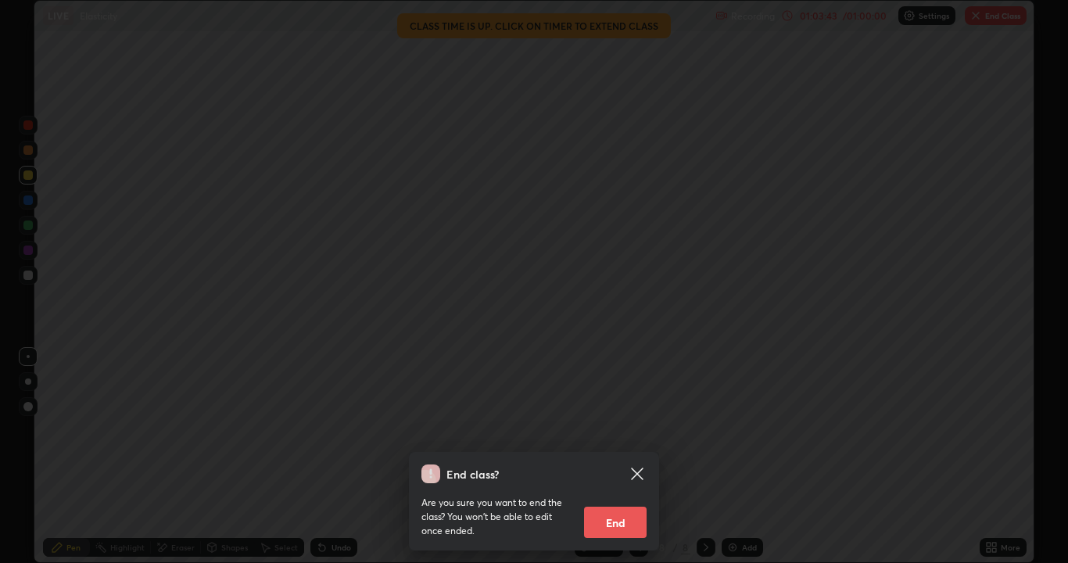
click at [621, 430] on button "End" at bounding box center [615, 522] width 63 height 31
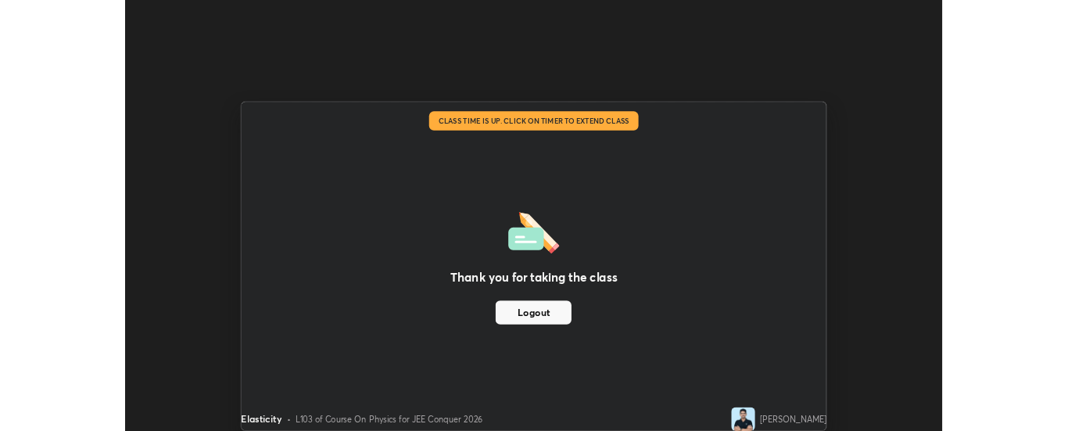
scroll to position [77768, 77131]
